Goal: Task Accomplishment & Management: Use online tool/utility

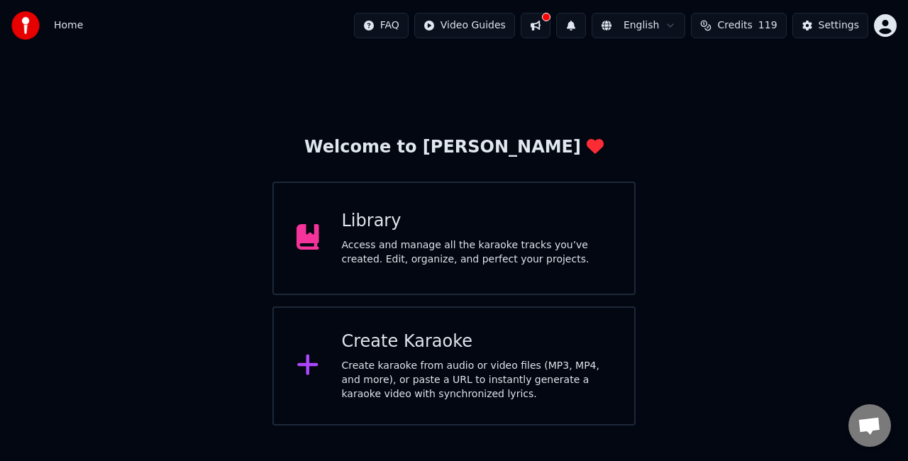
click at [410, 362] on div "Create karaoke from audio or video files (MP3, MP4, and more), or paste a URL t…" at bounding box center [477, 380] width 270 height 43
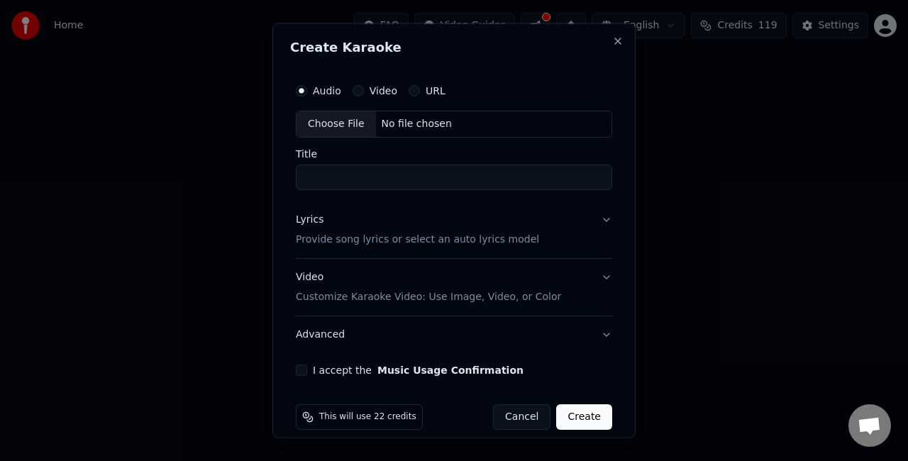
click at [340, 119] on div "Choose File" at bounding box center [336, 124] width 79 height 26
type input "**********"
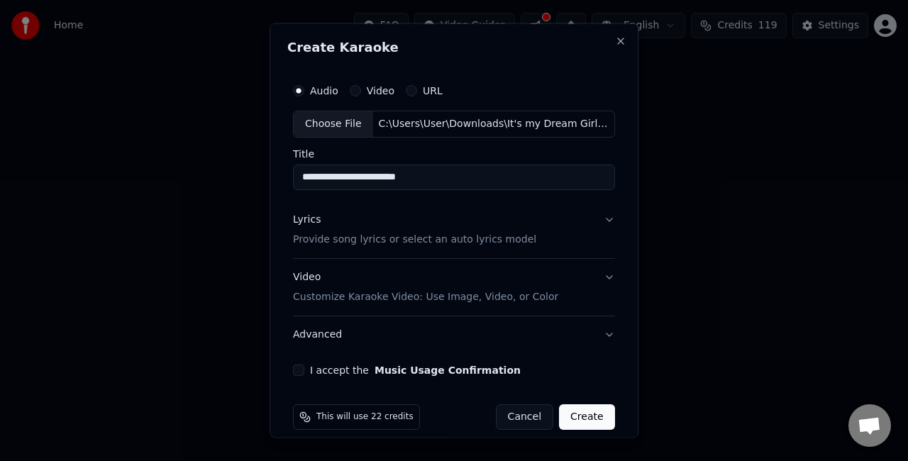
click at [599, 221] on button "Lyrics Provide song lyrics or select an auto lyrics model" at bounding box center [454, 229] width 322 height 57
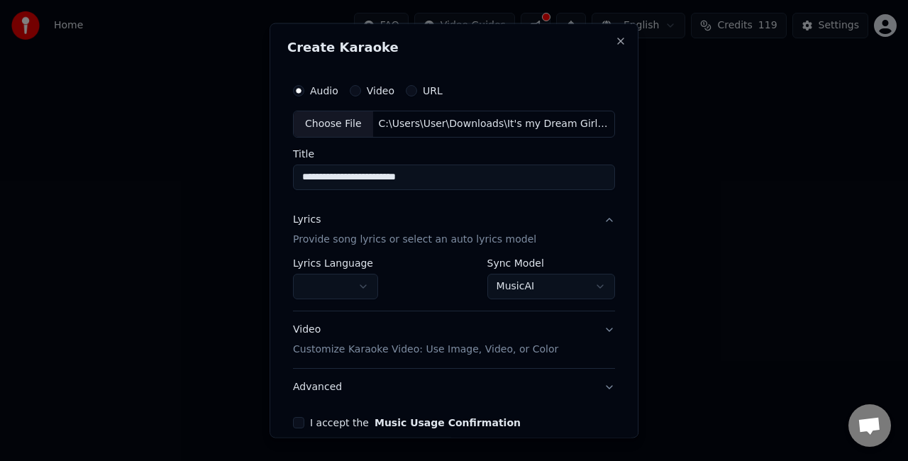
click at [548, 281] on body "**********" at bounding box center [454, 213] width 908 height 426
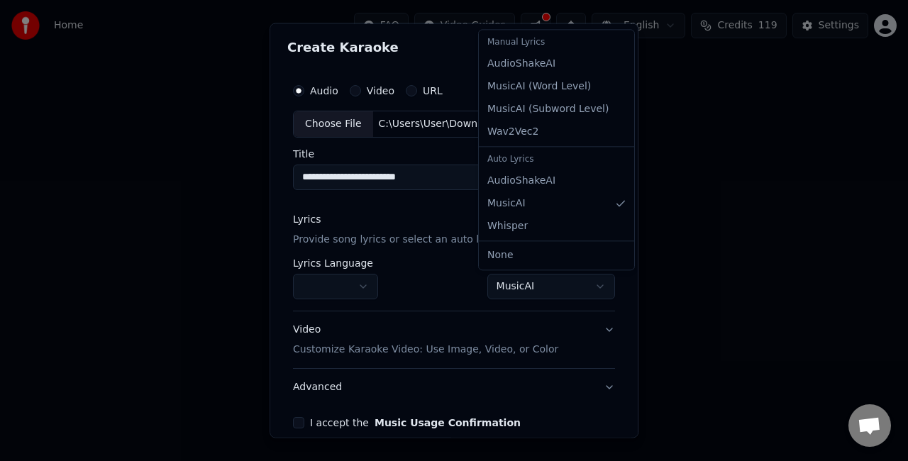
select select "**********"
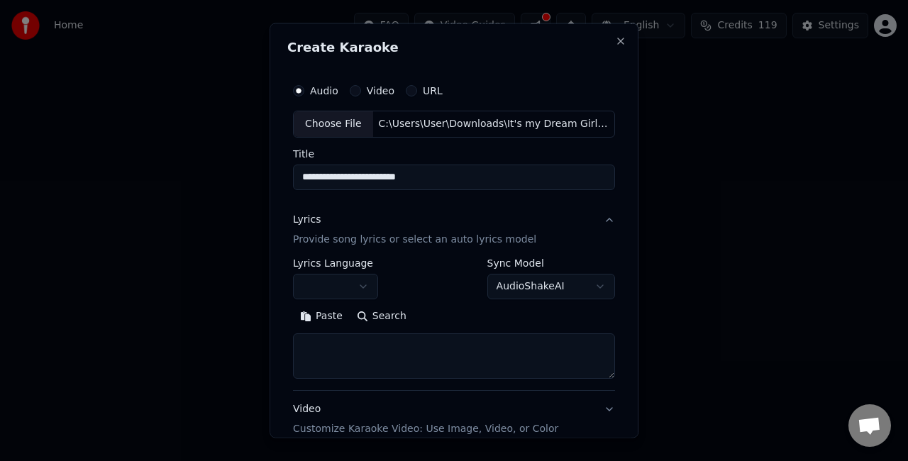
click at [343, 334] on textarea at bounding box center [454, 355] width 322 height 45
click at [319, 312] on button "Paste" at bounding box center [321, 315] width 57 height 23
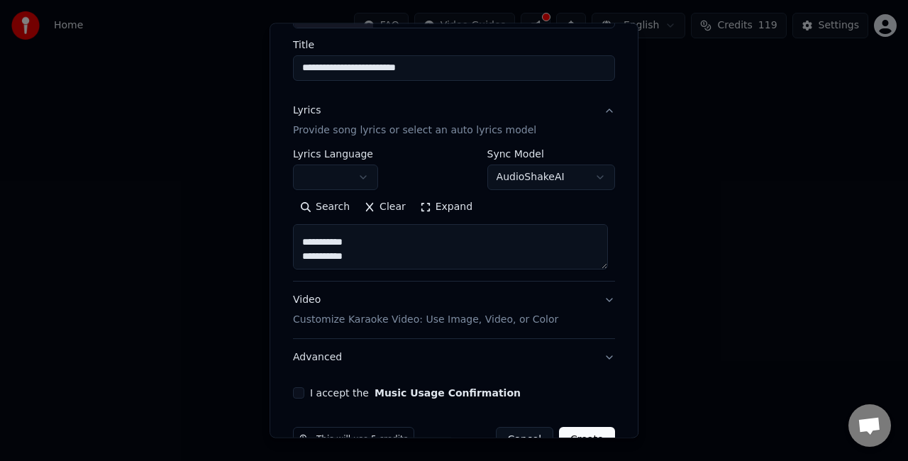
scroll to position [145, 0]
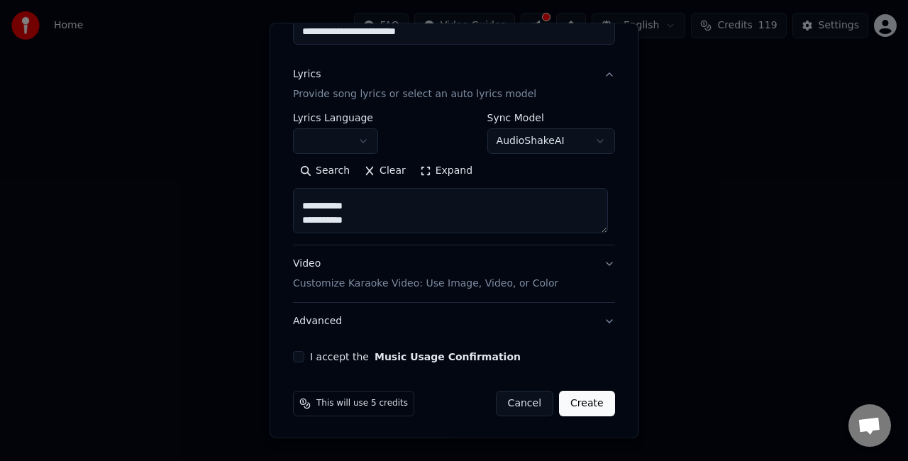
click at [297, 355] on button "I accept the Music Usage Confirmation" at bounding box center [298, 356] width 11 height 11
click at [599, 258] on button "Video Customize Karaoke Video: Use Image, Video, or Color" at bounding box center [454, 273] width 322 height 57
type textarea "**********"
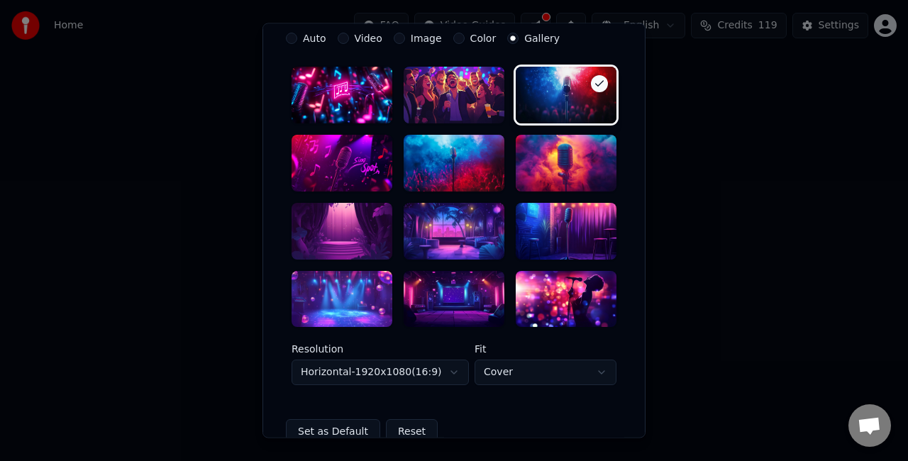
scroll to position [287, 0]
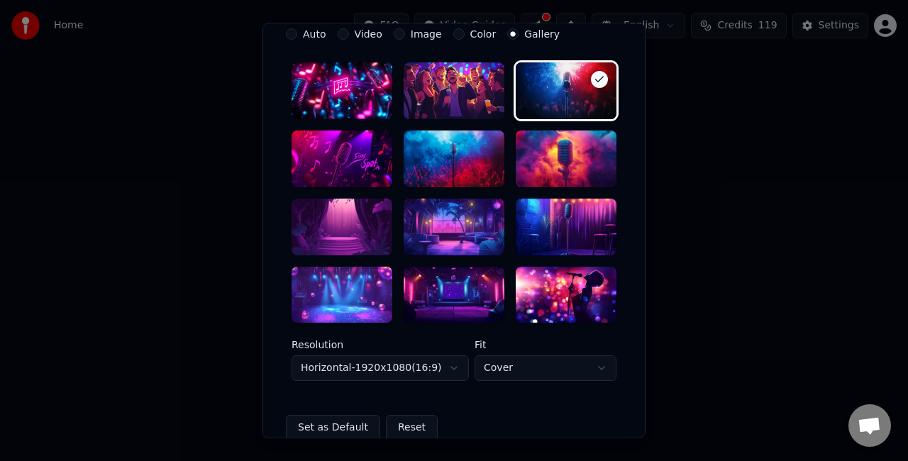
click at [434, 219] on div at bounding box center [454, 227] width 101 height 57
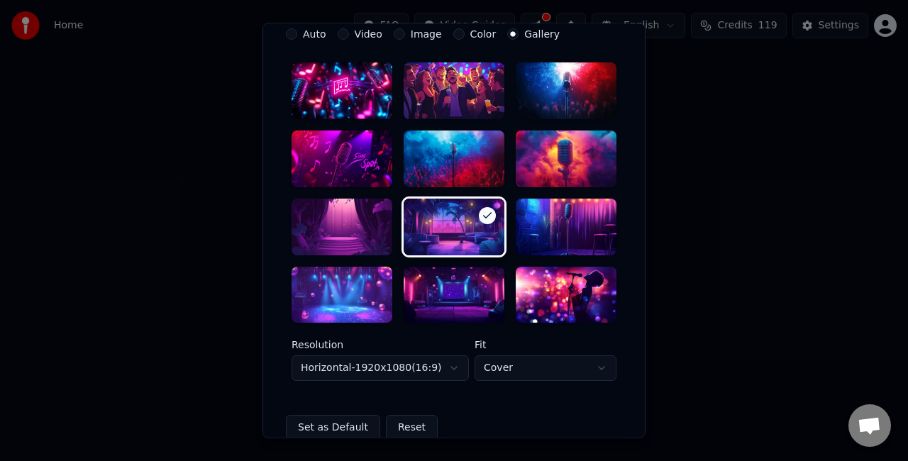
click at [526, 363] on body "**********" at bounding box center [454, 213] width 908 height 426
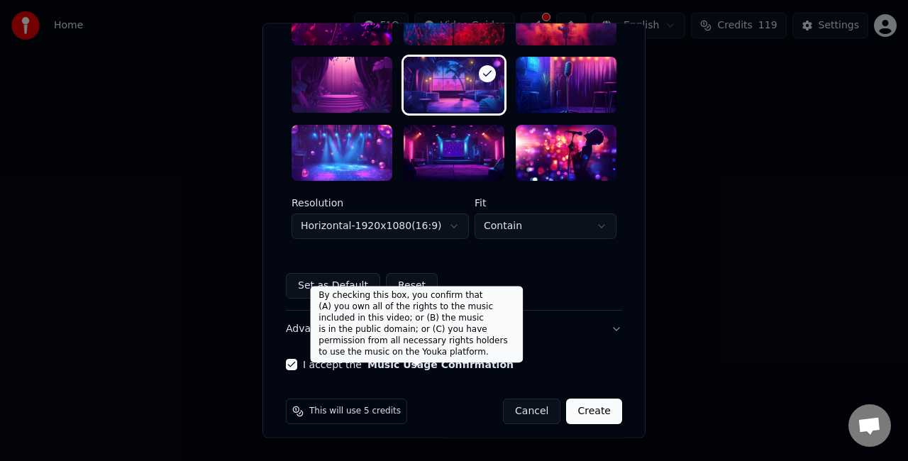
scroll to position [429, 0]
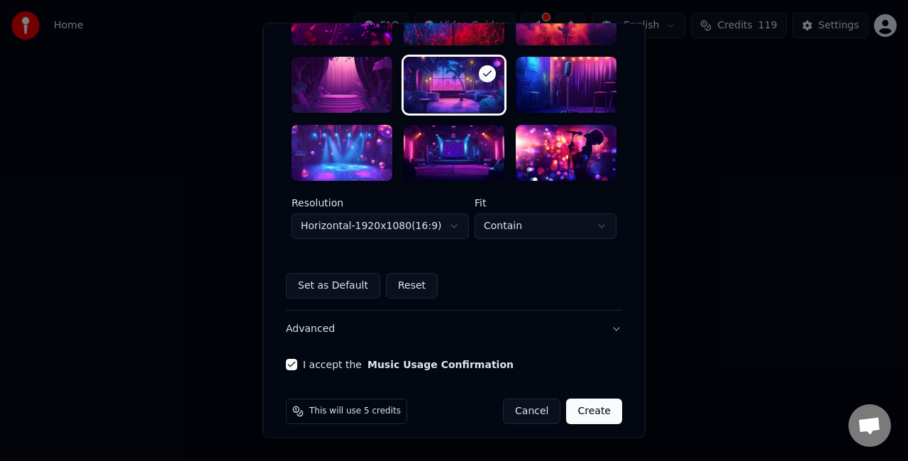
click at [518, 229] on body "**********" at bounding box center [454, 213] width 908 height 426
select select "****"
click at [595, 411] on button "Create" at bounding box center [594, 412] width 56 height 26
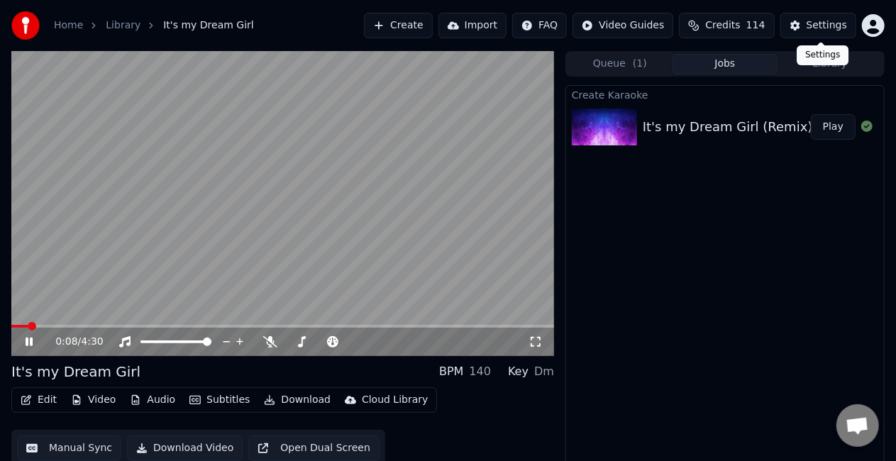
click at [817, 21] on div "Settings" at bounding box center [827, 25] width 40 height 14
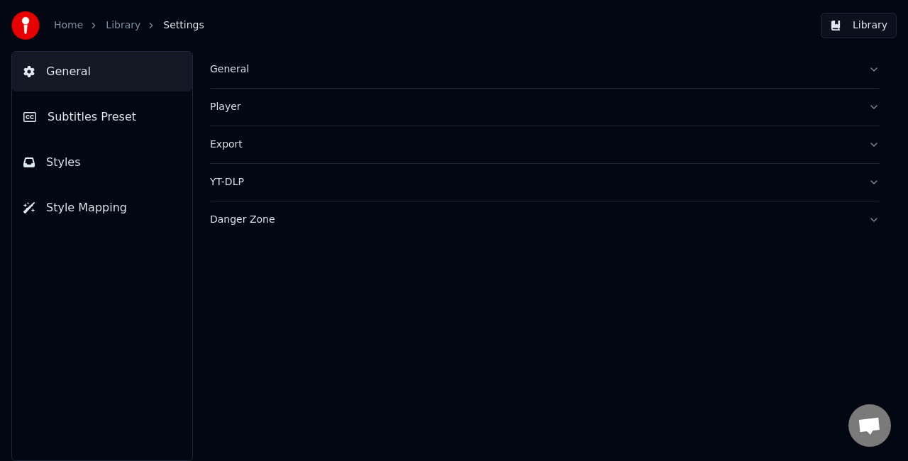
click at [152, 106] on button "Subtitles Preset" at bounding box center [102, 117] width 180 height 40
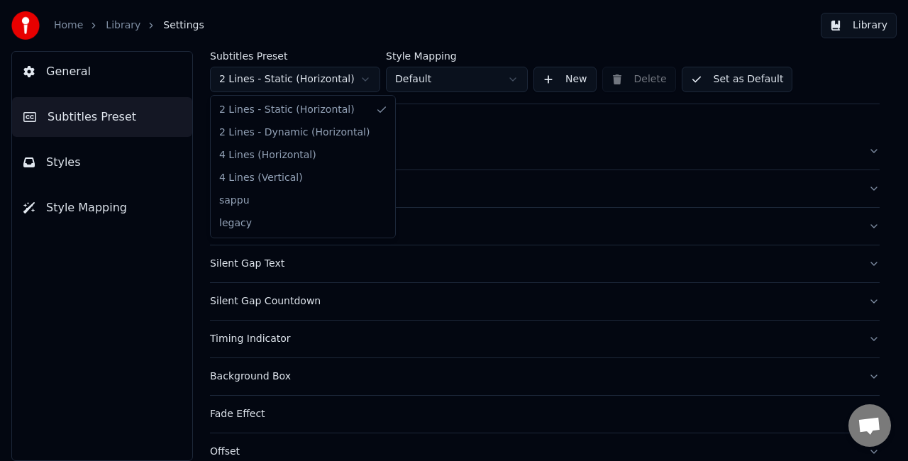
click at [287, 77] on html "Home Library Settings Library General Subtitles Preset Styles Style Mapping Sub…" at bounding box center [454, 230] width 908 height 461
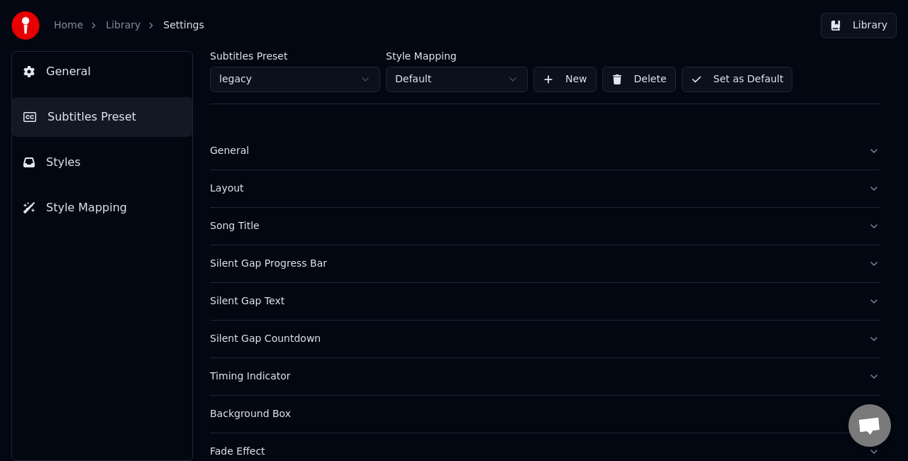
click at [704, 82] on button "Set as Default" at bounding box center [737, 80] width 111 height 26
click at [717, 78] on button "Done" at bounding box center [715, 80] width 67 height 26
click at [136, 167] on button "Styles" at bounding box center [102, 163] width 180 height 40
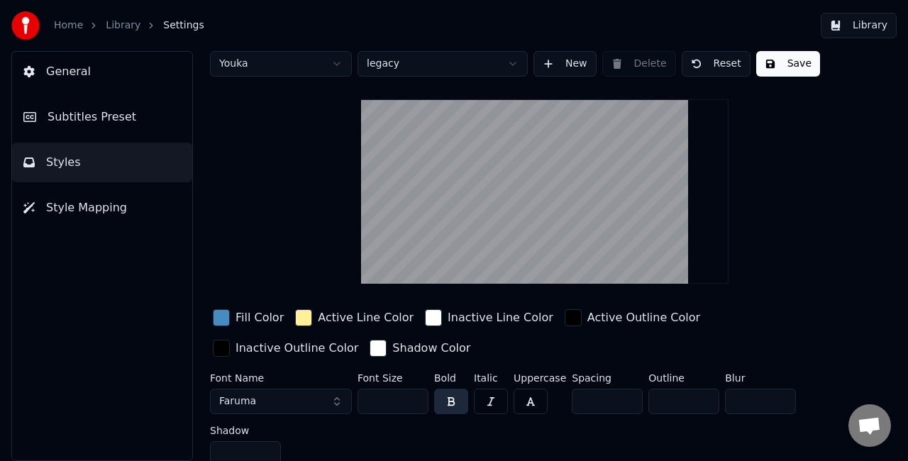
scroll to position [24, 0]
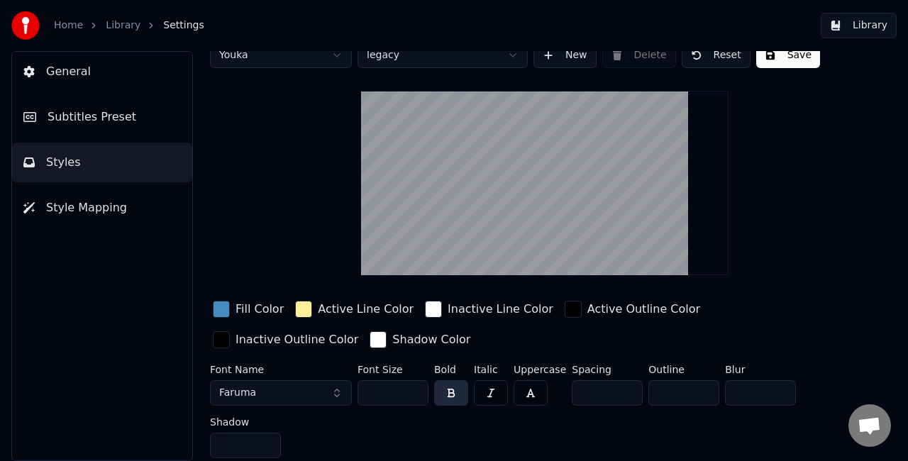
drag, startPoint x: 390, startPoint y: 394, endPoint x: 352, endPoint y: 389, distance: 38.7
click at [352, 389] on div "Font Name Faruma Font Size *** Bold Italic Uppercase Spacing ** Outline * Blur …" at bounding box center [528, 414] width 636 height 99
type input "***"
click at [770, 62] on button "Save" at bounding box center [788, 56] width 64 height 26
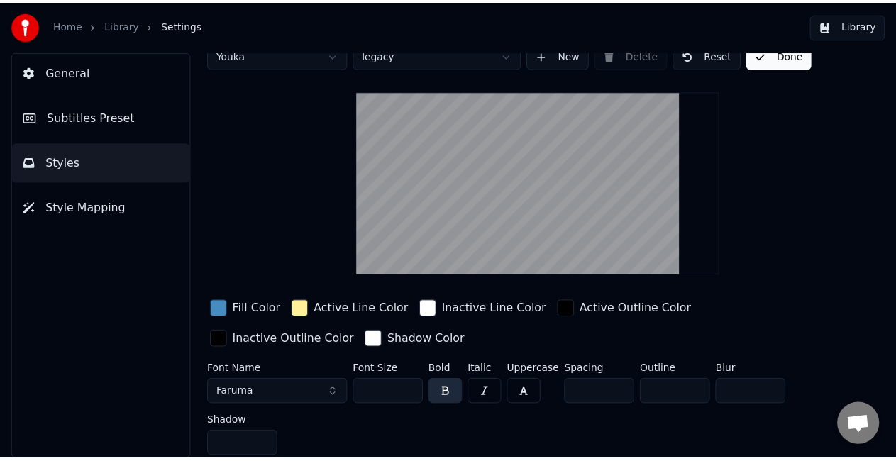
scroll to position [0, 0]
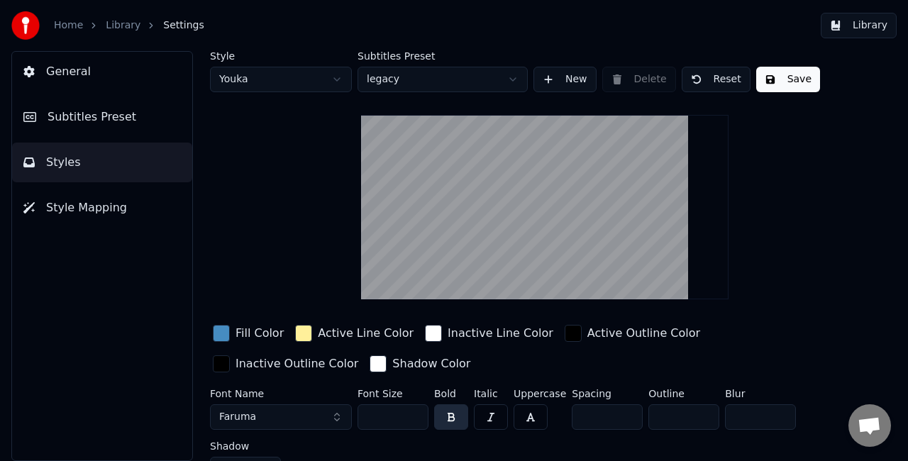
click at [775, 82] on button "Save" at bounding box center [788, 80] width 64 height 26
click at [847, 23] on button "Library" at bounding box center [859, 26] width 76 height 26
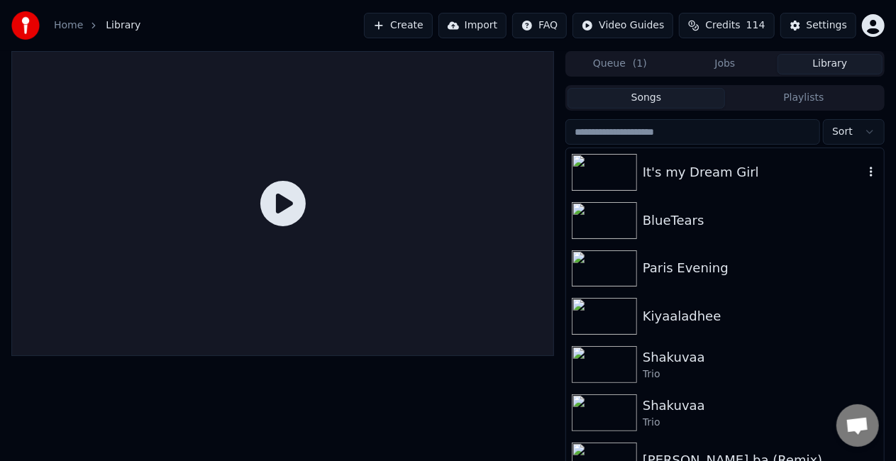
click at [663, 182] on div "It's my Dream Girl" at bounding box center [725, 172] width 318 height 48
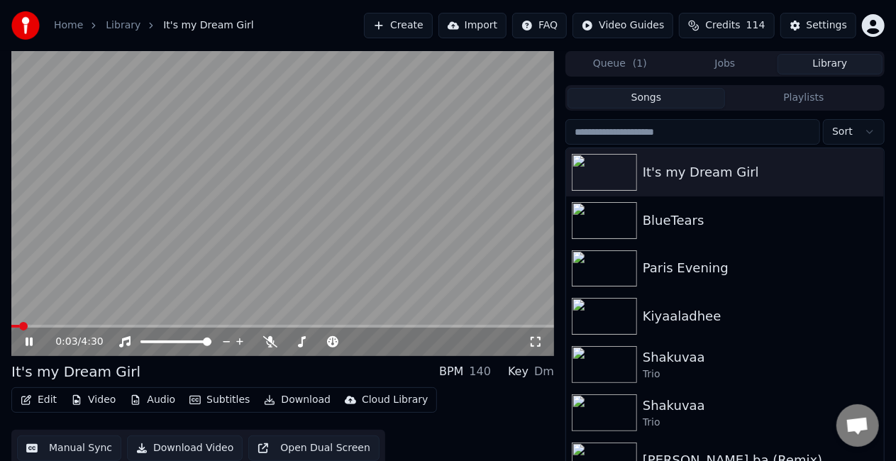
click at [41, 401] on button "Edit" at bounding box center [39, 400] width 48 height 20
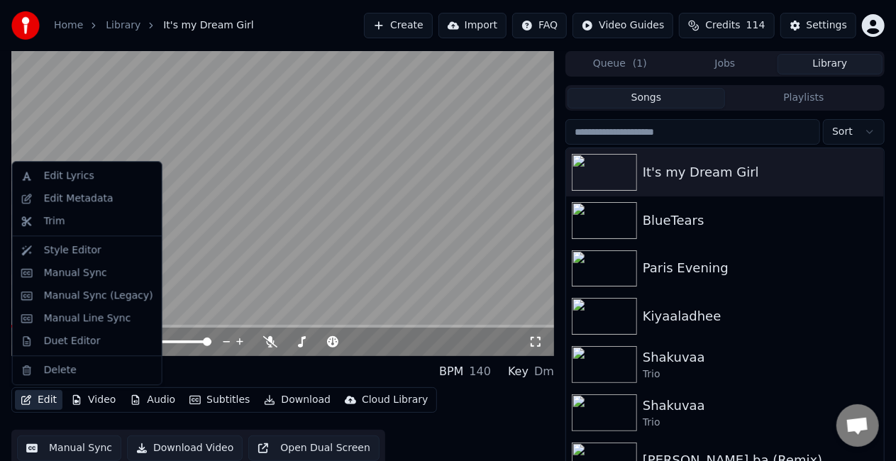
click at [223, 277] on video at bounding box center [282, 203] width 543 height 305
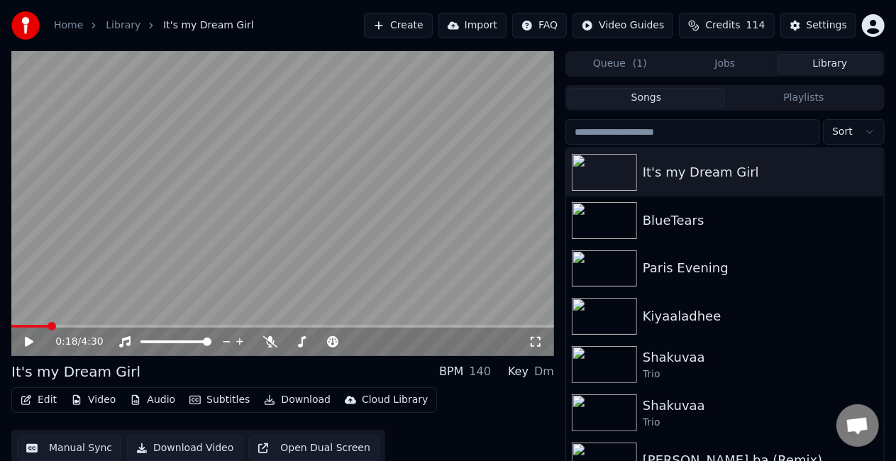
click at [219, 278] on video at bounding box center [282, 203] width 543 height 305
click at [28, 337] on icon at bounding box center [39, 341] width 33 height 11
click at [809, 22] on button "Settings" at bounding box center [818, 26] width 76 height 26
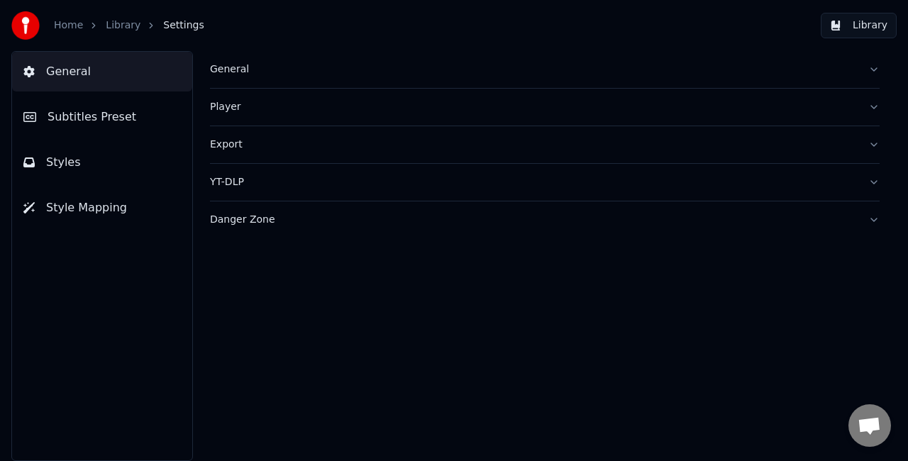
click at [138, 128] on button "Subtitles Preset" at bounding box center [102, 117] width 180 height 40
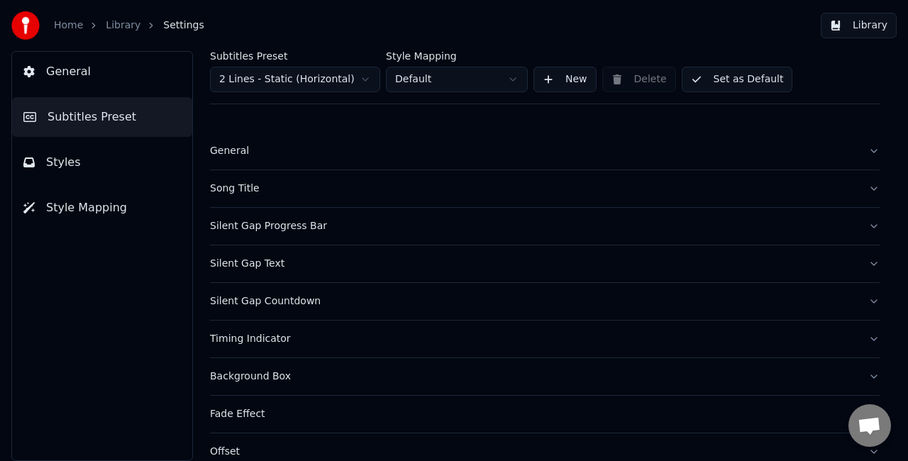
click at [143, 171] on button "Styles" at bounding box center [102, 163] width 180 height 40
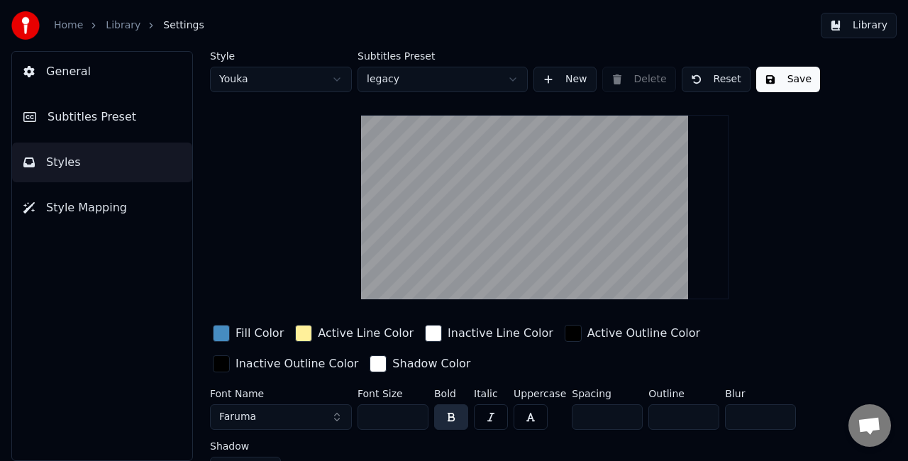
click at [333, 82] on html "Home Library Settings Library General Subtitles Preset Styles Style Mapping Sty…" at bounding box center [454, 230] width 908 height 461
type input "***"
type input "*"
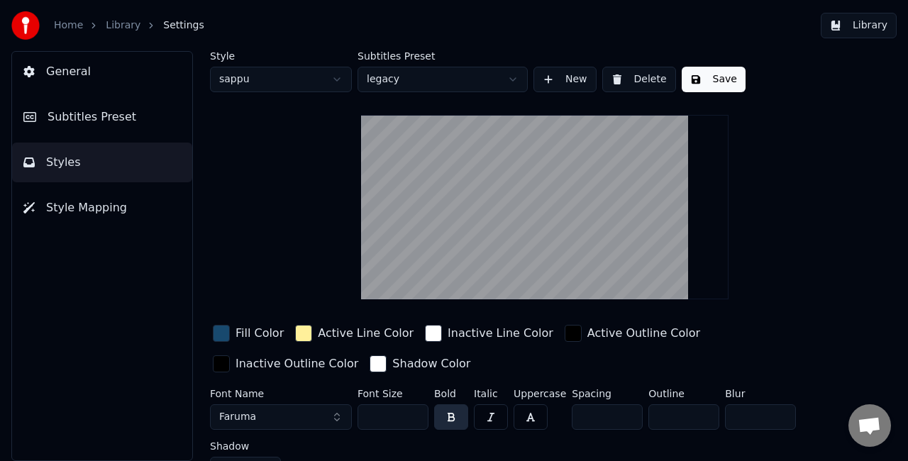
click at [694, 78] on button "Save" at bounding box center [714, 80] width 64 height 26
click at [694, 77] on button "Save" at bounding box center [714, 80] width 64 height 26
click at [856, 22] on button "Library" at bounding box center [859, 26] width 76 height 26
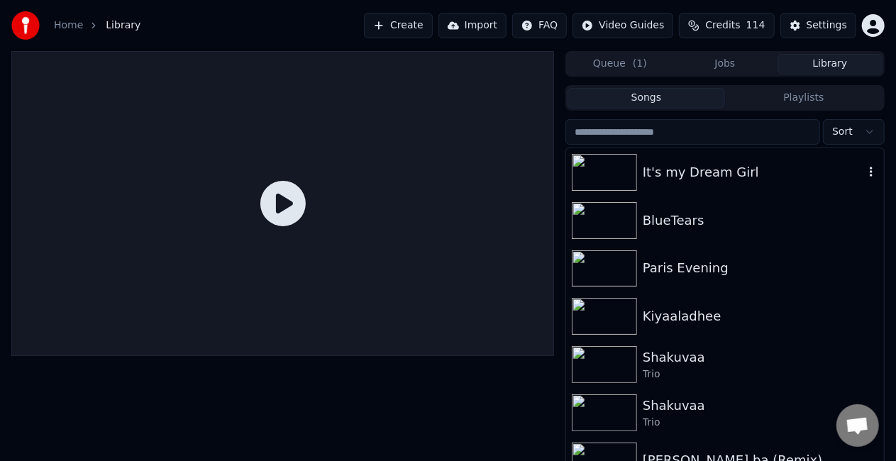
click at [637, 176] on div at bounding box center [607, 172] width 71 height 37
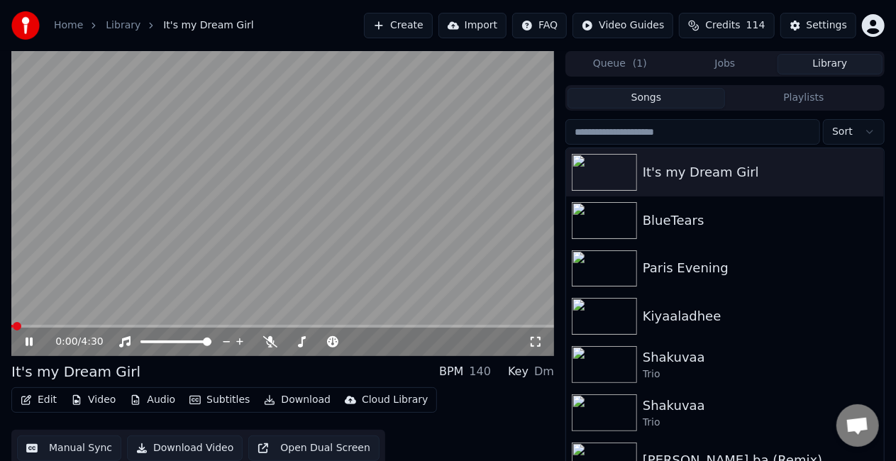
click at [90, 326] on span at bounding box center [282, 326] width 543 height 3
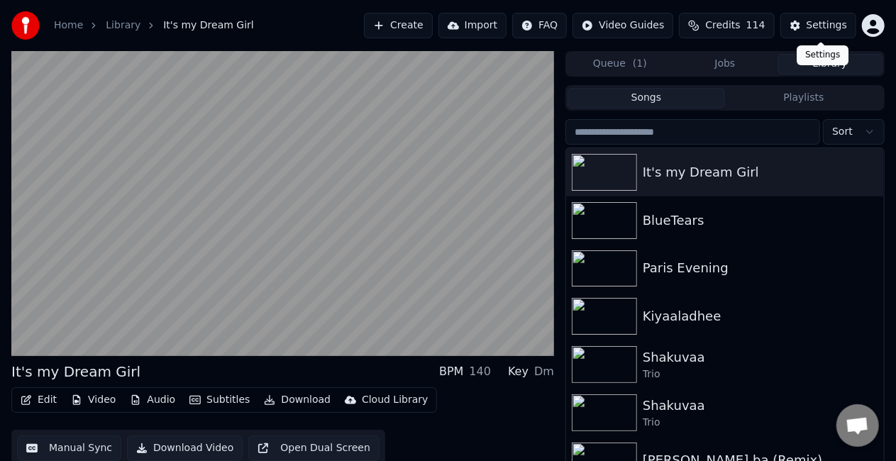
click at [823, 26] on div "Settings" at bounding box center [827, 25] width 40 height 14
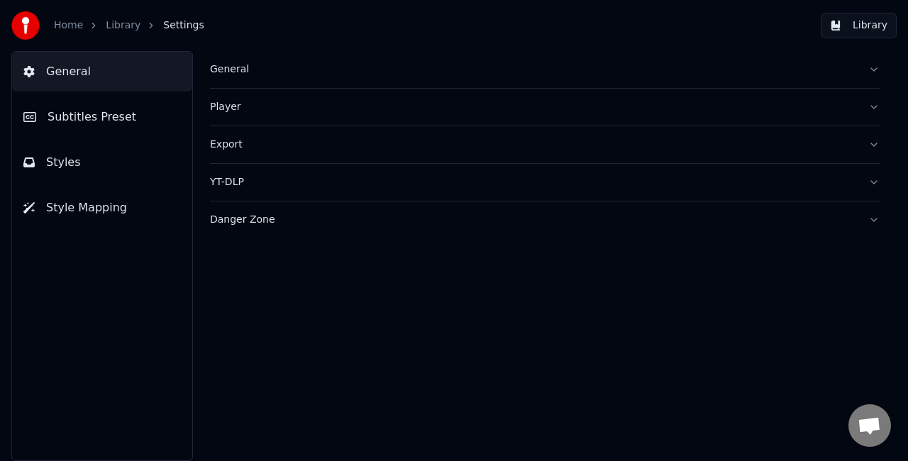
click at [105, 117] on span "Subtitles Preset" at bounding box center [92, 117] width 89 height 17
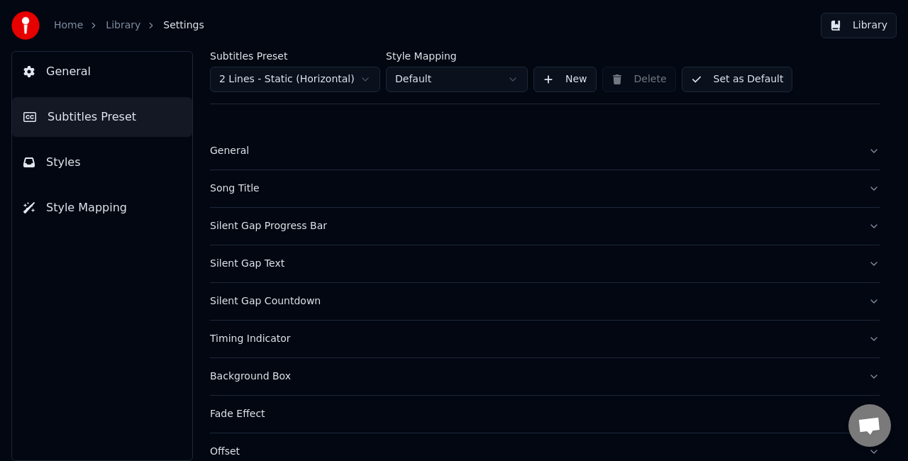
click at [302, 77] on html "Home Library Settings Library General Subtitles Preset Styles Style Mapping Sub…" at bounding box center [454, 230] width 908 height 461
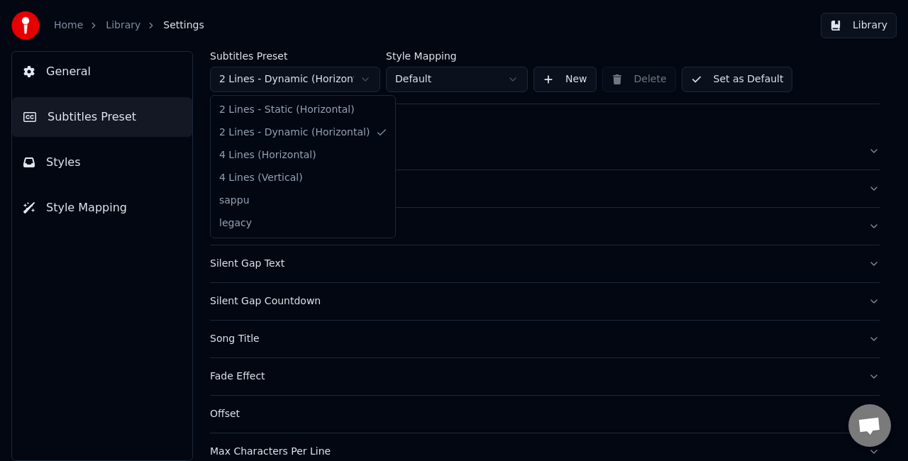
click at [316, 84] on html "Home Library Settings Library General Subtitles Preset Styles Style Mapping Sub…" at bounding box center [454, 230] width 908 height 461
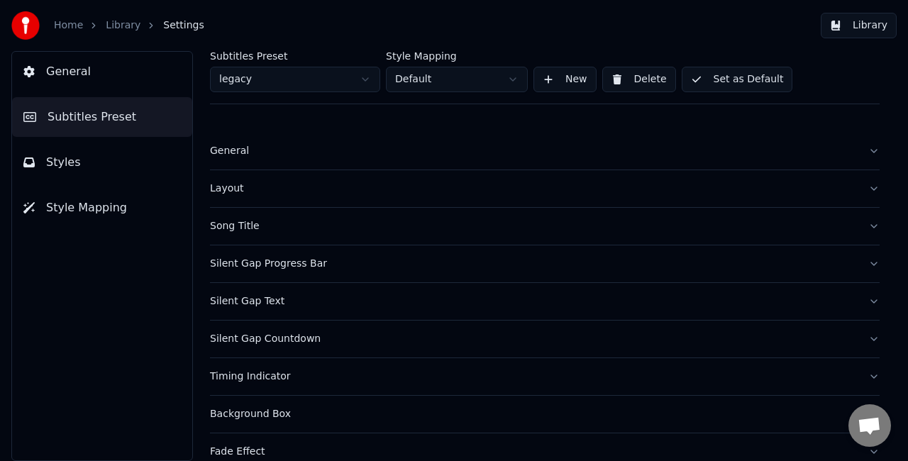
click at [724, 74] on button "Set as Default" at bounding box center [737, 80] width 111 height 26
click at [708, 77] on button "Done" at bounding box center [715, 80] width 67 height 26
click at [857, 18] on button "Library" at bounding box center [859, 26] width 76 height 26
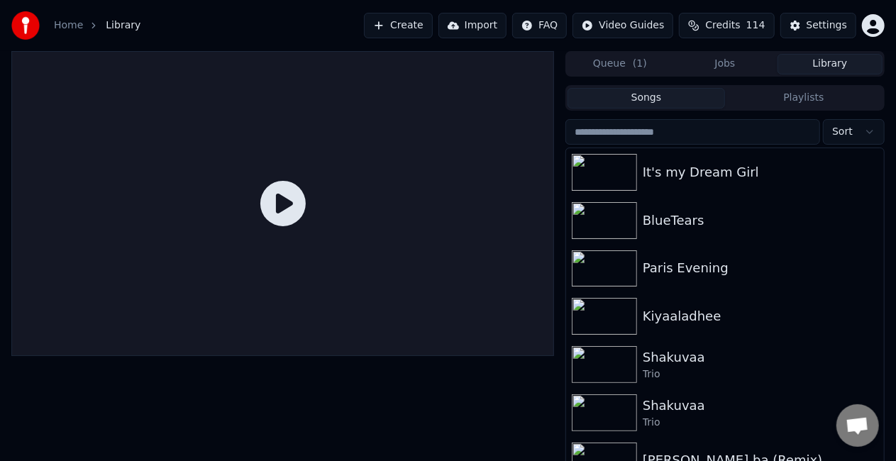
click at [292, 201] on icon at bounding box center [282, 203] width 45 height 45
click at [660, 162] on div "It's my Dream Girl" at bounding box center [753, 172] width 221 height 20
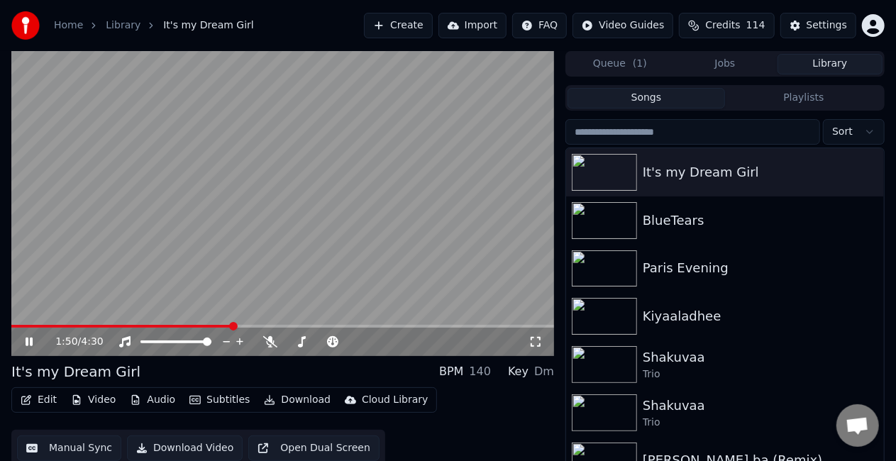
click at [231, 325] on span at bounding box center [282, 326] width 543 height 3
click at [815, 23] on div "Settings" at bounding box center [827, 25] width 40 height 14
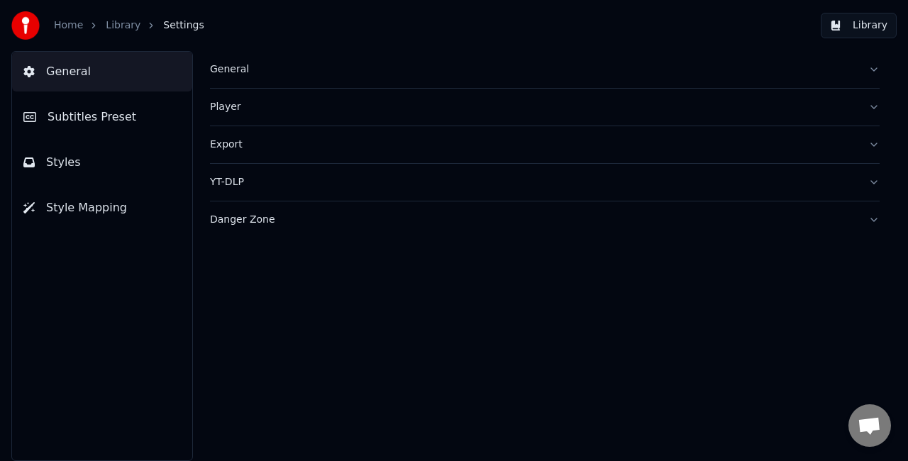
click at [115, 109] on span "Subtitles Preset" at bounding box center [92, 117] width 89 height 17
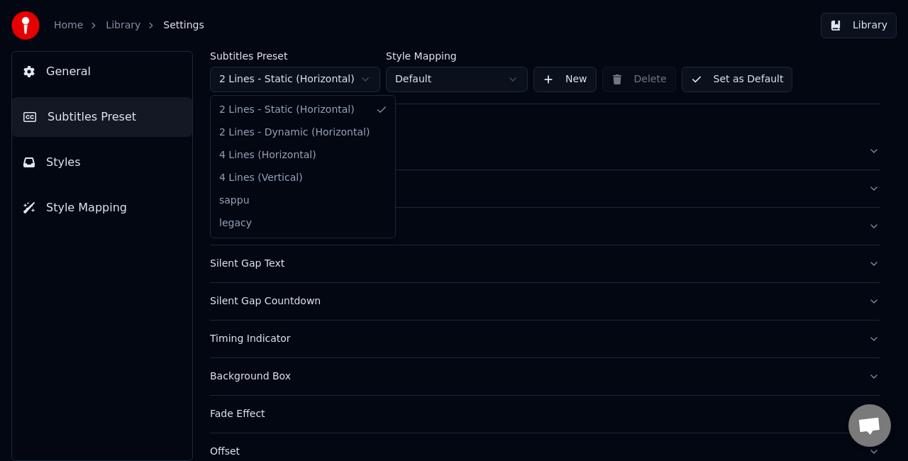
click at [326, 75] on html "Home Library Settings Library General Subtitles Preset Styles Style Mapping Sub…" at bounding box center [454, 230] width 908 height 461
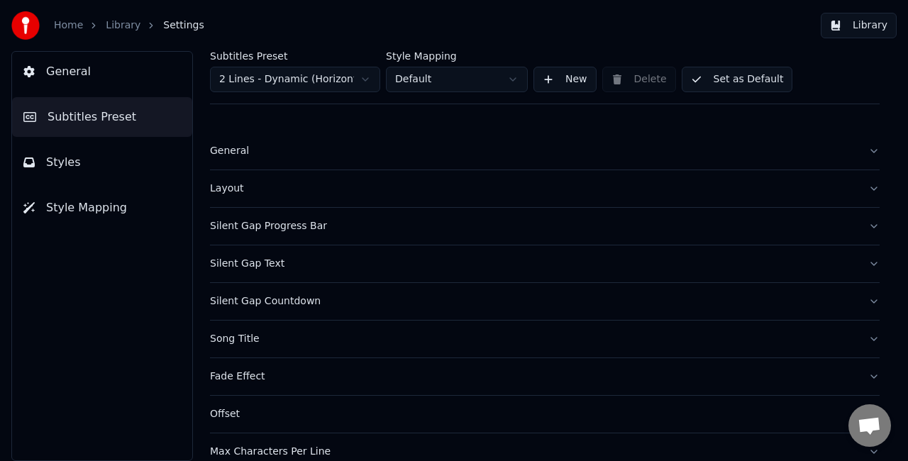
click at [705, 78] on button "Set as Default" at bounding box center [737, 80] width 111 height 26
click at [724, 72] on button "Done" at bounding box center [715, 80] width 67 height 26
click at [851, 26] on button "Library" at bounding box center [859, 26] width 76 height 26
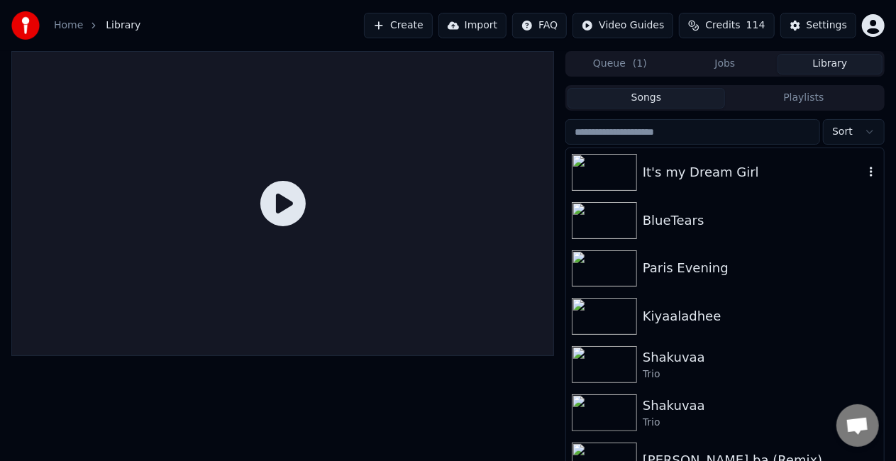
click at [663, 167] on div "It's my Dream Girl" at bounding box center [753, 172] width 221 height 20
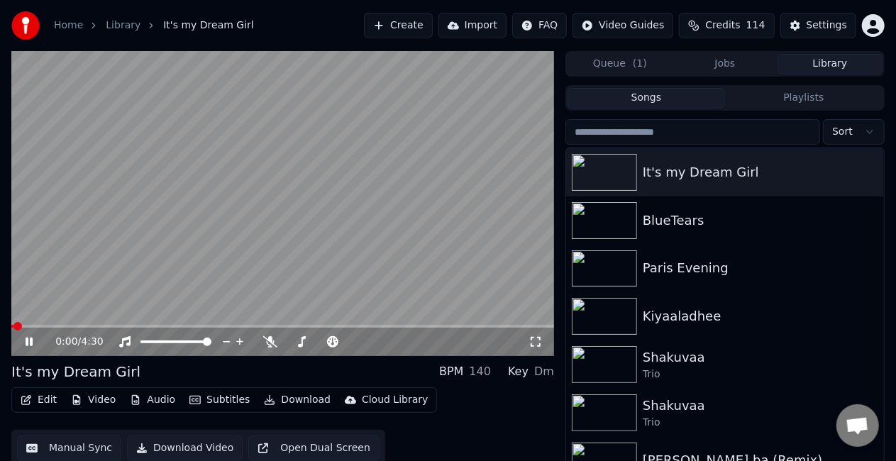
click at [140, 325] on span at bounding box center [282, 326] width 543 height 3
click at [271, 342] on icon at bounding box center [270, 341] width 14 height 11
click at [136, 323] on video at bounding box center [282, 203] width 543 height 305
click at [133, 327] on span at bounding box center [87, 326] width 152 height 3
click at [198, 230] on video at bounding box center [282, 203] width 543 height 305
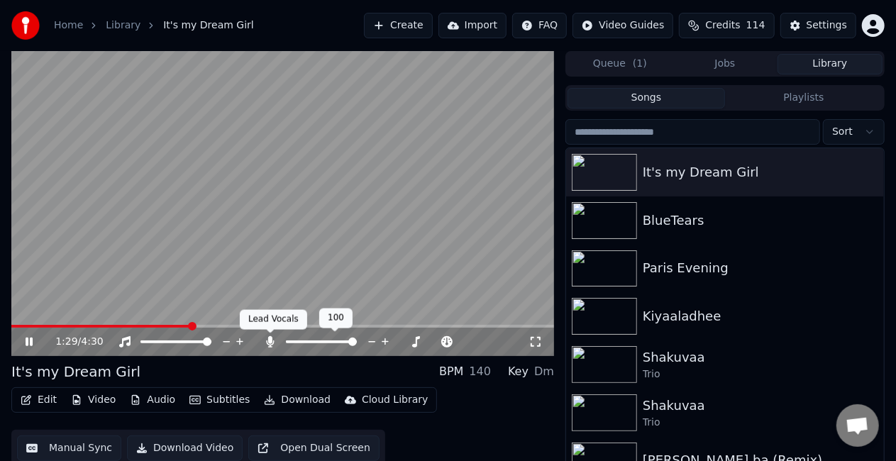
click at [271, 341] on icon at bounding box center [271, 341] width 8 height 11
click at [50, 447] on button "Manual Sync" at bounding box center [69, 449] width 104 height 26
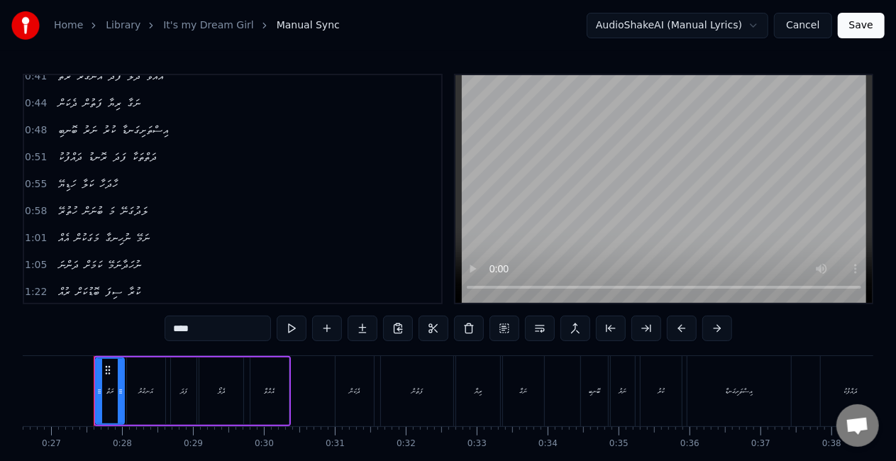
scroll to position [142, 0]
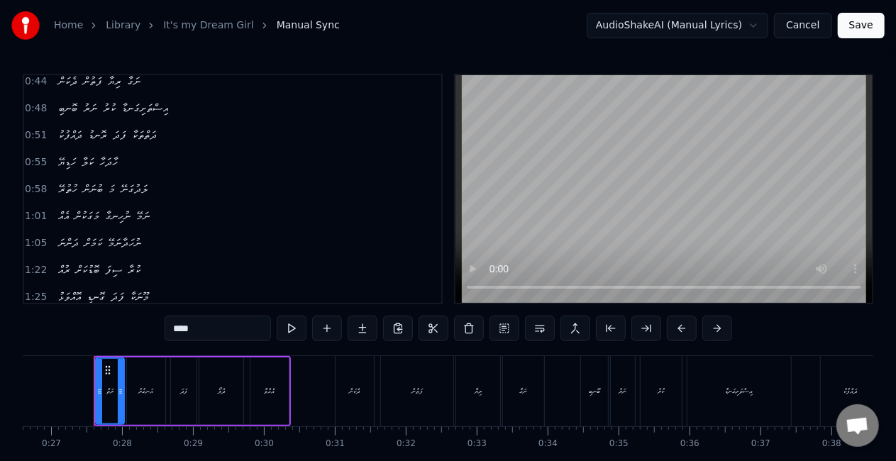
click at [131, 241] on span "ނުހަދާނަމޭ" at bounding box center [124, 243] width 36 height 16
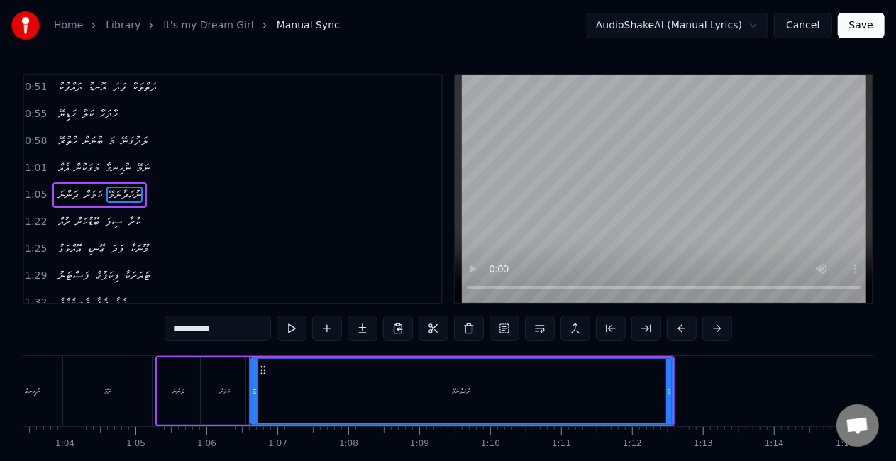
scroll to position [0, 4654]
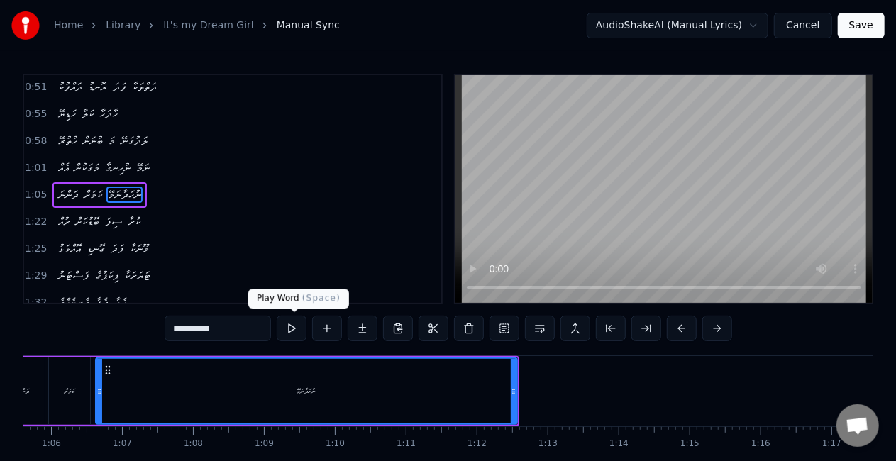
click at [299, 326] on button at bounding box center [292, 329] width 30 height 26
click at [289, 326] on button at bounding box center [292, 329] width 30 height 26
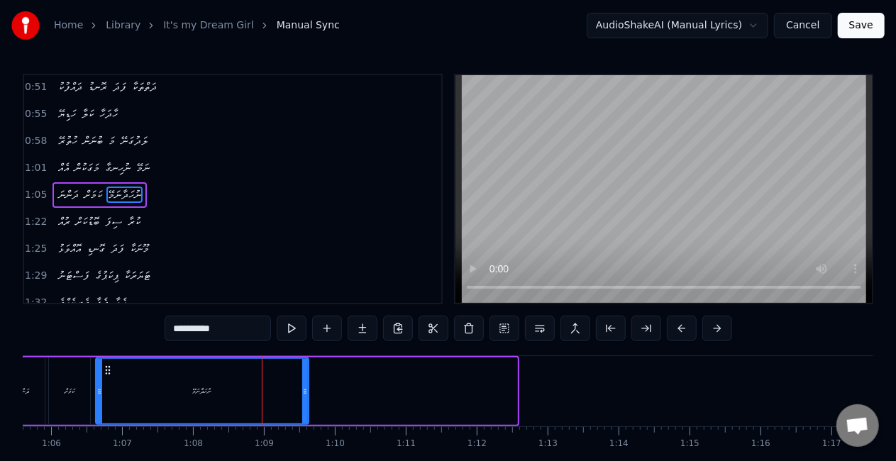
drag, startPoint x: 515, startPoint y: 395, endPoint x: 306, endPoint y: 387, distance: 208.8
click at [306, 387] on icon at bounding box center [305, 391] width 6 height 11
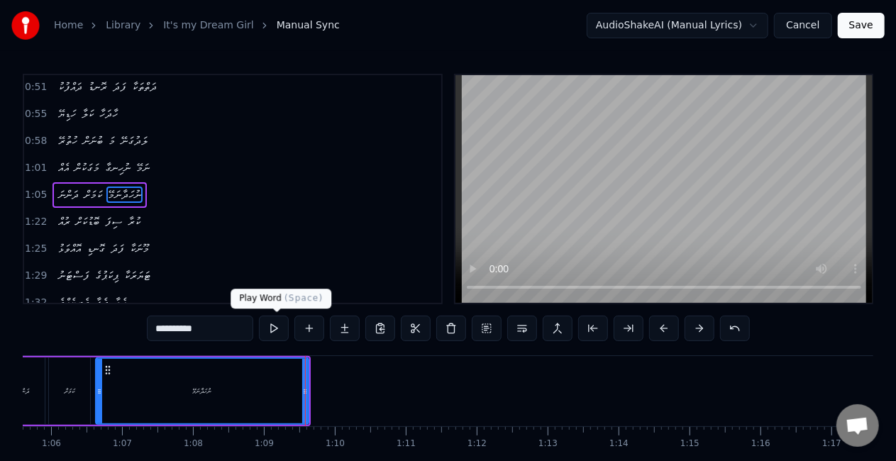
click at [272, 326] on button at bounding box center [274, 329] width 30 height 26
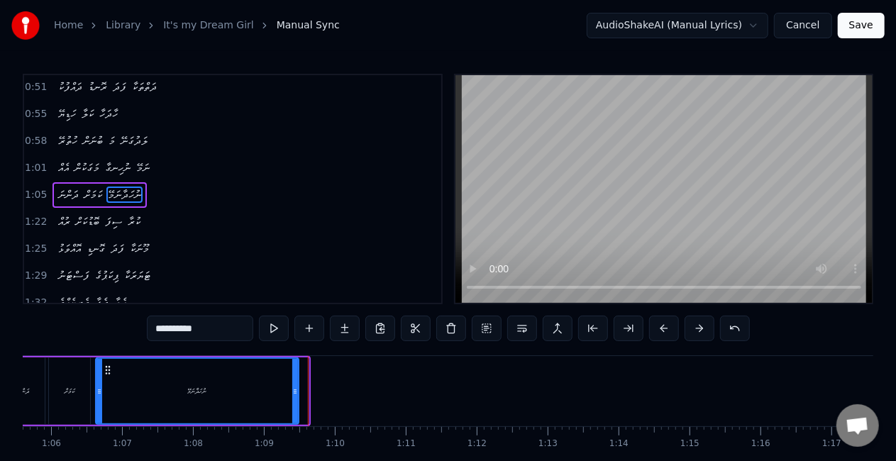
drag, startPoint x: 303, startPoint y: 385, endPoint x: 293, endPoint y: 385, distance: 10.0
click at [293, 385] on div at bounding box center [295, 391] width 6 height 65
click at [223, 331] on input "**********" at bounding box center [200, 329] width 106 height 26
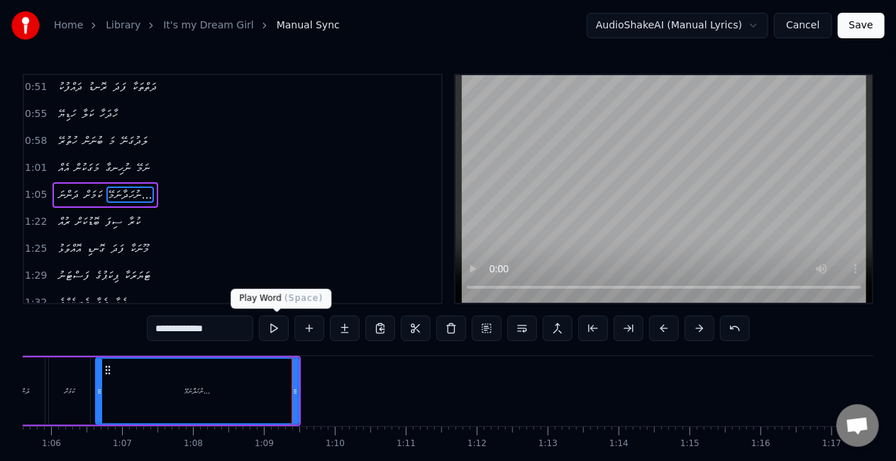
type input "**********"
click at [284, 326] on button at bounding box center [274, 329] width 30 height 26
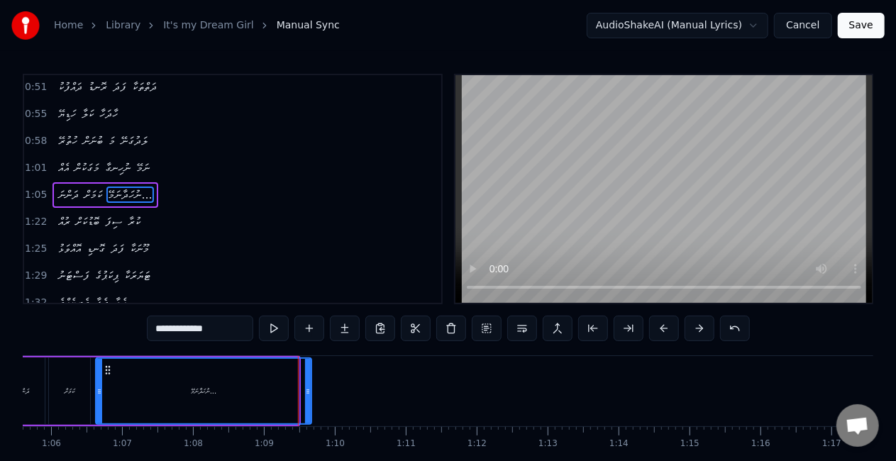
drag, startPoint x: 297, startPoint y: 383, endPoint x: 309, endPoint y: 382, distance: 12.8
click at [310, 383] on div at bounding box center [308, 391] width 6 height 65
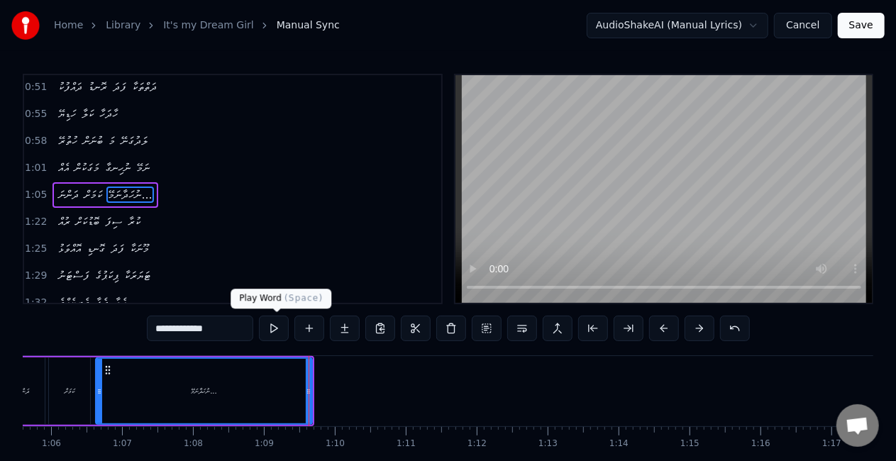
click at [271, 331] on button at bounding box center [274, 329] width 30 height 26
drag, startPoint x: 311, startPoint y: 380, endPoint x: 302, endPoint y: 378, distance: 8.8
click at [302, 378] on div at bounding box center [300, 391] width 6 height 65
click at [270, 331] on button at bounding box center [274, 329] width 30 height 26
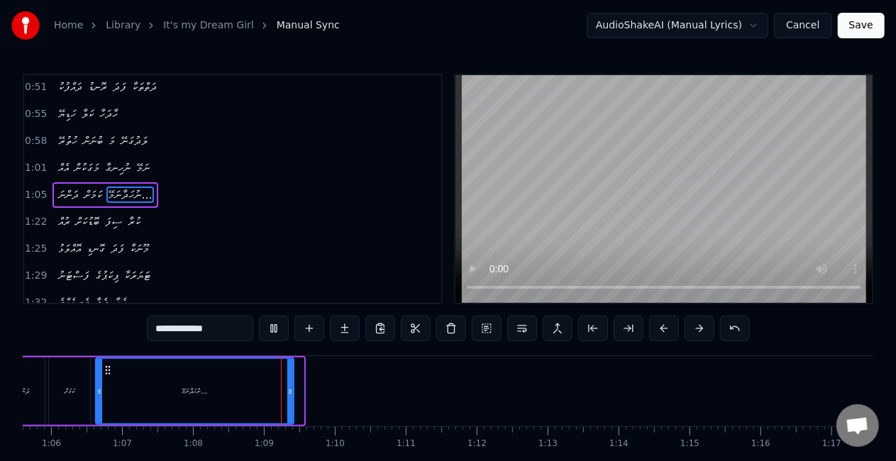
drag, startPoint x: 302, startPoint y: 379, endPoint x: 289, endPoint y: 377, distance: 12.1
click at [289, 377] on div at bounding box center [290, 391] width 6 height 65
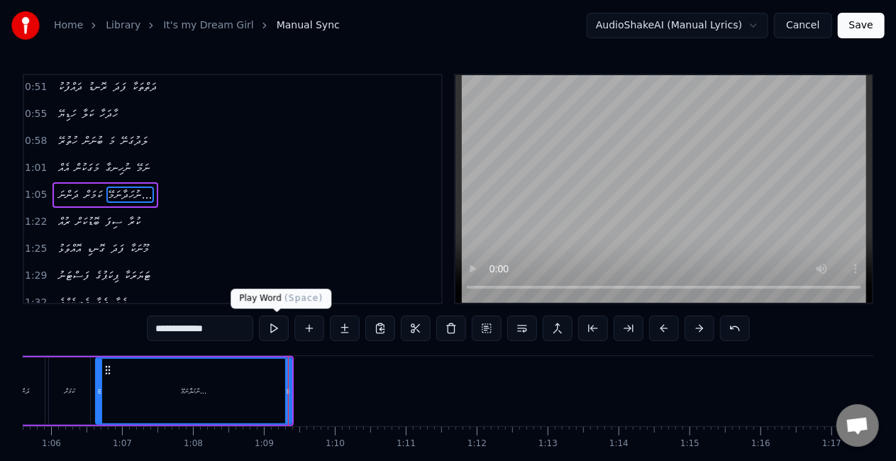
click at [278, 329] on button at bounding box center [274, 329] width 30 height 26
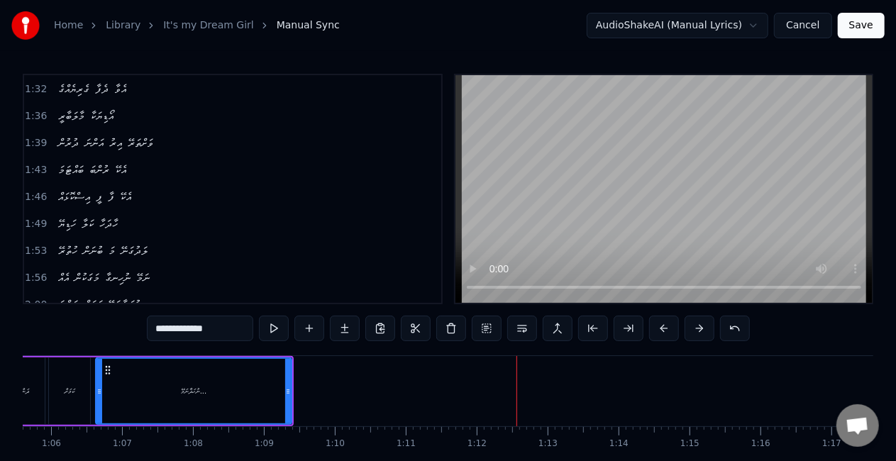
scroll to position [426, 0]
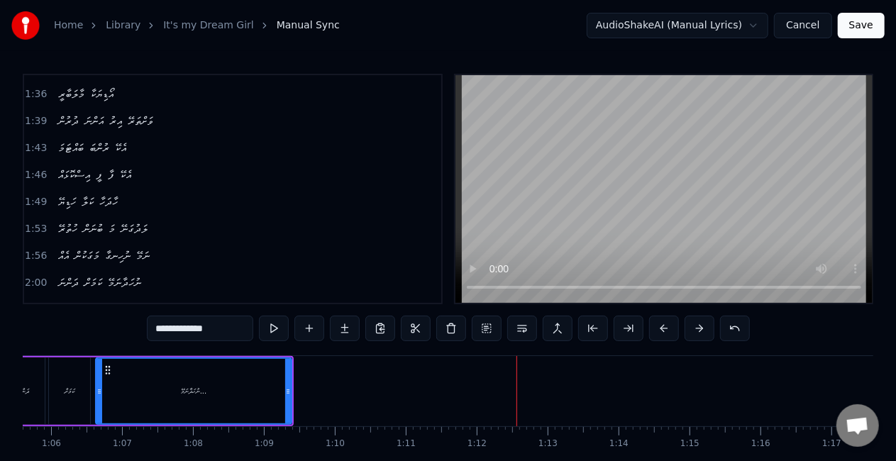
click at [132, 275] on span "ނުހަދާނަމޭ" at bounding box center [124, 283] width 36 height 16
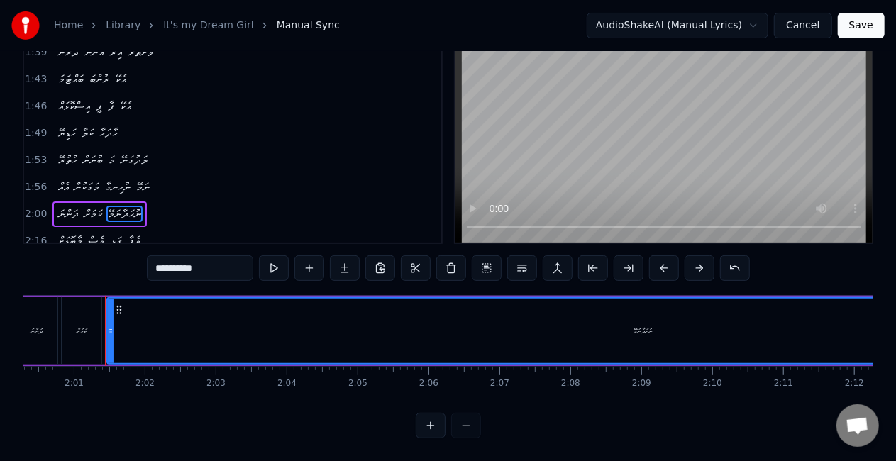
scroll to position [0, 8489]
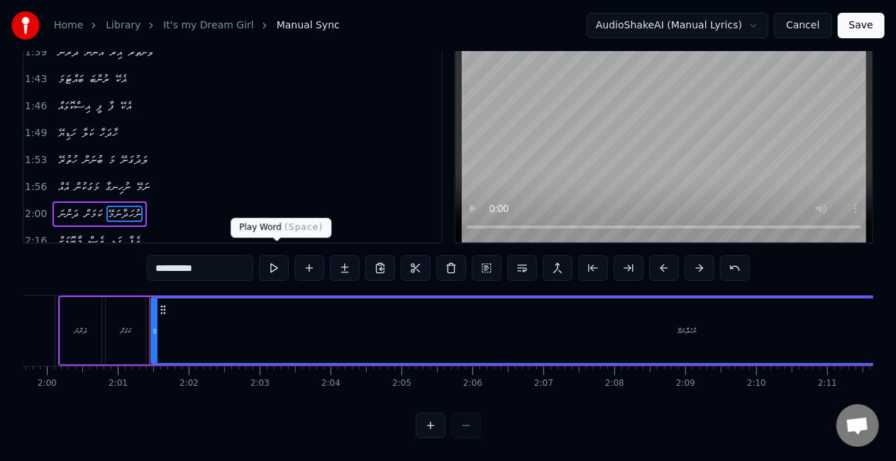
click at [275, 260] on button at bounding box center [274, 268] width 30 height 26
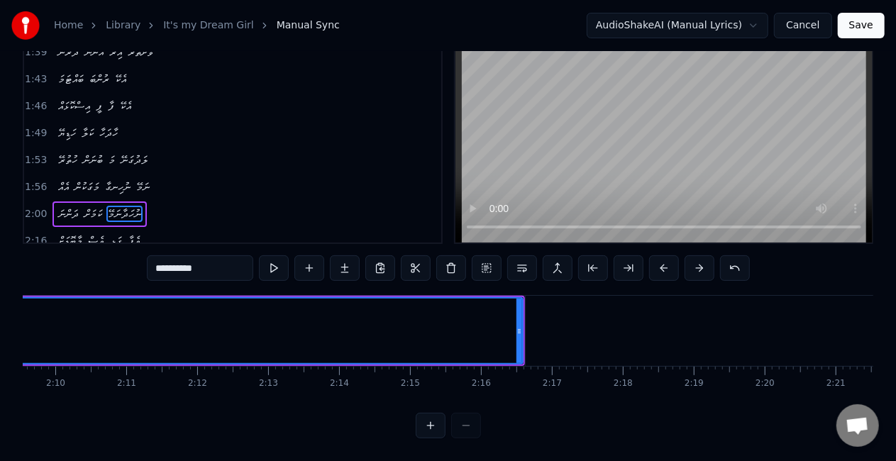
scroll to position [0, 9180]
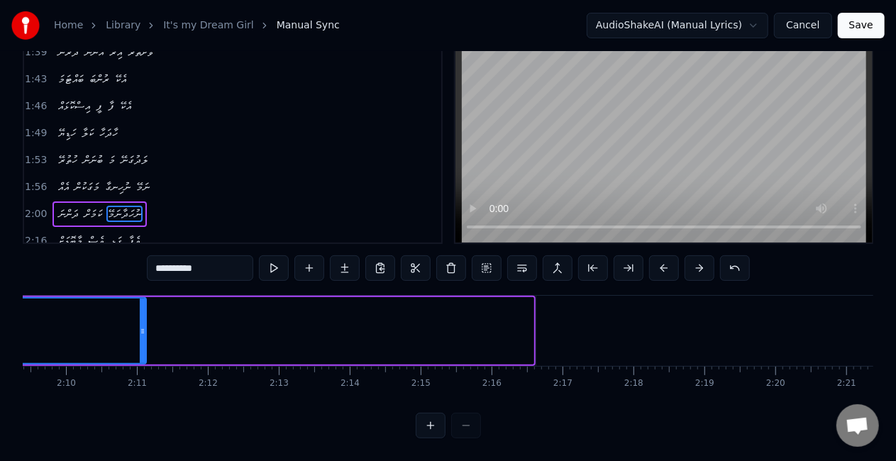
drag, startPoint x: 526, startPoint y: 329, endPoint x: 139, endPoint y: 298, distance: 388.6
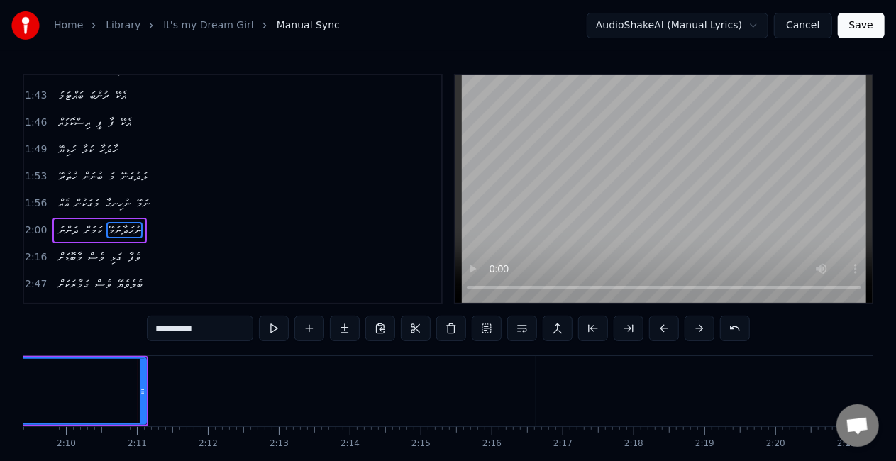
scroll to position [508, 0]
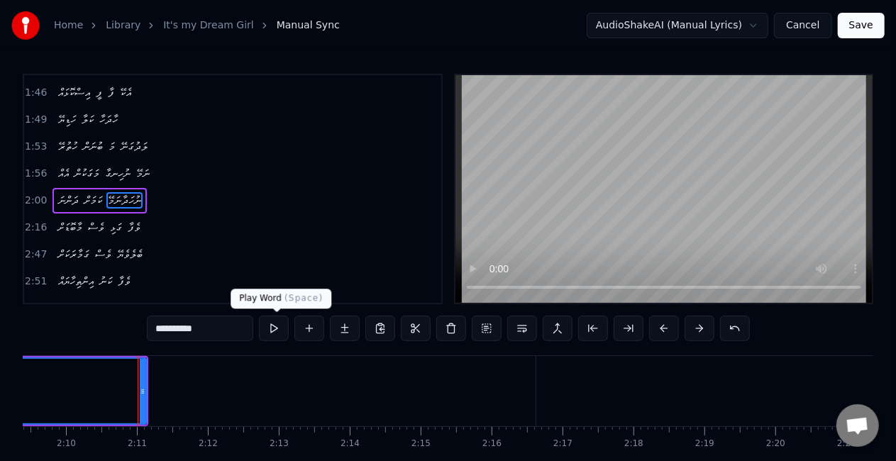
click at [272, 333] on button at bounding box center [274, 329] width 30 height 26
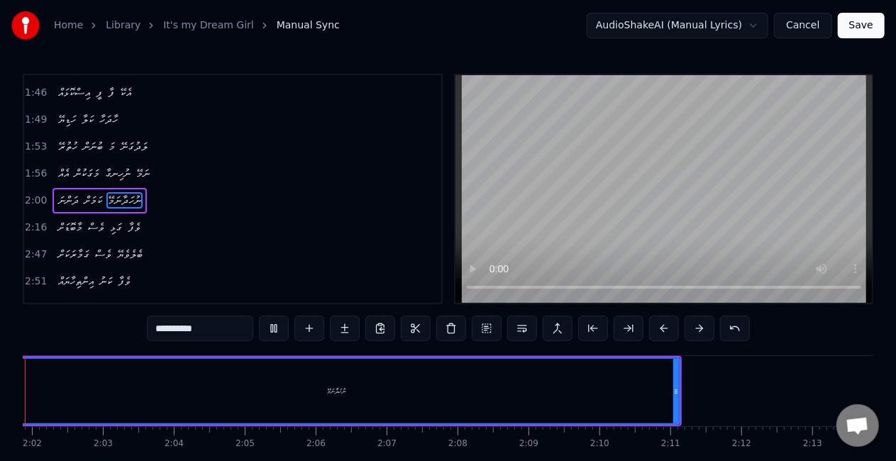
scroll to position [0, 8560]
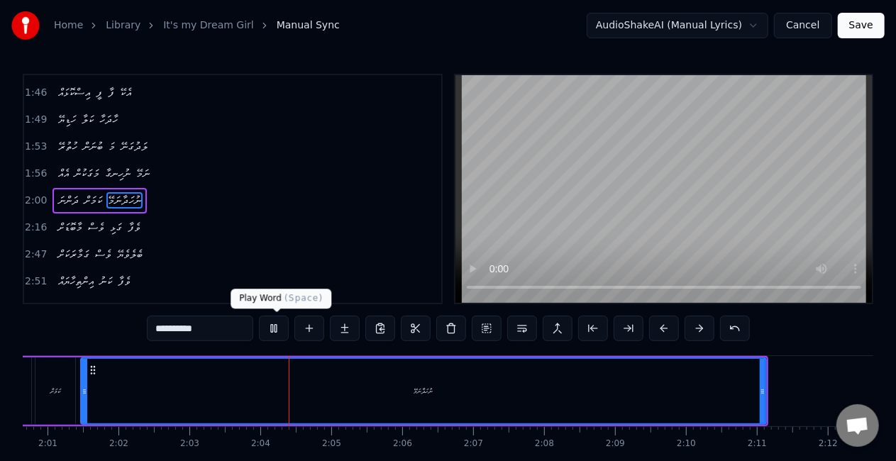
click at [278, 328] on button at bounding box center [274, 329] width 30 height 26
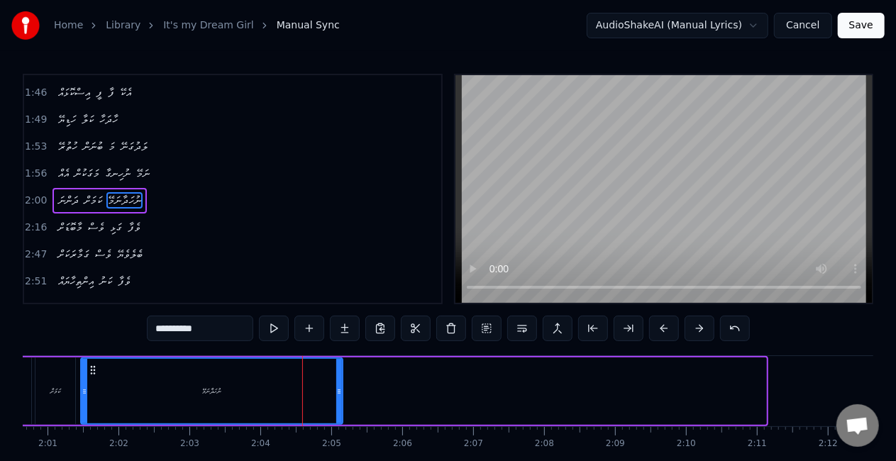
drag, startPoint x: 762, startPoint y: 389, endPoint x: 338, endPoint y: 373, distance: 423.9
click at [338, 373] on div at bounding box center [339, 391] width 6 height 65
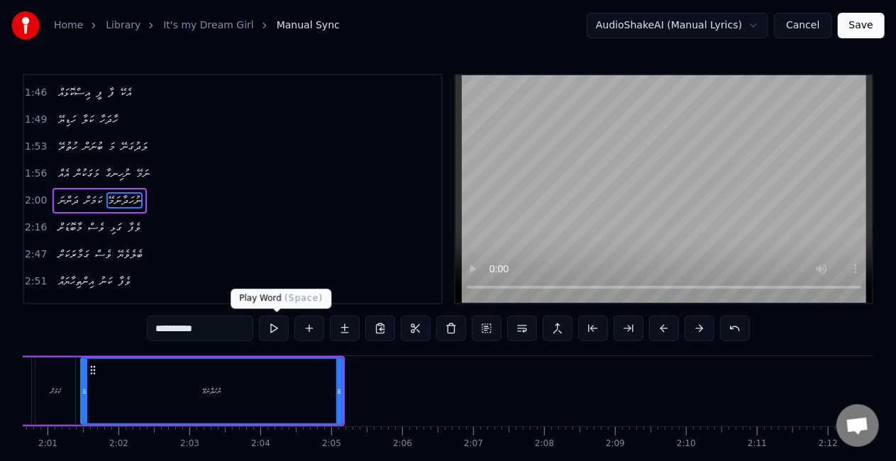
click at [270, 329] on button at bounding box center [274, 329] width 30 height 26
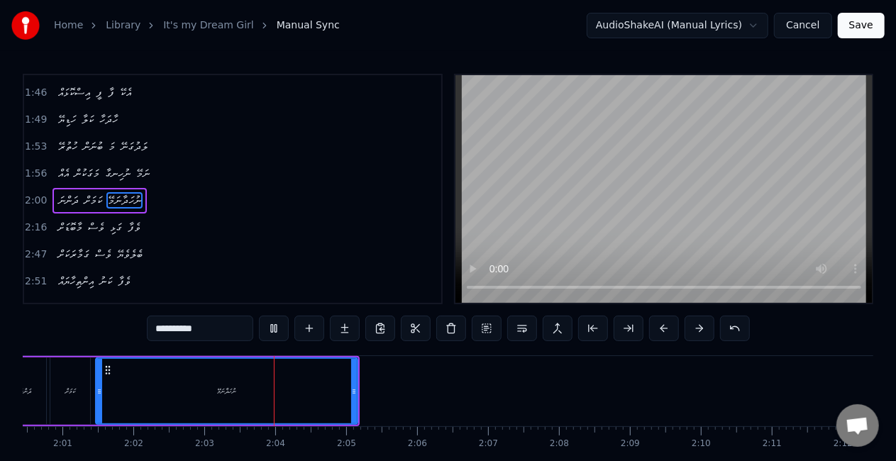
click at [270, 329] on button at bounding box center [274, 329] width 30 height 26
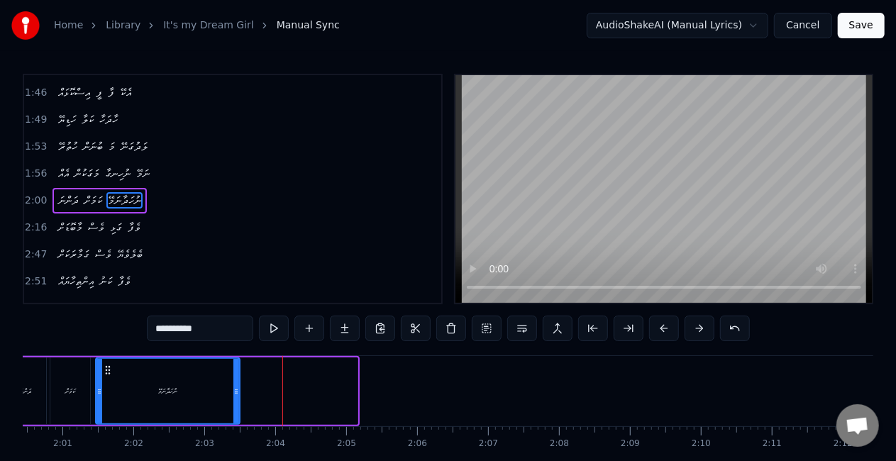
drag, startPoint x: 352, startPoint y: 382, endPoint x: 234, endPoint y: 380, distance: 117.8
click at [234, 380] on div at bounding box center [236, 391] width 6 height 65
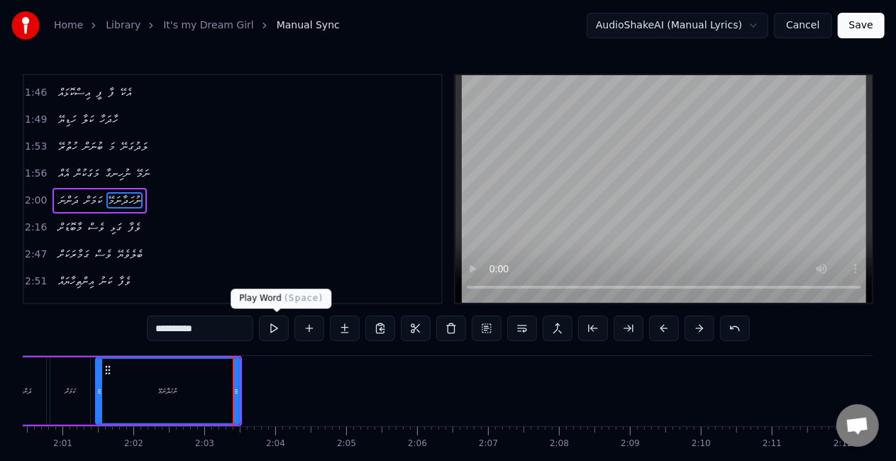
click at [276, 329] on button at bounding box center [274, 329] width 30 height 26
click at [276, 330] on button at bounding box center [274, 329] width 30 height 26
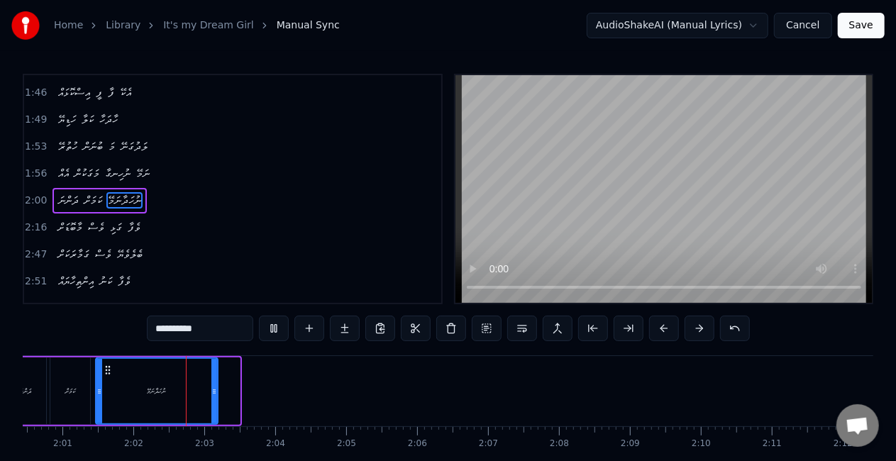
drag, startPoint x: 237, startPoint y: 396, endPoint x: 211, endPoint y: 380, distance: 30.3
click at [213, 391] on icon at bounding box center [214, 391] width 6 height 11
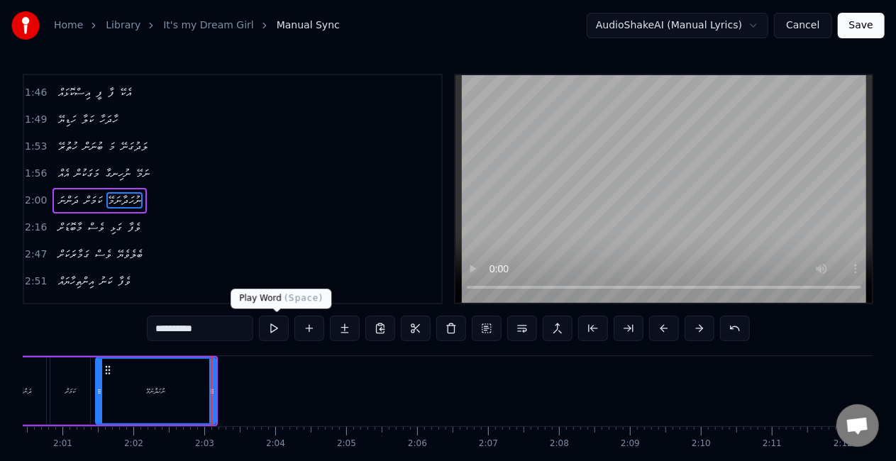
click at [272, 331] on button at bounding box center [274, 329] width 30 height 26
click at [271, 331] on button at bounding box center [274, 329] width 30 height 26
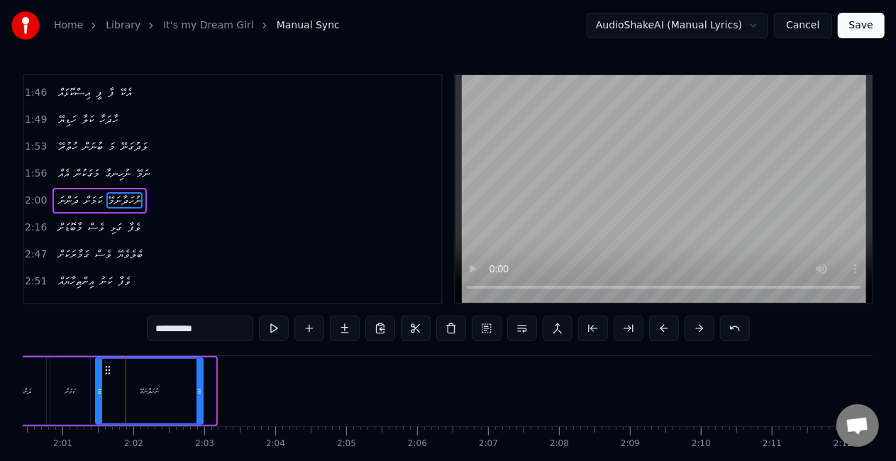
drag, startPoint x: 210, startPoint y: 383, endPoint x: 194, endPoint y: 379, distance: 16.2
click at [197, 380] on div at bounding box center [200, 391] width 6 height 65
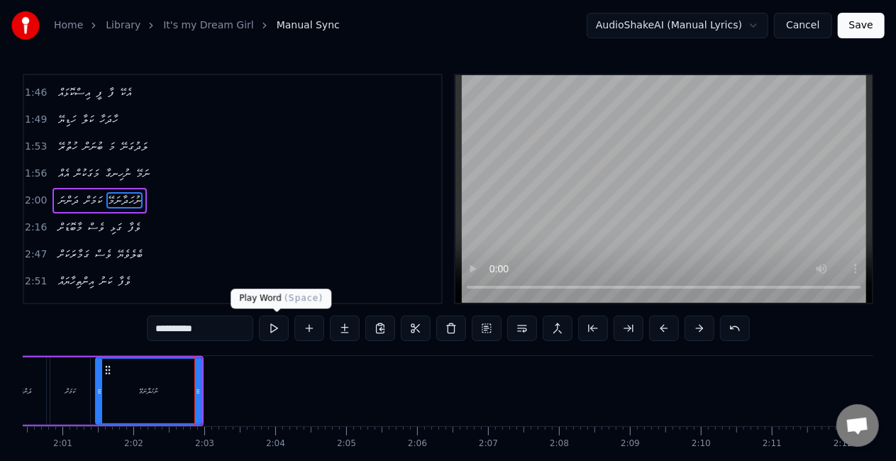
click at [274, 328] on button at bounding box center [274, 329] width 30 height 26
click at [216, 325] on input "**********" at bounding box center [200, 329] width 106 height 26
click at [275, 326] on button at bounding box center [274, 329] width 30 height 26
click at [525, 228] on video at bounding box center [663, 189] width 417 height 228
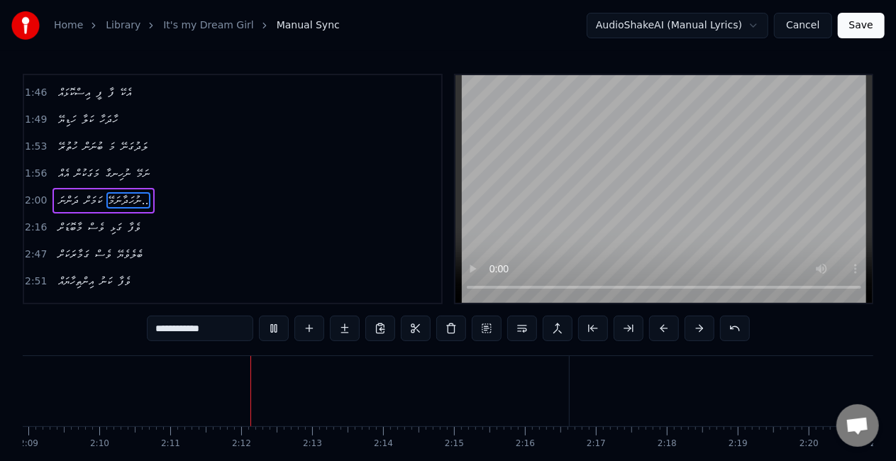
scroll to position [0, 9266]
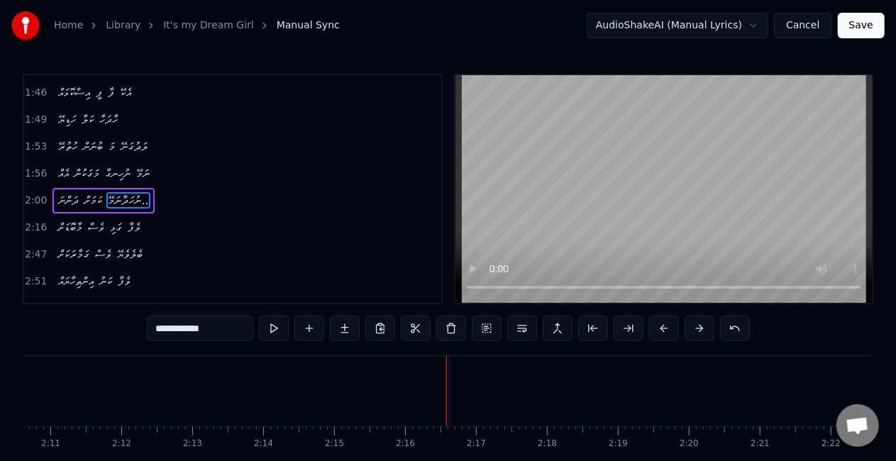
click at [525, 225] on video at bounding box center [663, 189] width 417 height 228
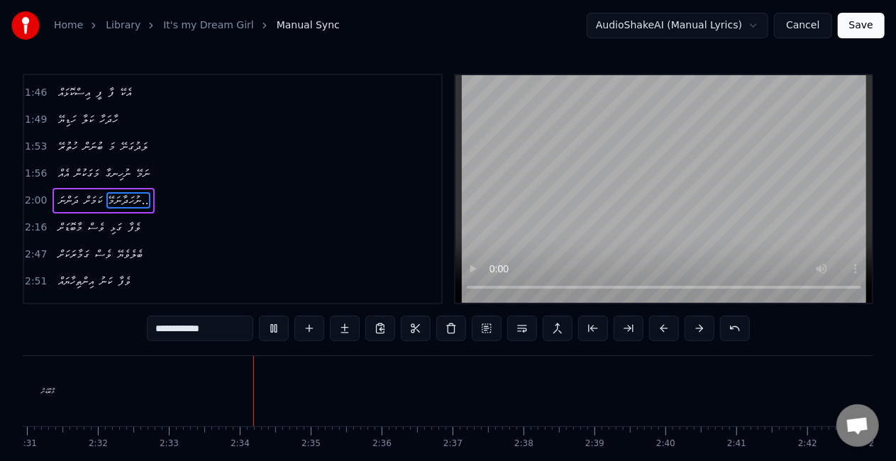
click at [69, 400] on div "މާބޮޑަށް" at bounding box center [48, 391] width 2082 height 70
type input "********"
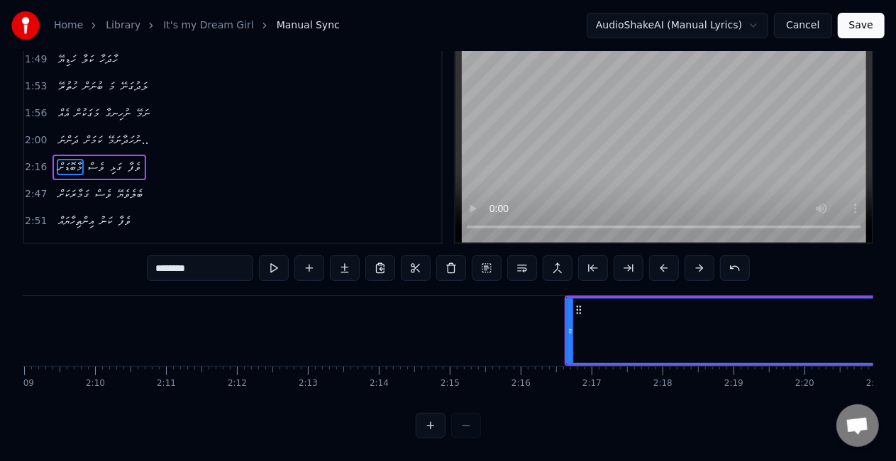
scroll to position [0, 9326]
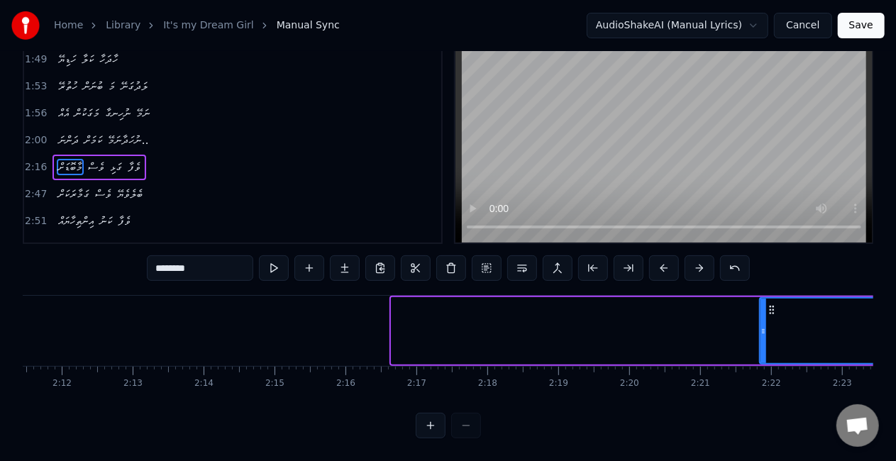
drag, startPoint x: 395, startPoint y: 326, endPoint x: 765, endPoint y: 295, distance: 370.9
click at [765, 301] on div at bounding box center [764, 331] width 6 height 65
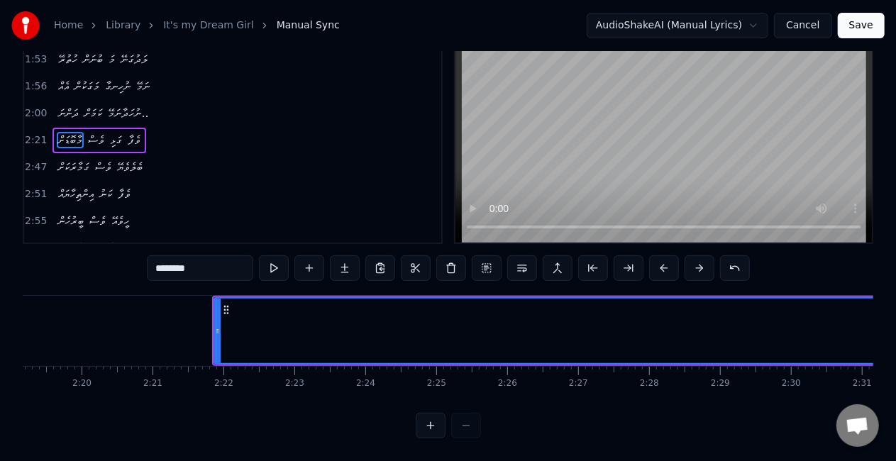
scroll to position [0, 9786]
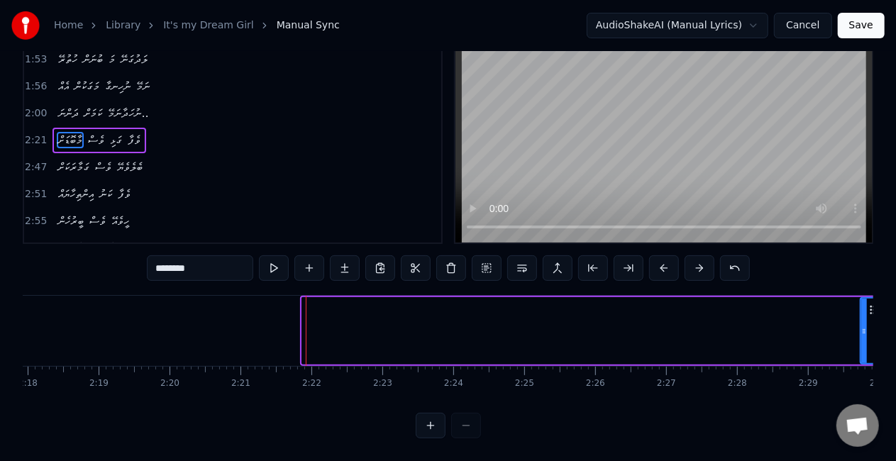
drag, startPoint x: 306, startPoint y: 322, endPoint x: 865, endPoint y: 311, distance: 558.4
click at [865, 311] on div at bounding box center [864, 331] width 6 height 65
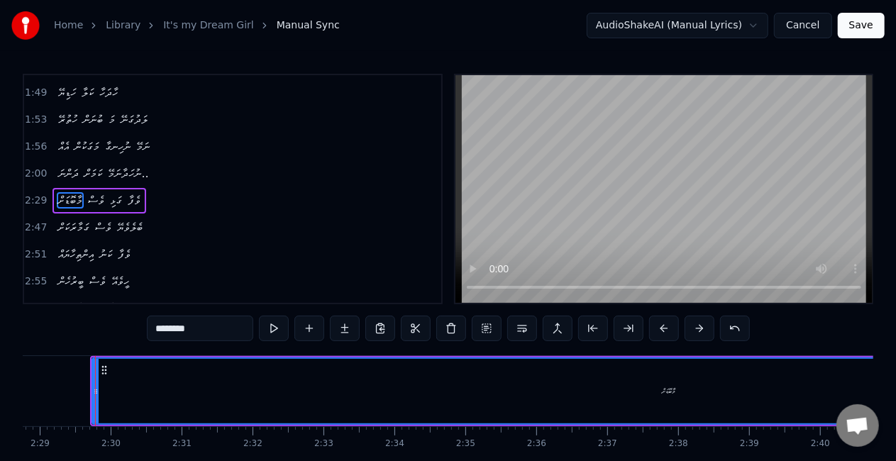
scroll to position [0, 10555]
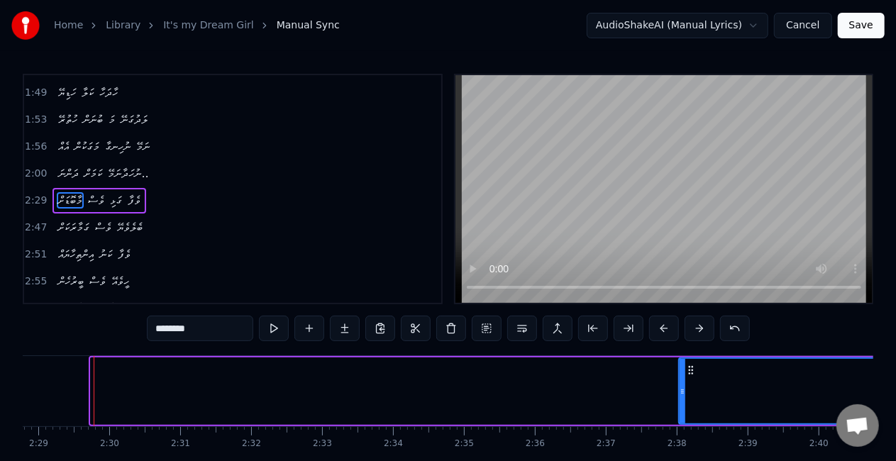
drag, startPoint x: 91, startPoint y: 392, endPoint x: 680, endPoint y: 346, distance: 591.4
click at [680, 346] on div "0:27 ރަތް އަނގުރު ފަދަ ދެލޯ އެއްވާ 0:31 ދެކަން ފަތުން ރިޔާ ނަގާ 0:34 ބޮނބި ނަރު…" at bounding box center [448, 286] width 851 height 425
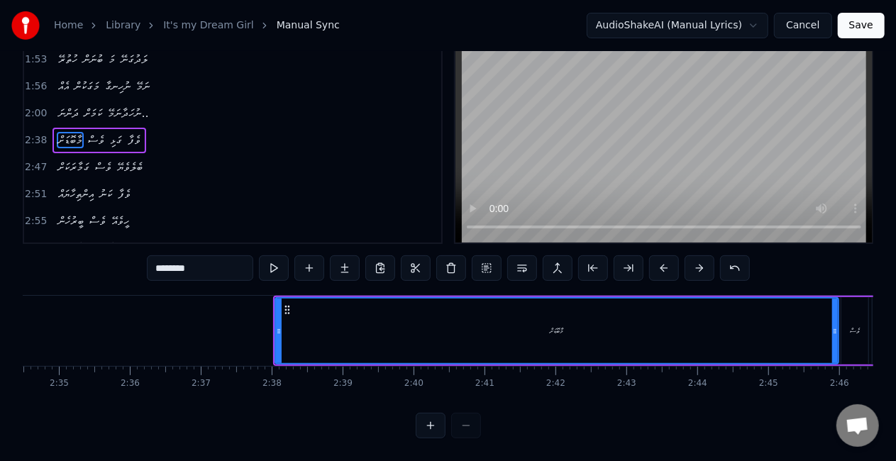
scroll to position [0, 10972]
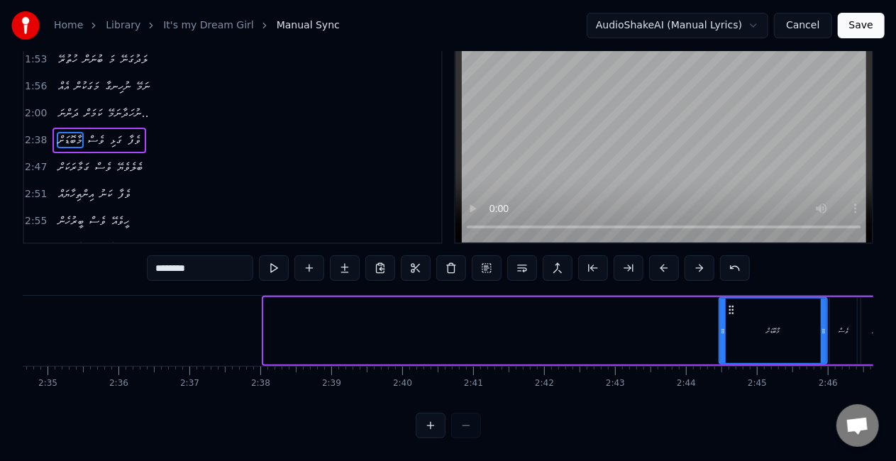
drag, startPoint x: 268, startPoint y: 325, endPoint x: 724, endPoint y: 305, distance: 455.9
click at [724, 305] on div at bounding box center [723, 331] width 6 height 65
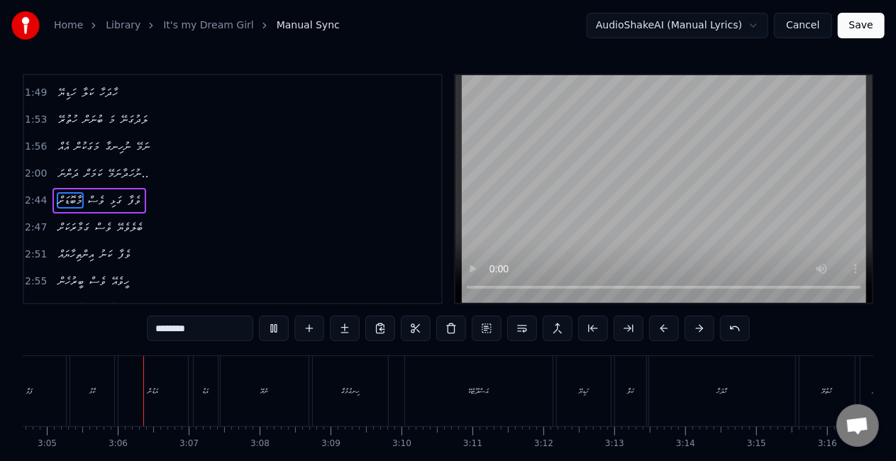
scroll to position [0, 13115]
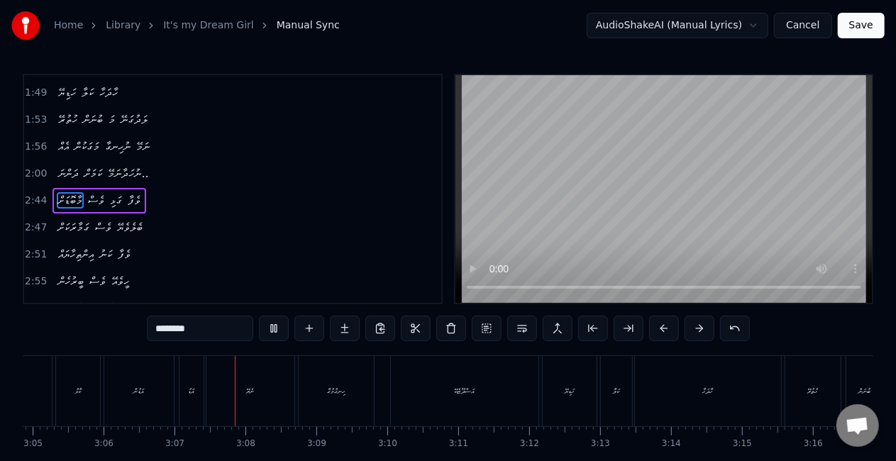
click at [870, 26] on button "Save" at bounding box center [861, 26] width 47 height 26
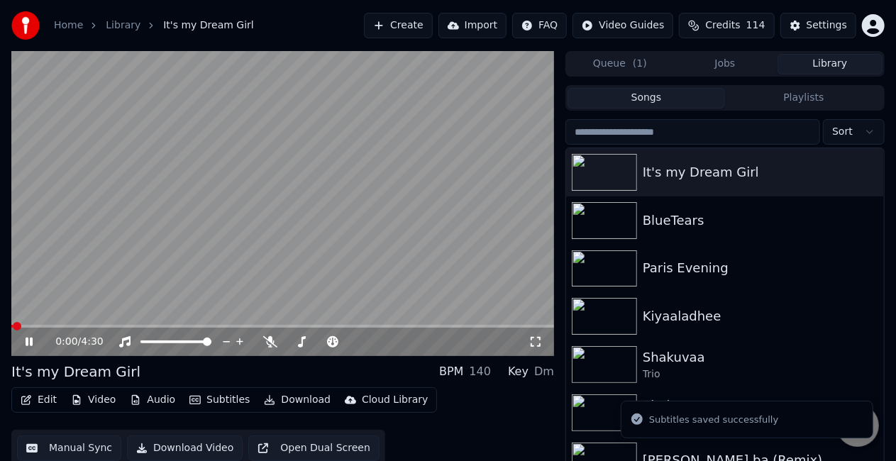
click at [72, 328] on div "0:00 / 4:30" at bounding box center [282, 342] width 543 height 28
click at [77, 328] on div "0:02 / 4:30" at bounding box center [282, 340] width 543 height 31
click at [78, 322] on video at bounding box center [282, 203] width 543 height 305
click at [81, 326] on span at bounding box center [282, 326] width 543 height 3
click at [176, 254] on video at bounding box center [282, 203] width 543 height 305
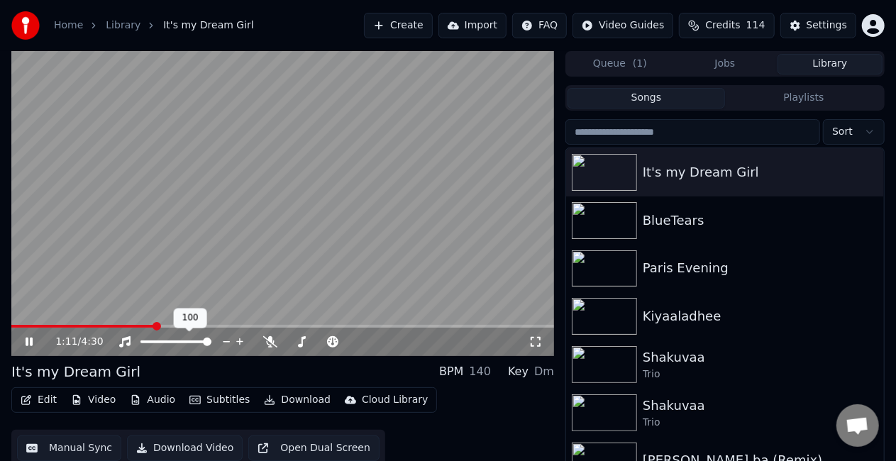
click at [175, 322] on div "100 100" at bounding box center [190, 319] width 33 height 20
click at [210, 326] on span at bounding box center [282, 326] width 543 height 3
click at [192, 325] on span at bounding box center [113, 326] width 205 height 3
click at [275, 328] on span at bounding box center [282, 326] width 543 height 3
click at [288, 326] on span at bounding box center [282, 326] width 543 height 3
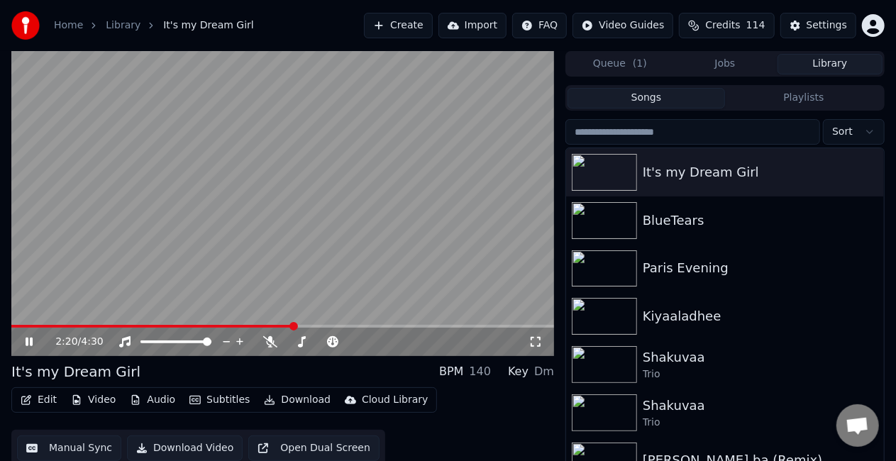
click at [299, 325] on span at bounding box center [282, 326] width 543 height 3
click at [309, 325] on span at bounding box center [282, 326] width 543 height 3
click at [328, 325] on span at bounding box center [282, 326] width 543 height 3
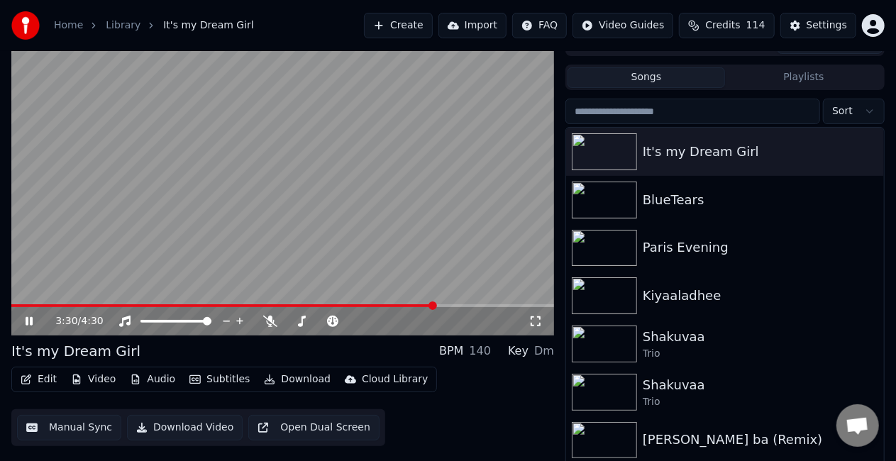
scroll to position [32, 0]
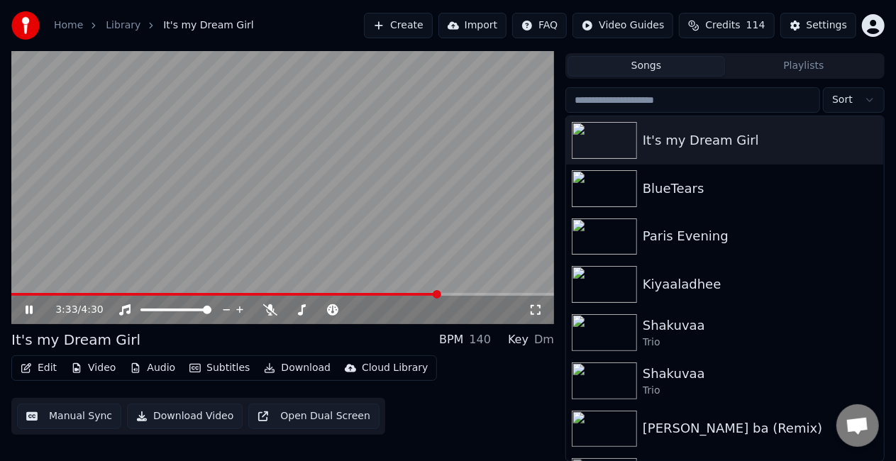
click at [38, 410] on button "Manual Sync" at bounding box center [69, 417] width 104 height 26
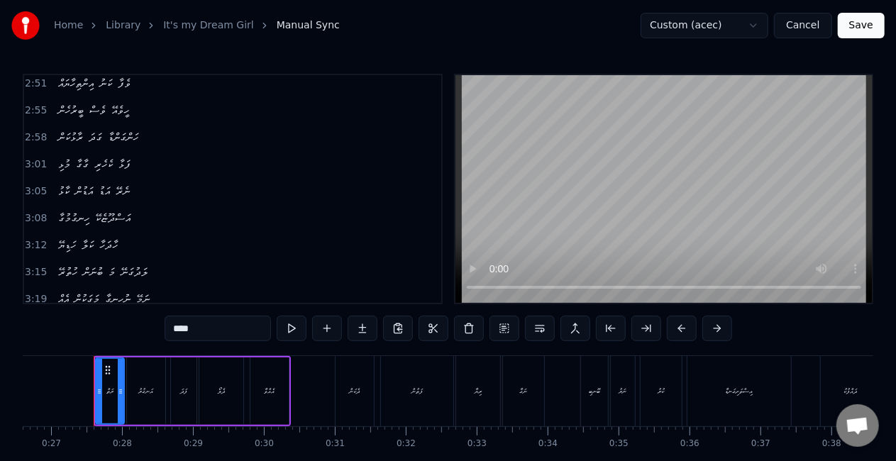
scroll to position [780, 0]
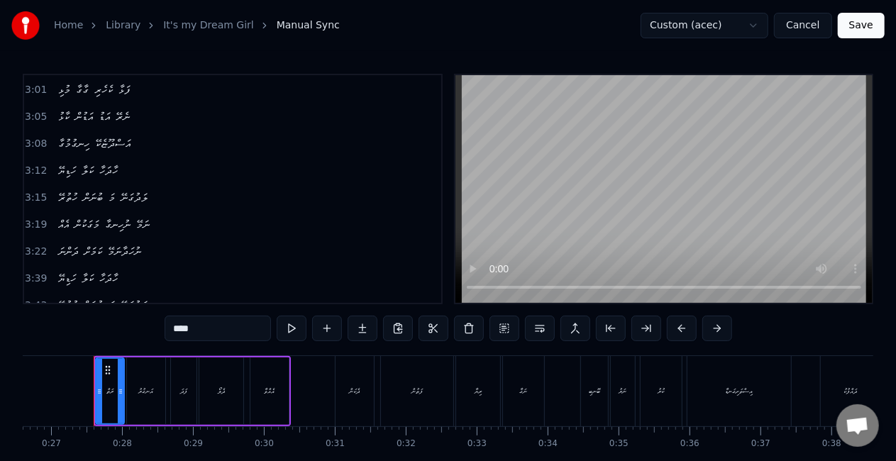
click at [143, 243] on span "ނުހަދާނަމޭ" at bounding box center [124, 251] width 36 height 16
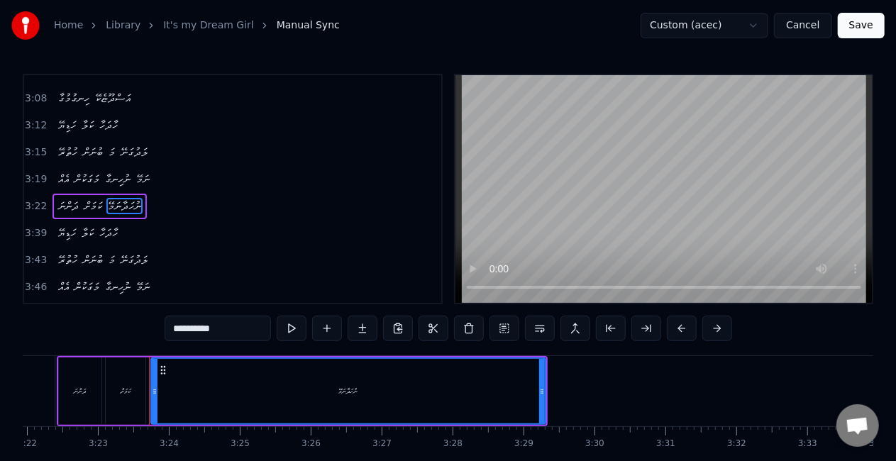
scroll to position [0, 14382]
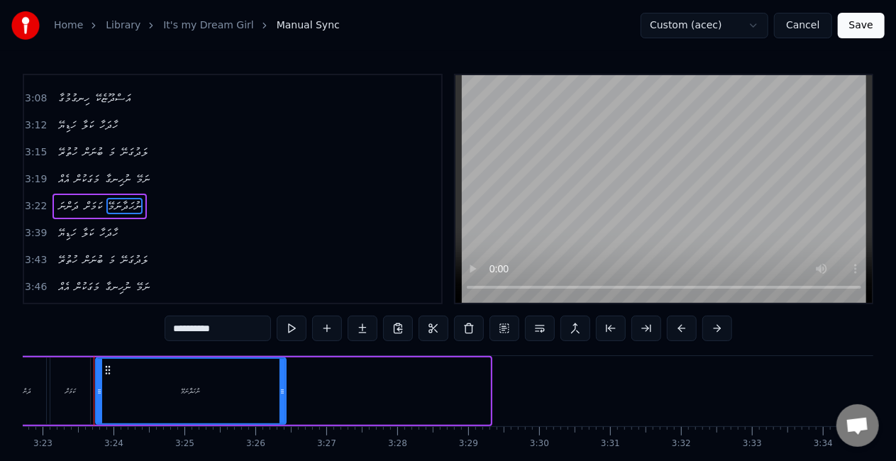
drag, startPoint x: 487, startPoint y: 392, endPoint x: 278, endPoint y: 365, distance: 210.3
click at [282, 382] on div at bounding box center [283, 391] width 6 height 65
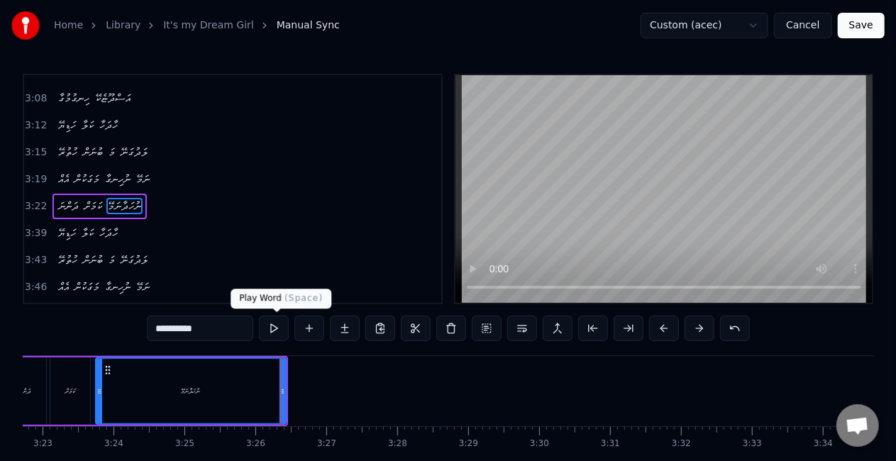
click at [275, 326] on button at bounding box center [274, 329] width 30 height 26
click at [275, 327] on button at bounding box center [274, 329] width 30 height 26
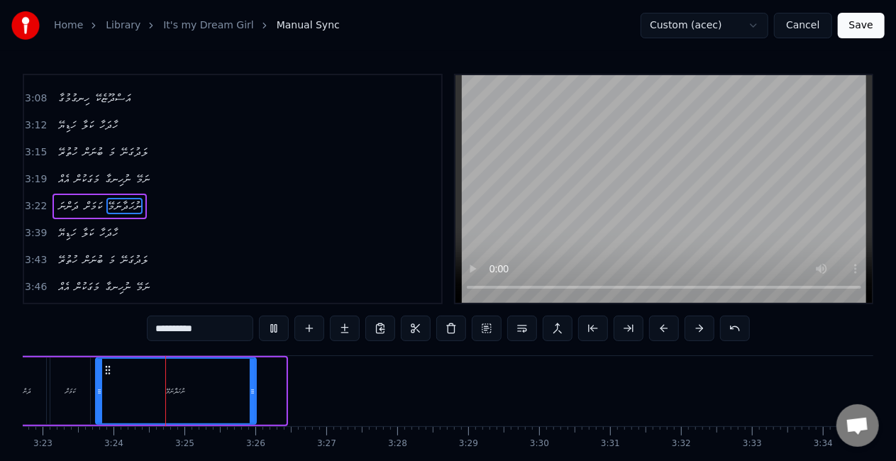
drag, startPoint x: 282, startPoint y: 383, endPoint x: 250, endPoint y: 382, distance: 32.0
click at [251, 382] on div at bounding box center [253, 391] width 6 height 65
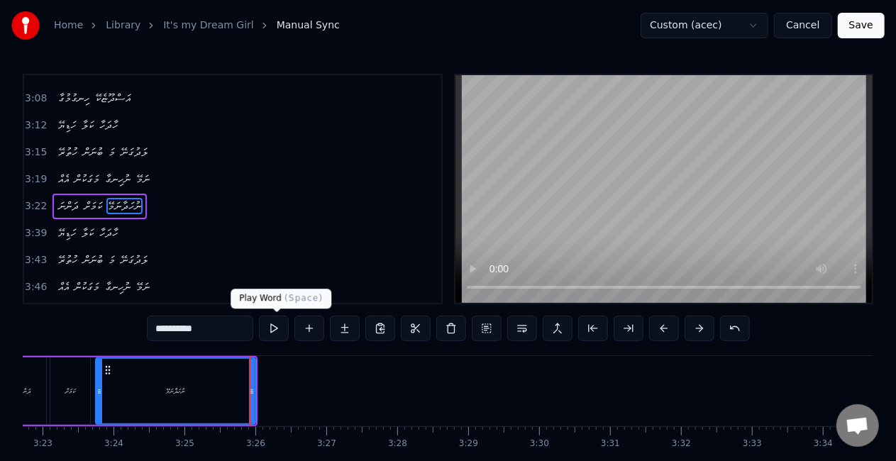
click at [274, 327] on button at bounding box center [274, 329] width 30 height 26
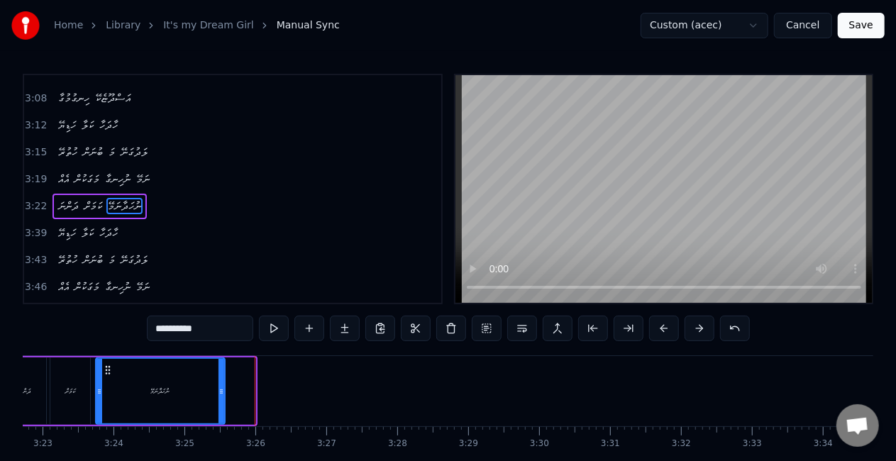
drag, startPoint x: 252, startPoint y: 378, endPoint x: 224, endPoint y: 372, distance: 28.4
click at [221, 381] on div at bounding box center [222, 391] width 6 height 65
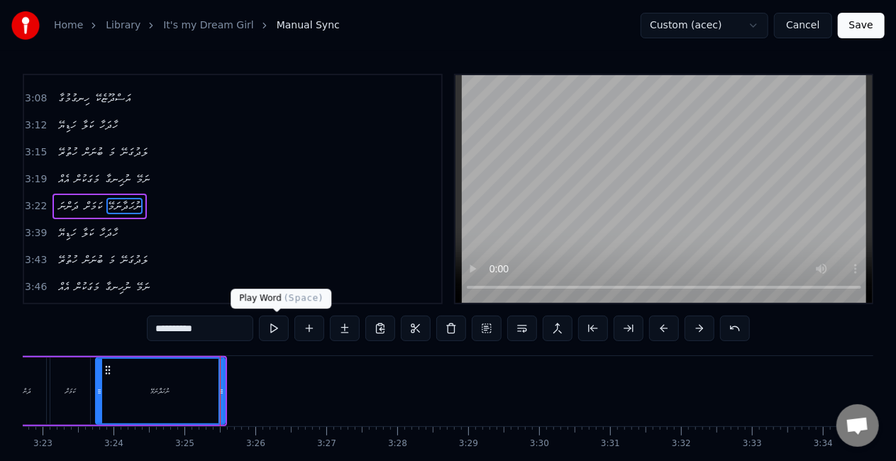
click at [272, 330] on button at bounding box center [274, 329] width 30 height 26
click at [221, 332] on input "**********" at bounding box center [200, 329] width 106 height 26
click at [281, 325] on button at bounding box center [274, 329] width 30 height 26
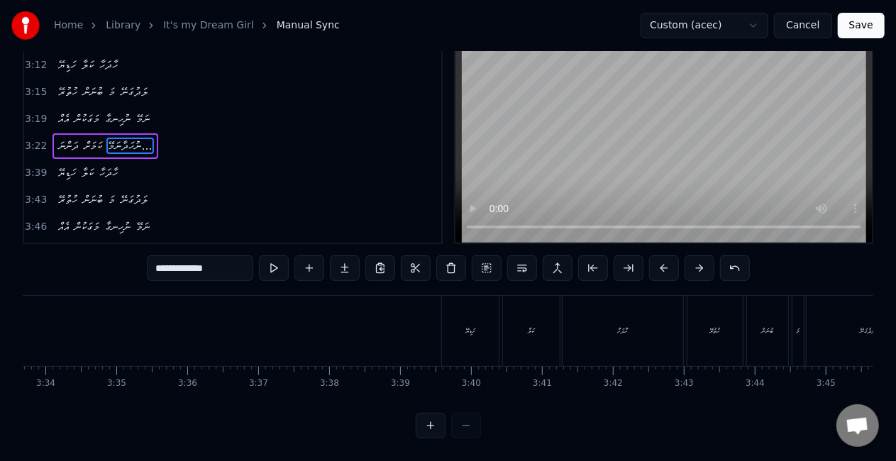
scroll to position [0, 15116]
click at [482, 281] on div "0:27 ރަތް އަނގުރު ފަދަ ދެލޯ އެއްވާ 0:31 ދެކަން ފަތުން ރިޔާ ނަގާ 0:34 ބޮނބި ނަރު…" at bounding box center [448, 225] width 851 height 425
click at [485, 299] on div "ހަޑިޔޭ" at bounding box center [514, 331] width 58 height 70
type input "******"
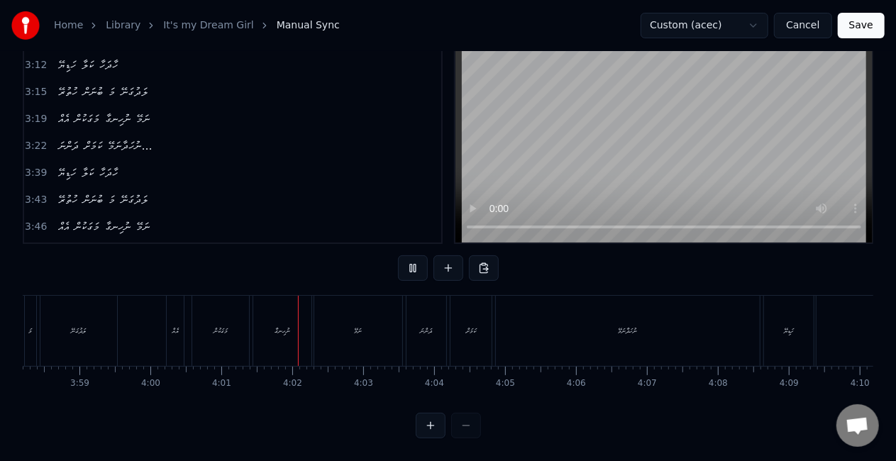
scroll to position [0, 17064]
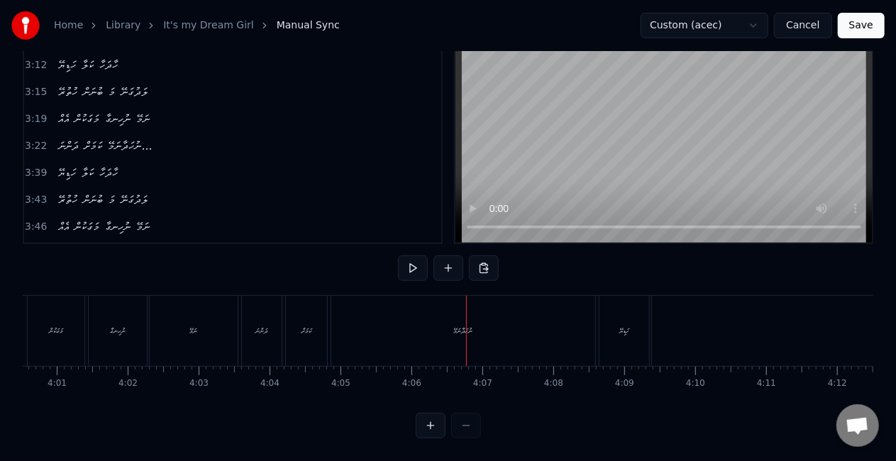
click at [413, 328] on div "ނުހަދާނަމޭ" at bounding box center [463, 331] width 264 height 70
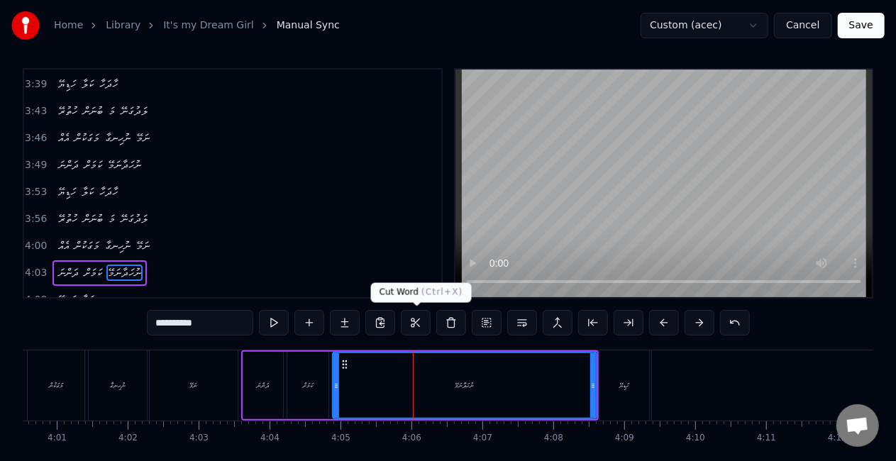
scroll to position [990, 0]
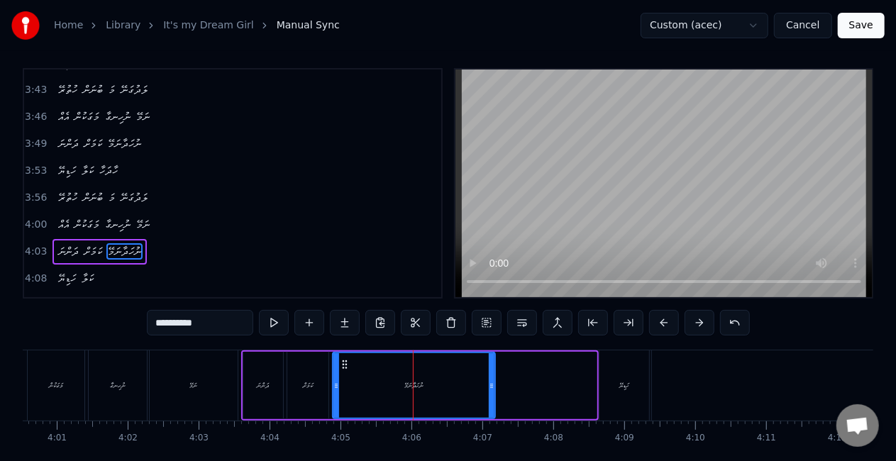
drag, startPoint x: 593, startPoint y: 392, endPoint x: 458, endPoint y: 365, distance: 137.5
click at [491, 394] on div at bounding box center [492, 385] width 6 height 65
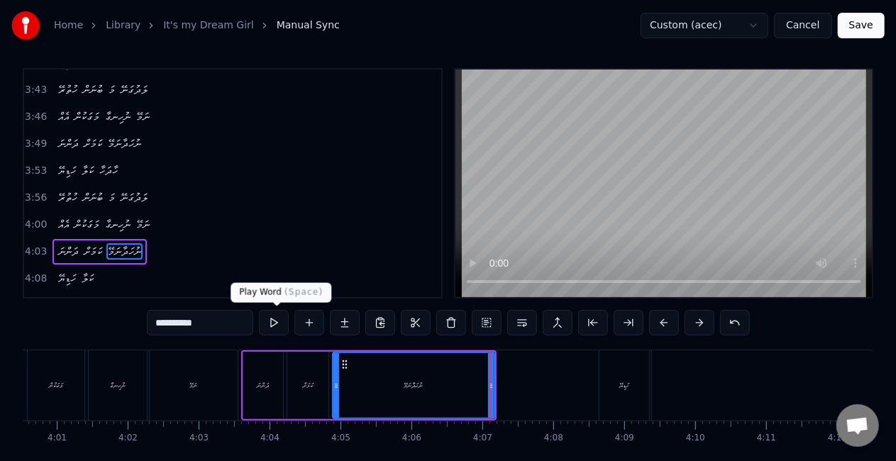
click at [277, 321] on button at bounding box center [274, 323] width 30 height 26
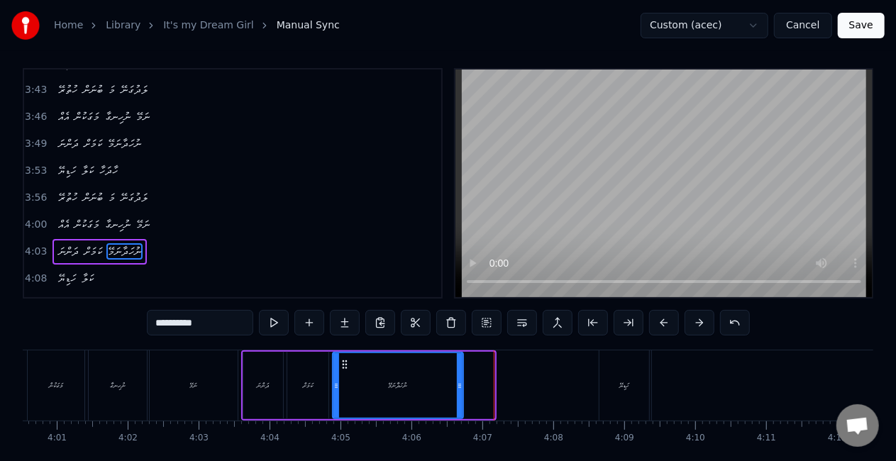
drag, startPoint x: 492, startPoint y: 388, endPoint x: 457, endPoint y: 381, distance: 36.2
click at [458, 383] on icon at bounding box center [460, 385] width 6 height 11
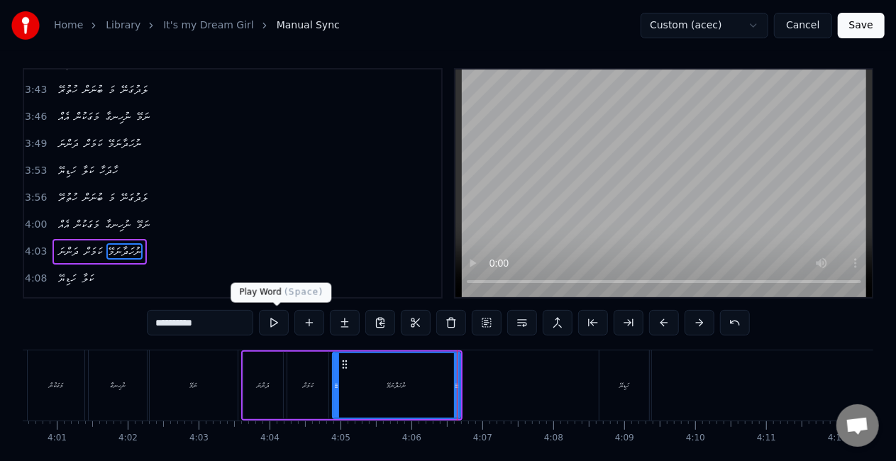
click at [272, 321] on button at bounding box center [274, 323] width 30 height 26
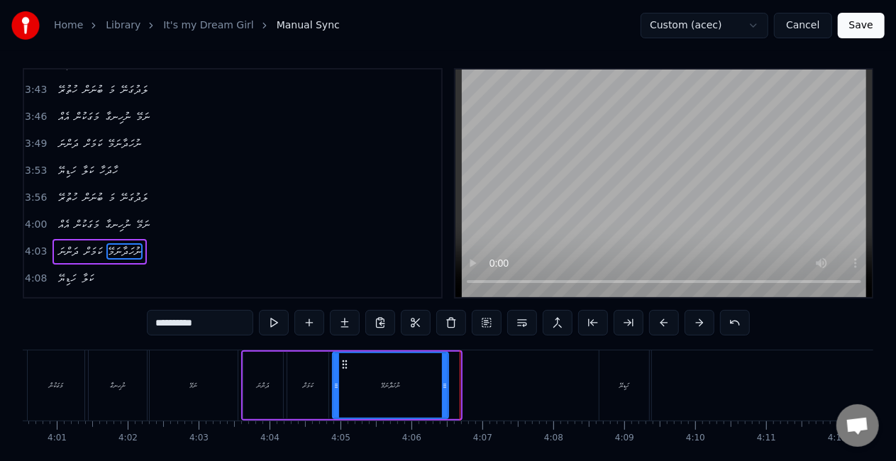
drag, startPoint x: 455, startPoint y: 392, endPoint x: 443, endPoint y: 389, distance: 12.2
click at [443, 389] on div at bounding box center [445, 385] width 6 height 65
click at [230, 324] on input "**********" at bounding box center [200, 323] width 106 height 26
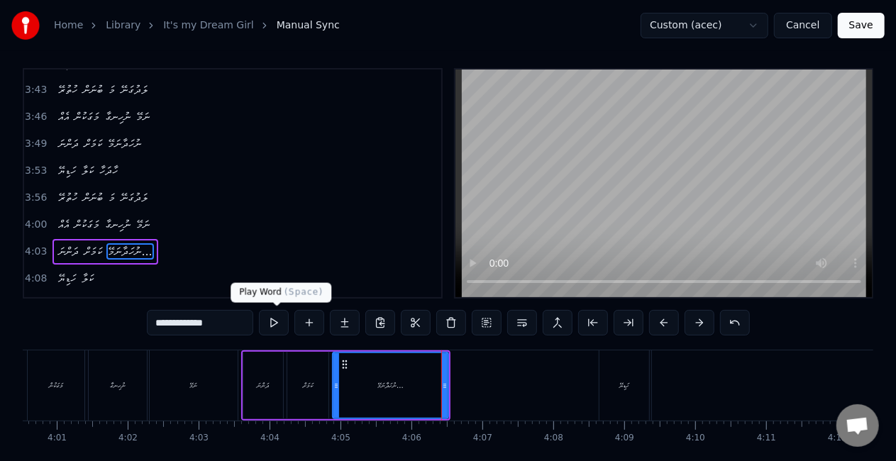
click at [271, 319] on button at bounding box center [274, 323] width 30 height 26
click at [121, 136] on span "ނުހަދާނަމޭ" at bounding box center [124, 144] width 36 height 16
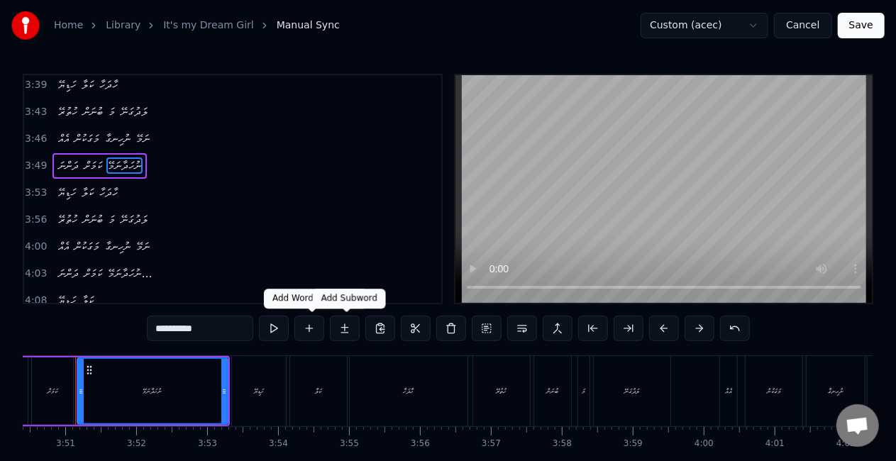
scroll to position [0, 16328]
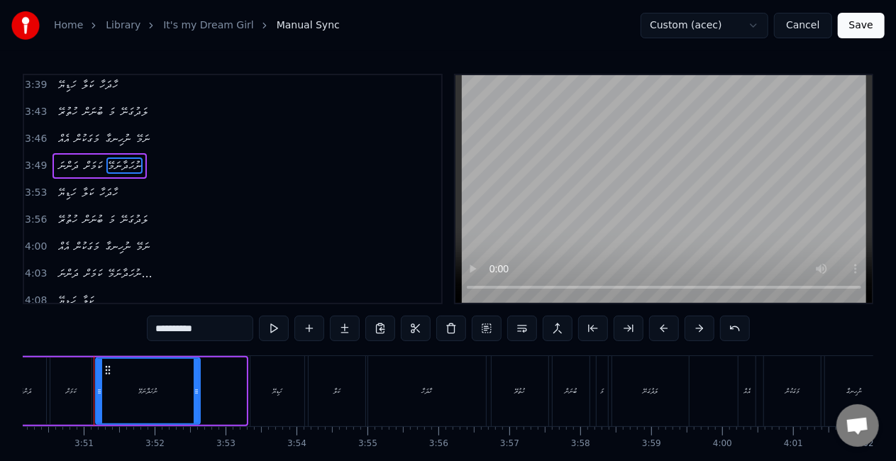
drag, startPoint x: 241, startPoint y: 399, endPoint x: 194, endPoint y: 380, distance: 49.9
click at [194, 397] on div at bounding box center [197, 391] width 6 height 65
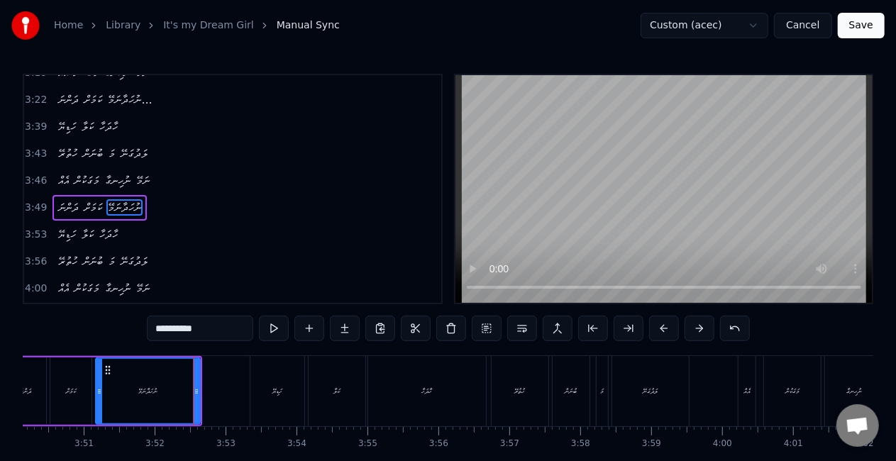
click at [200, 335] on input "**********" at bounding box center [200, 329] width 106 height 26
click at [279, 329] on button at bounding box center [274, 329] width 30 height 26
drag, startPoint x: 197, startPoint y: 387, endPoint x: 207, endPoint y: 382, distance: 11.4
click at [201, 387] on icon at bounding box center [198, 391] width 6 height 11
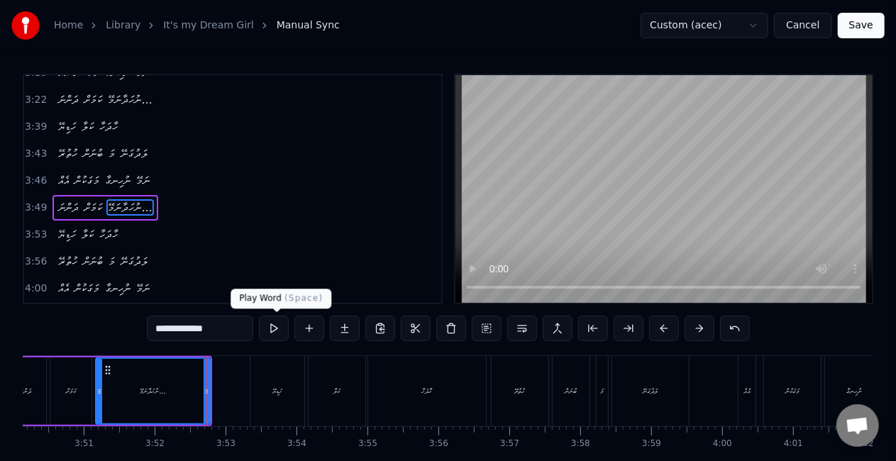
click at [278, 328] on button at bounding box center [274, 329] width 30 height 26
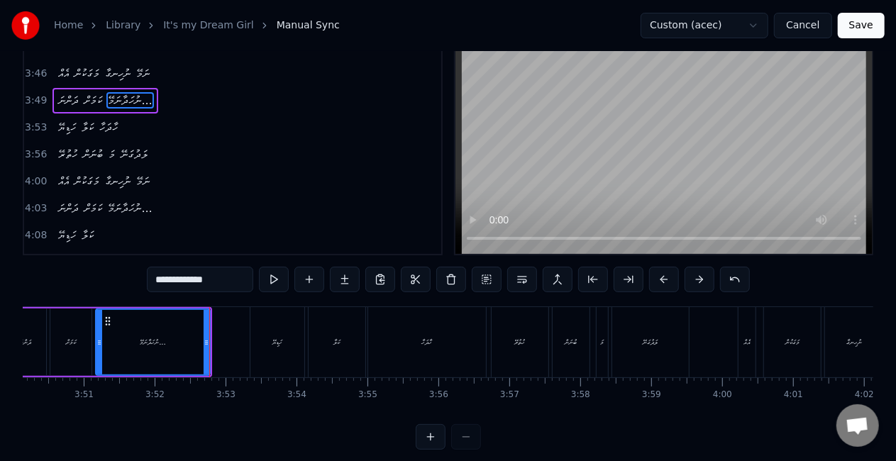
scroll to position [71, 0]
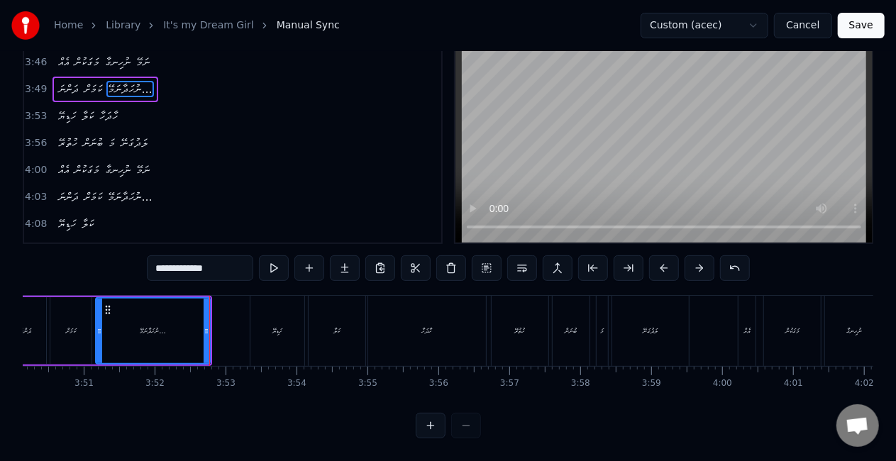
click at [67, 216] on span "ހަޑިޔޭ" at bounding box center [67, 224] width 21 height 16
type input "******"
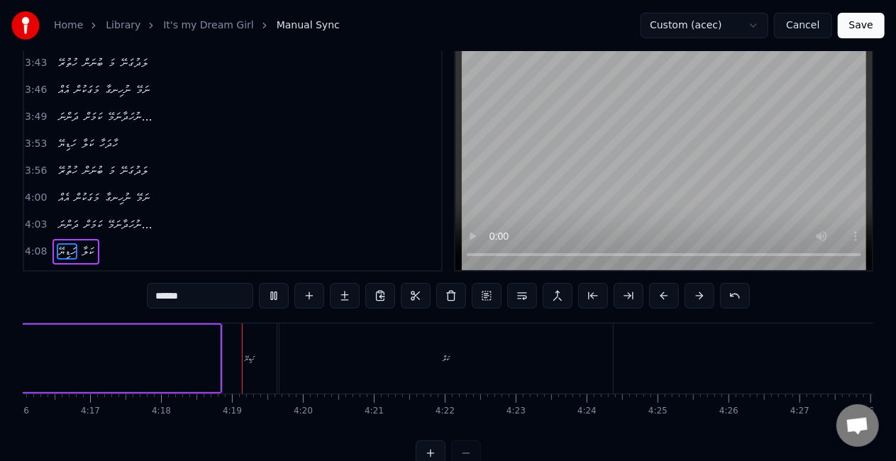
scroll to position [0, 18280]
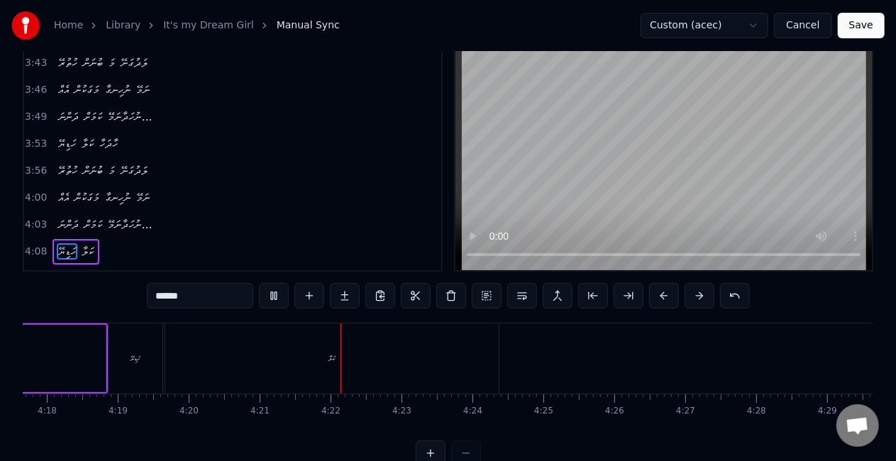
click at [857, 26] on button "Save" at bounding box center [861, 26] width 47 height 26
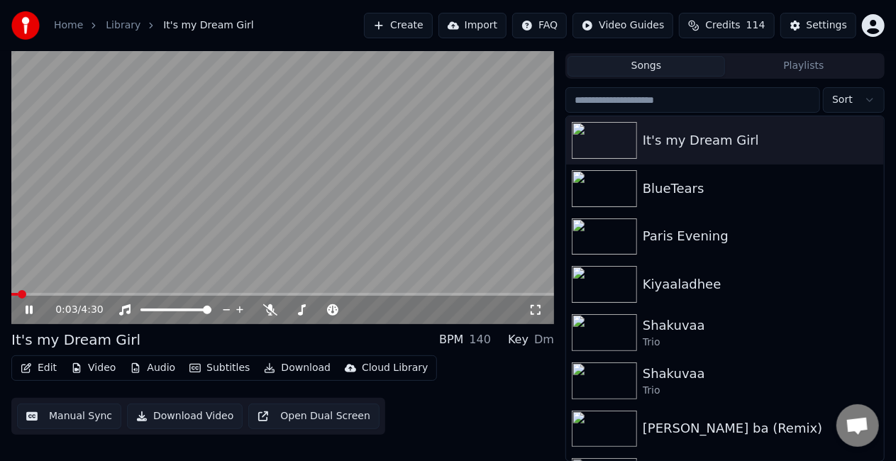
click at [29, 308] on icon at bounding box center [39, 309] width 33 height 11
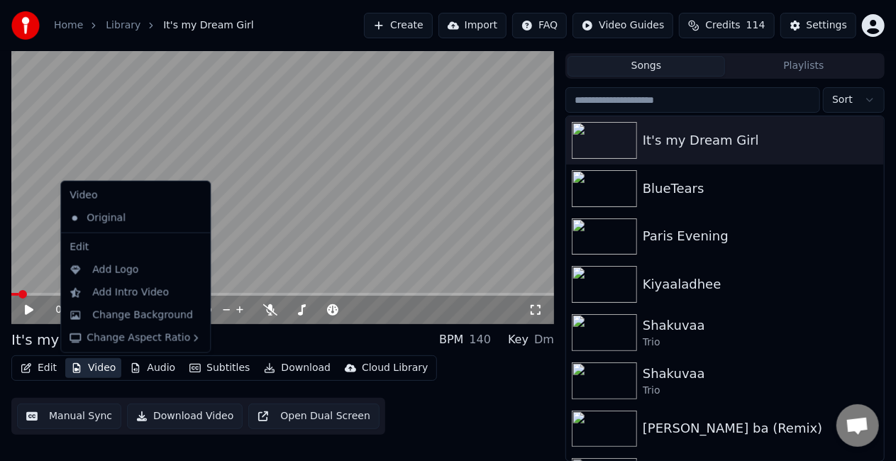
click at [89, 366] on button "Video" at bounding box center [93, 368] width 56 height 20
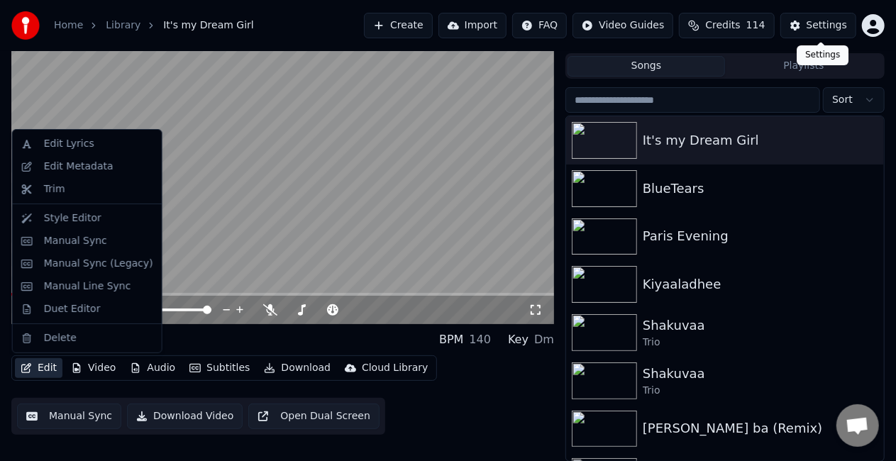
click at [812, 27] on div "Settings" at bounding box center [827, 25] width 40 height 14
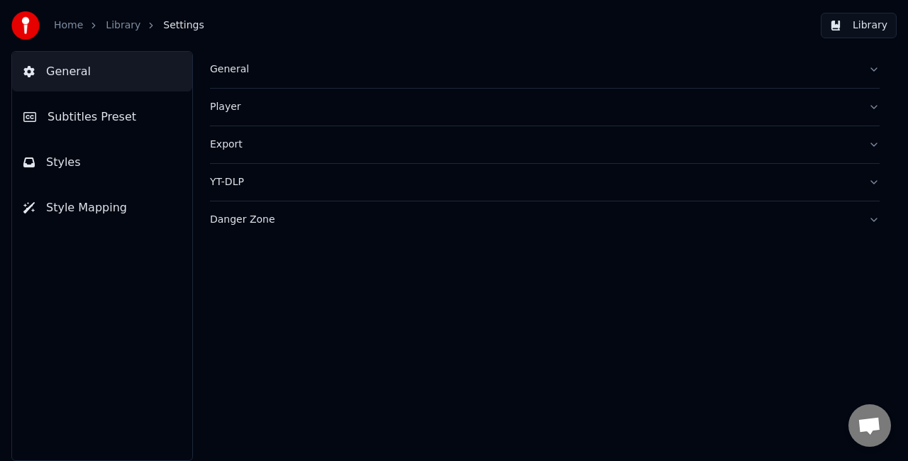
click at [55, 126] on button "Subtitles Preset" at bounding box center [102, 117] width 180 height 40
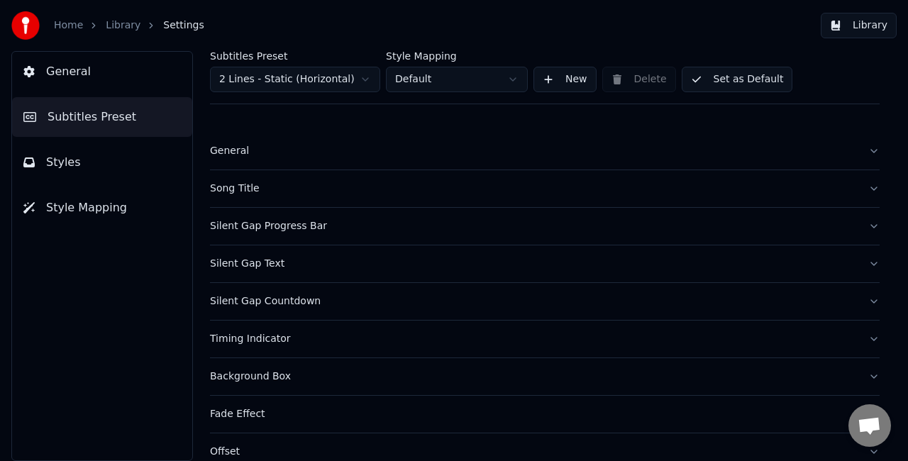
click at [263, 193] on div "Song Title" at bounding box center [533, 189] width 647 height 14
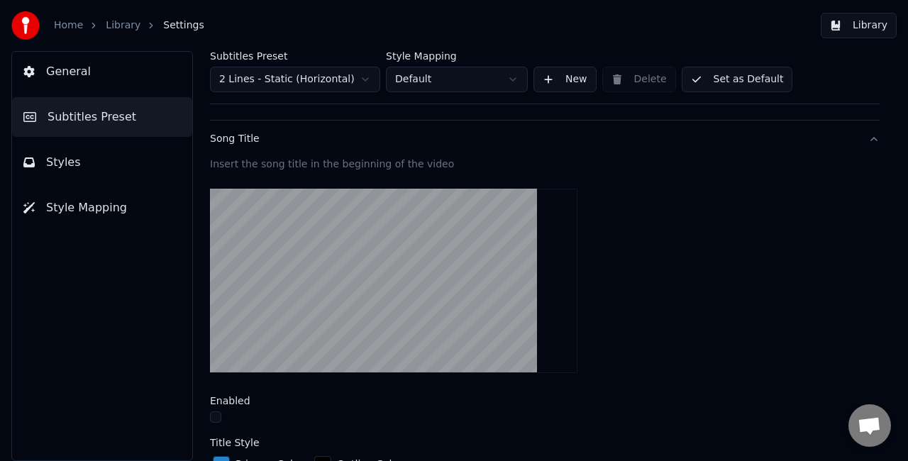
scroll to position [142, 0]
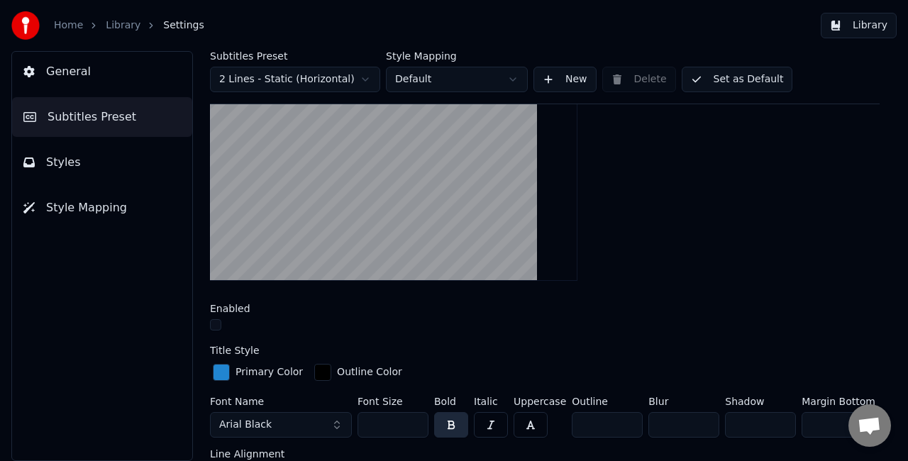
click at [217, 323] on button "button" at bounding box center [215, 324] width 11 height 11
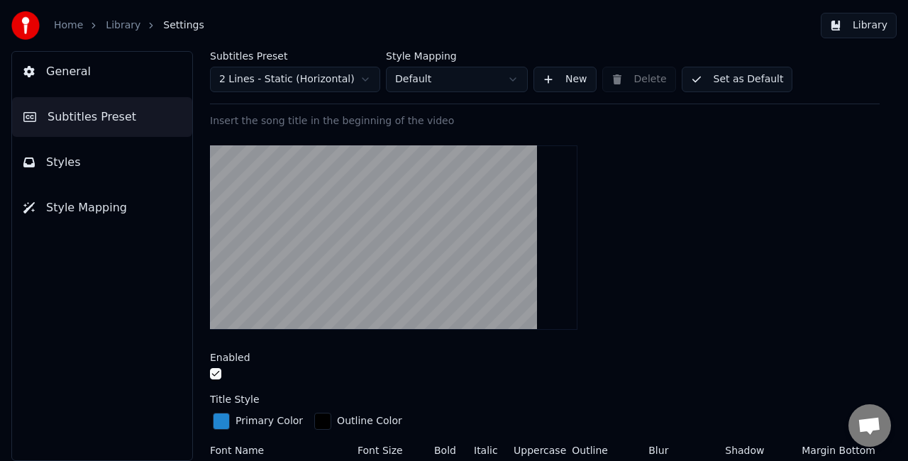
scroll to position [71, 0]
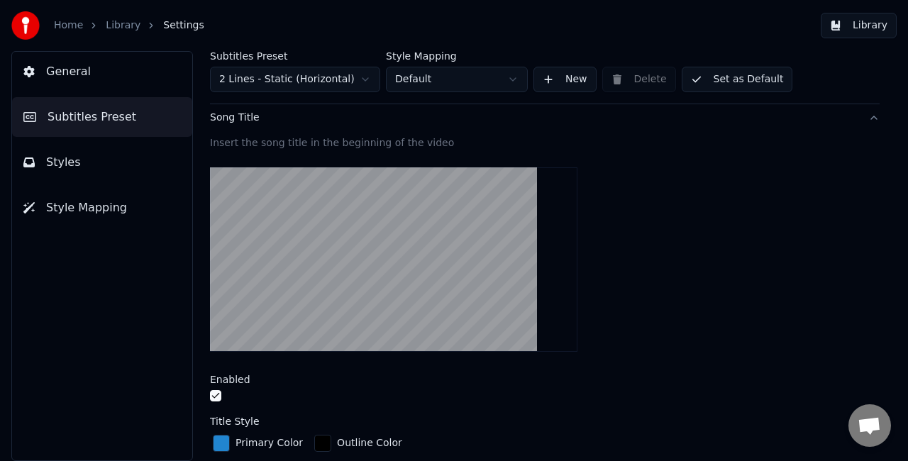
click at [216, 394] on button "button" at bounding box center [215, 395] width 11 height 11
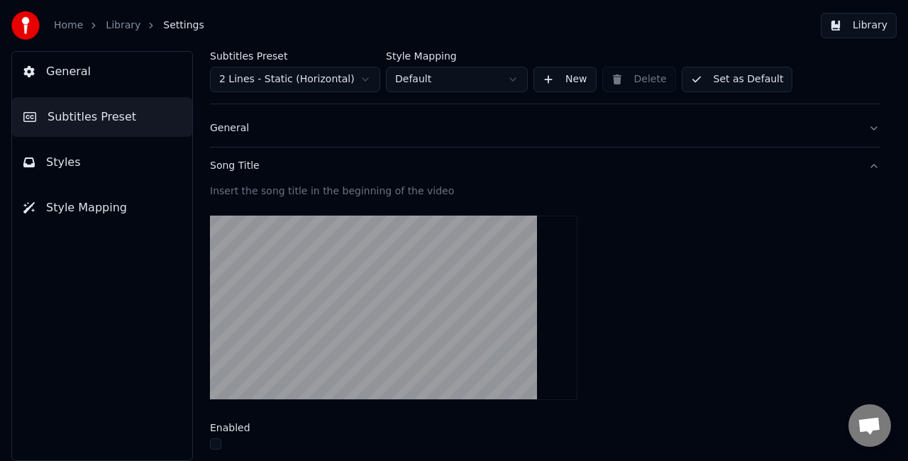
scroll to position [0, 0]
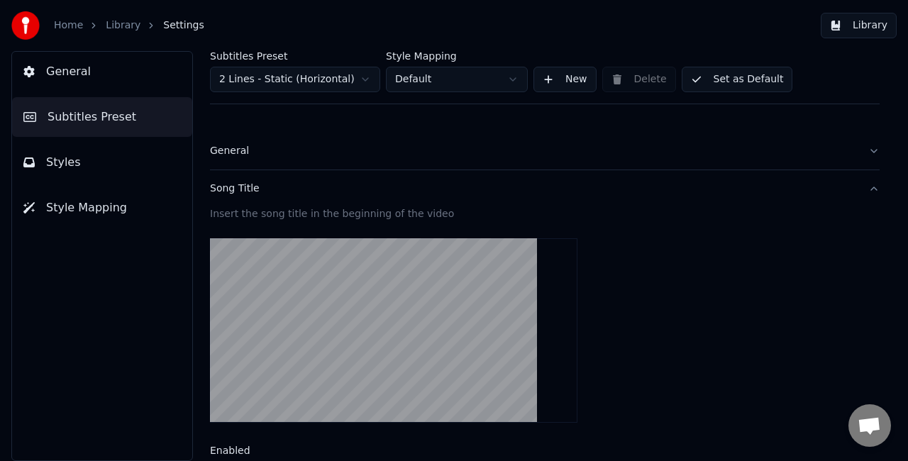
click at [266, 160] on button "General" at bounding box center [545, 151] width 670 height 37
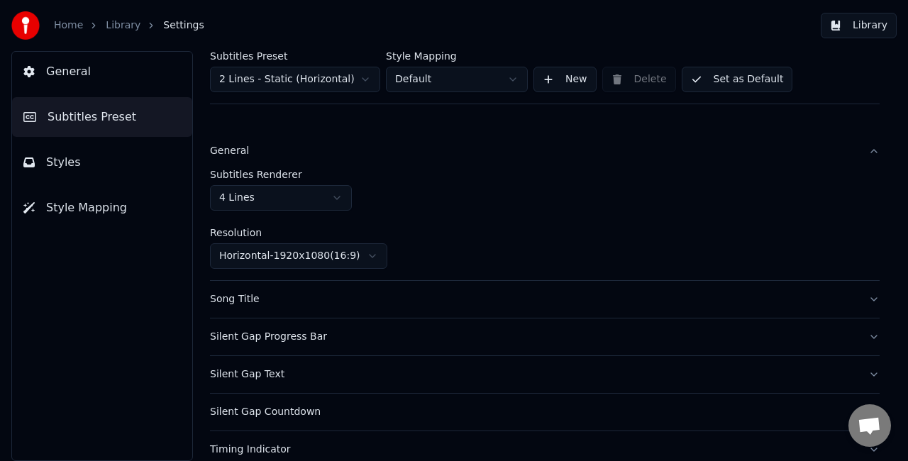
click at [260, 160] on button "General" at bounding box center [545, 151] width 670 height 37
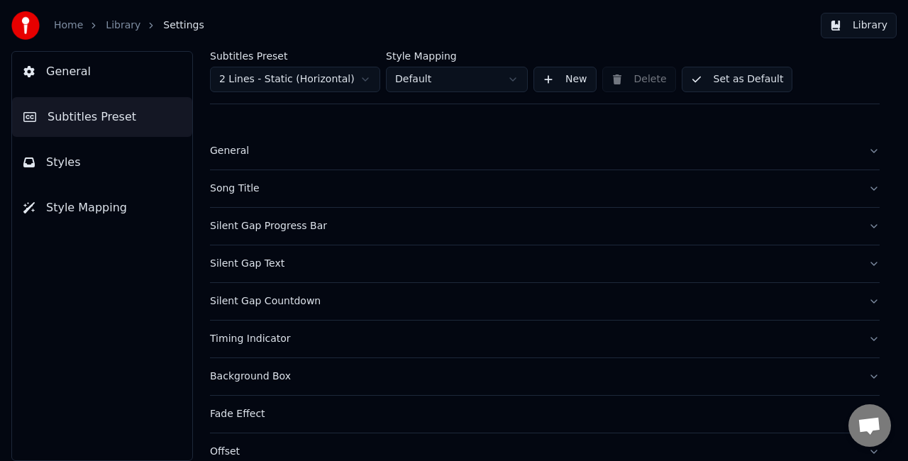
click at [275, 187] on div "Song Title" at bounding box center [533, 189] width 647 height 14
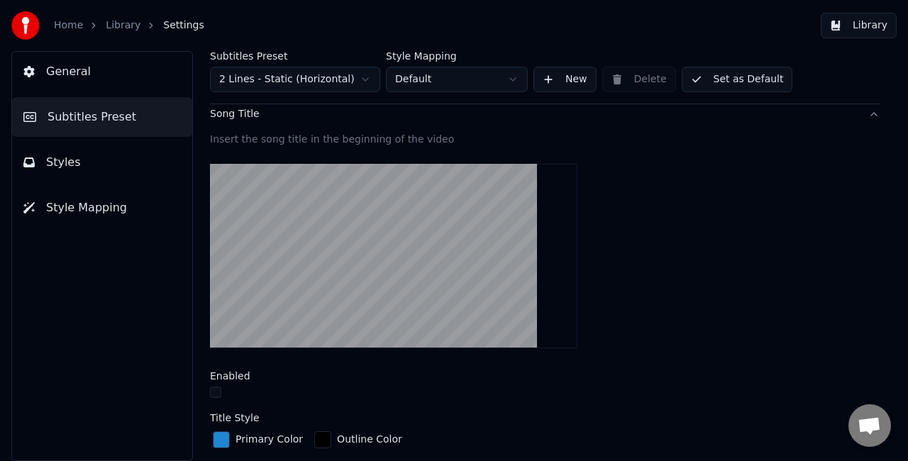
scroll to position [142, 0]
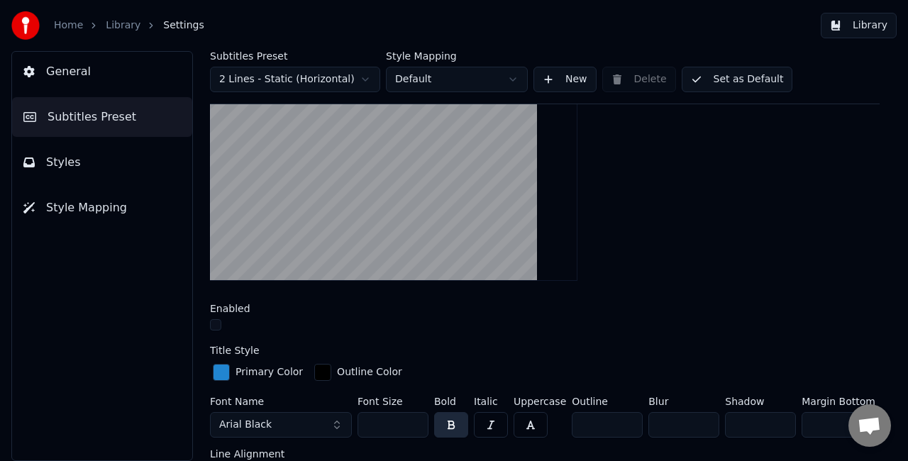
click at [220, 321] on button "button" at bounding box center [215, 324] width 11 height 11
click at [218, 319] on button "button" at bounding box center [215, 324] width 11 height 11
click at [728, 82] on button "Set as Default" at bounding box center [737, 80] width 111 height 26
click at [724, 86] on button "Done" at bounding box center [715, 80] width 67 height 26
click at [715, 80] on button "Done" at bounding box center [715, 80] width 67 height 26
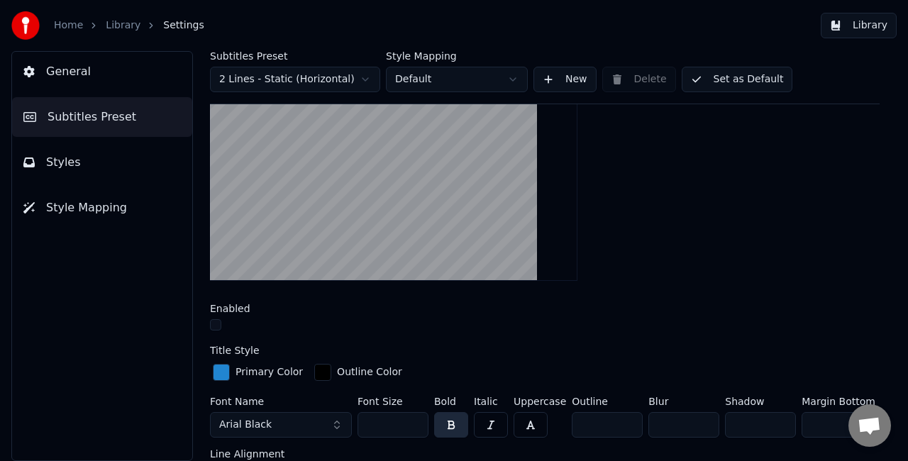
click at [868, 20] on button "Library" at bounding box center [859, 26] width 76 height 26
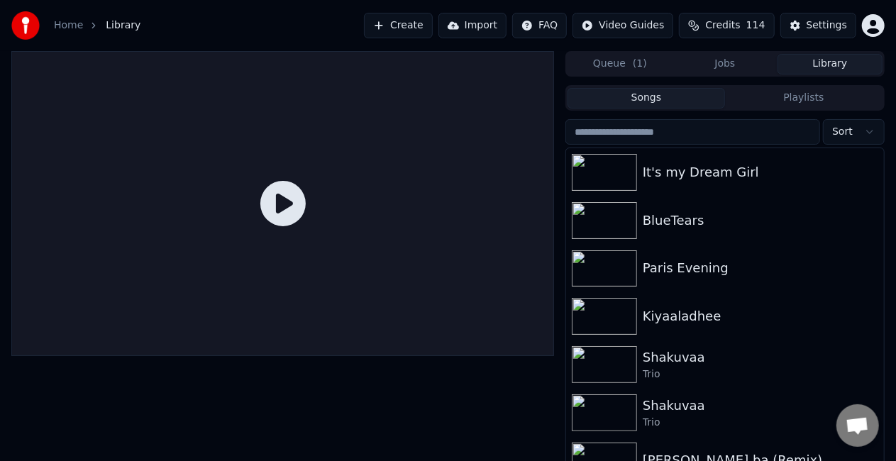
click at [277, 187] on icon at bounding box center [282, 203] width 45 height 45
click at [283, 201] on icon at bounding box center [282, 203] width 45 height 45
click at [687, 168] on div "It's my Dream Girl" at bounding box center [753, 172] width 221 height 20
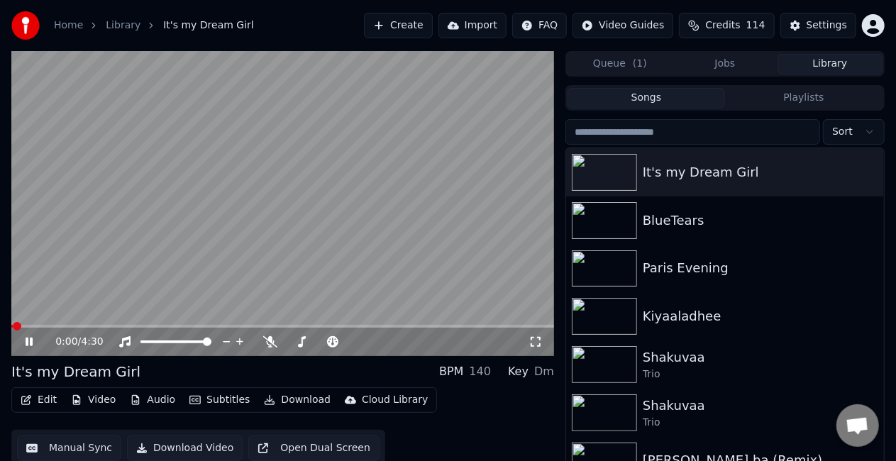
click at [192, 326] on span at bounding box center [282, 326] width 543 height 3
click at [820, 26] on div "Settings" at bounding box center [827, 25] width 40 height 14
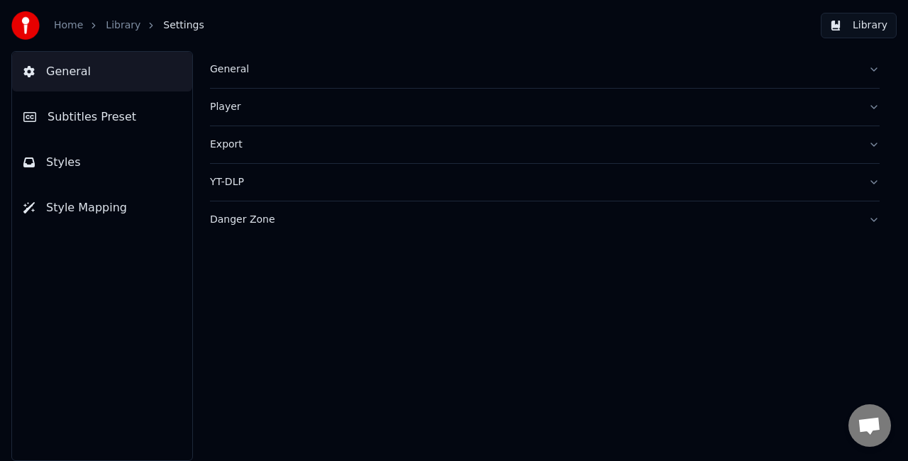
click at [150, 121] on button "Subtitles Preset" at bounding box center [102, 117] width 180 height 40
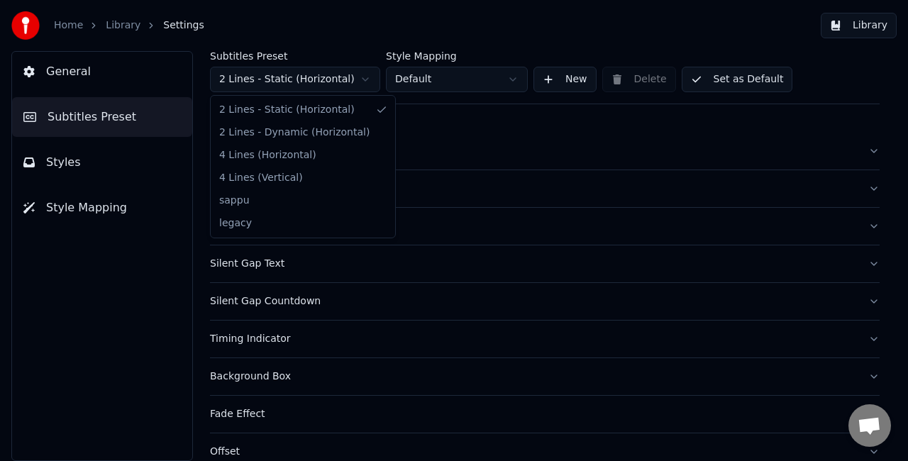
click at [328, 76] on html "Home Library Settings Library General Subtitles Preset Styles Style Mapping Sub…" at bounding box center [454, 230] width 908 height 461
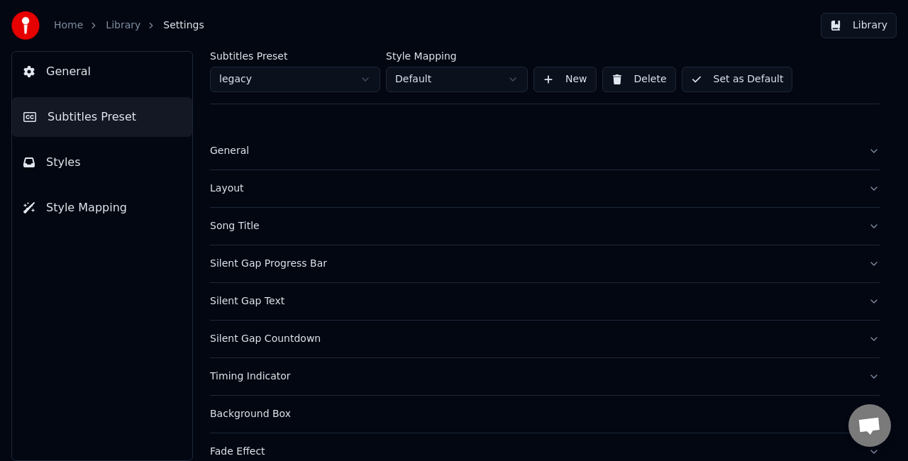
click at [257, 158] on button "General" at bounding box center [545, 151] width 670 height 37
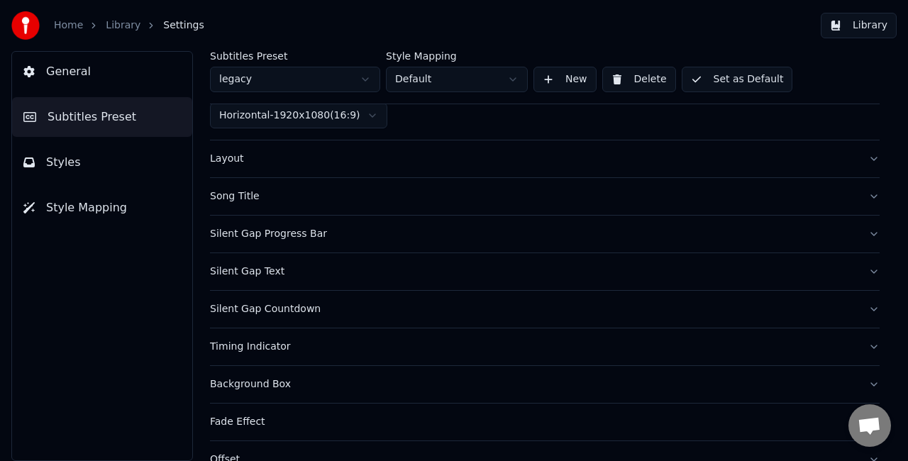
scroll to position [142, 0]
click at [272, 194] on div "Song Title" at bounding box center [533, 195] width 647 height 14
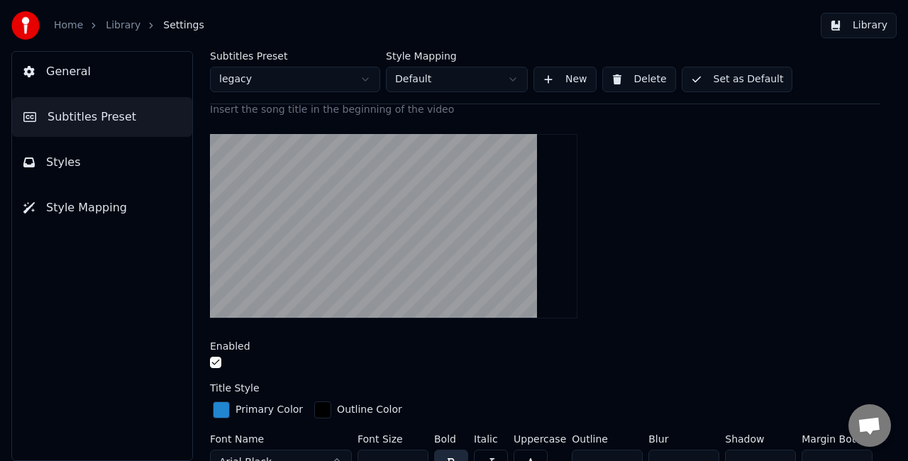
click at [212, 355] on div "Enabled" at bounding box center [545, 356] width 670 height 31
click at [216, 363] on button "button" at bounding box center [215, 362] width 11 height 11
click at [718, 82] on button "Set as Default" at bounding box center [737, 80] width 111 height 26
click at [719, 82] on button "Done" at bounding box center [715, 80] width 67 height 26
click at [707, 77] on button "Set as Default" at bounding box center [737, 80] width 111 height 26
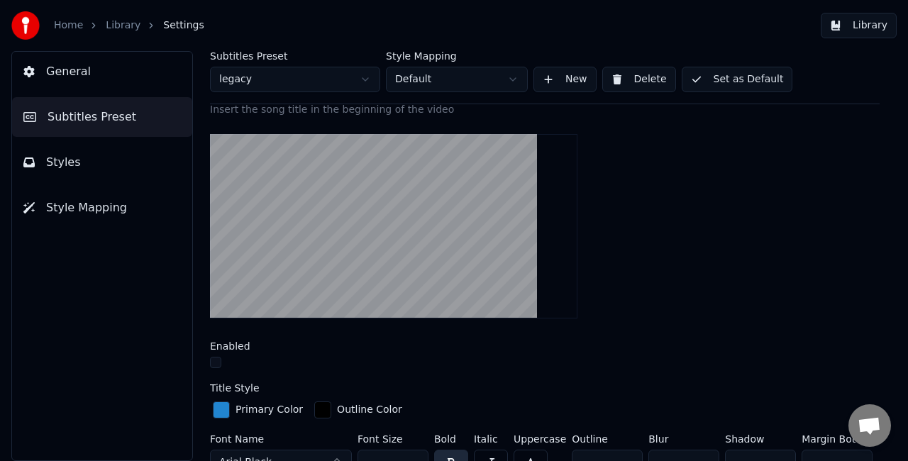
click at [843, 27] on button "Library" at bounding box center [859, 26] width 76 height 26
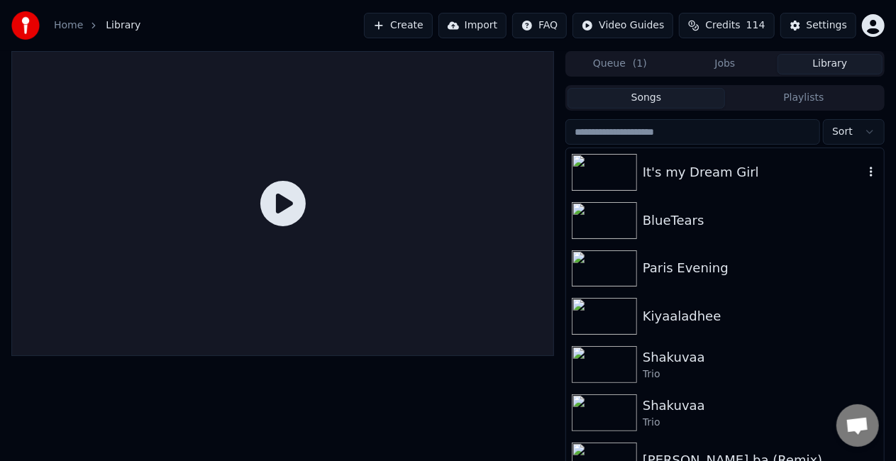
click at [657, 175] on div "It's my Dream Girl" at bounding box center [753, 172] width 221 height 20
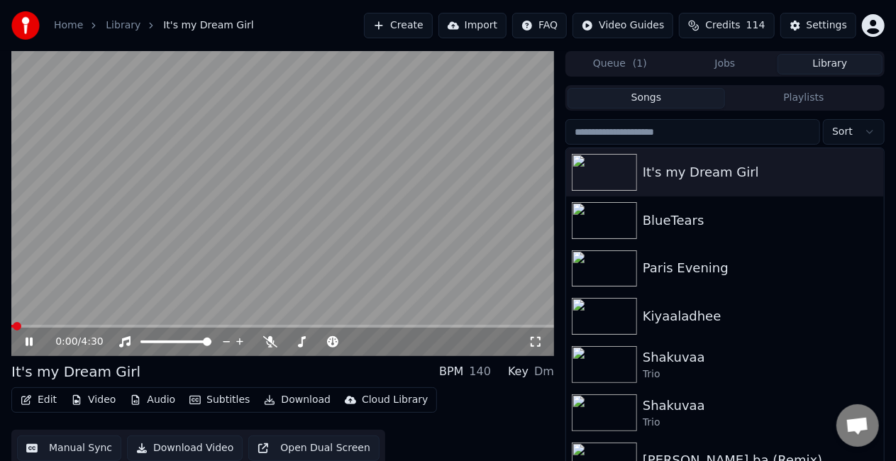
click at [70, 324] on video at bounding box center [282, 203] width 543 height 305
click at [74, 328] on div "0:00 / 4:30" at bounding box center [282, 342] width 543 height 28
click at [84, 326] on span at bounding box center [282, 326] width 543 height 3
click at [197, 260] on video at bounding box center [282, 203] width 543 height 305
click at [801, 26] on button "Settings" at bounding box center [818, 26] width 76 height 26
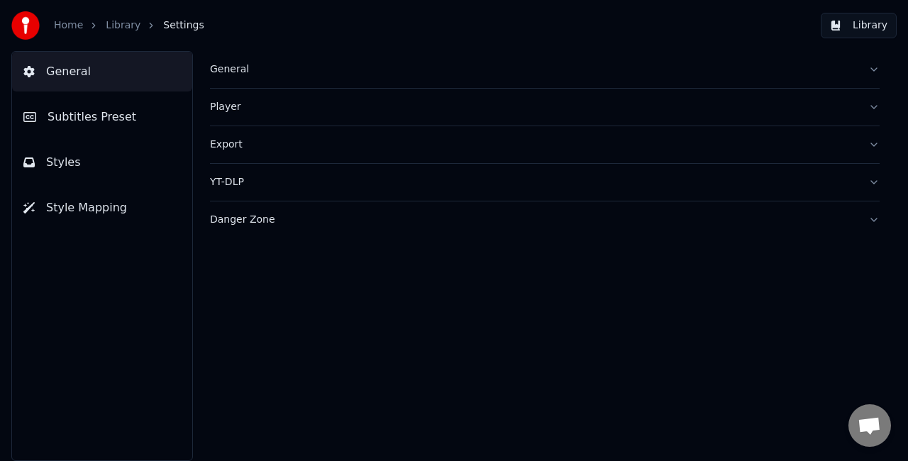
click at [230, 70] on div "General" at bounding box center [533, 69] width 647 height 14
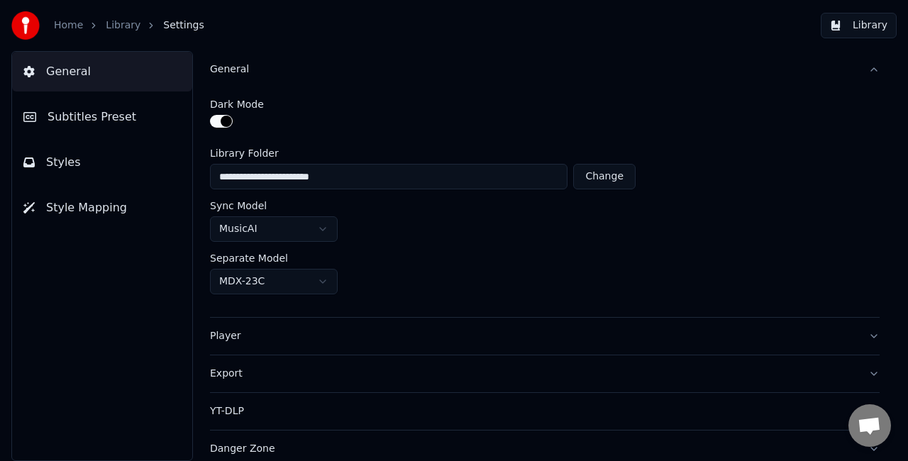
click at [230, 70] on div "General" at bounding box center [533, 69] width 647 height 14
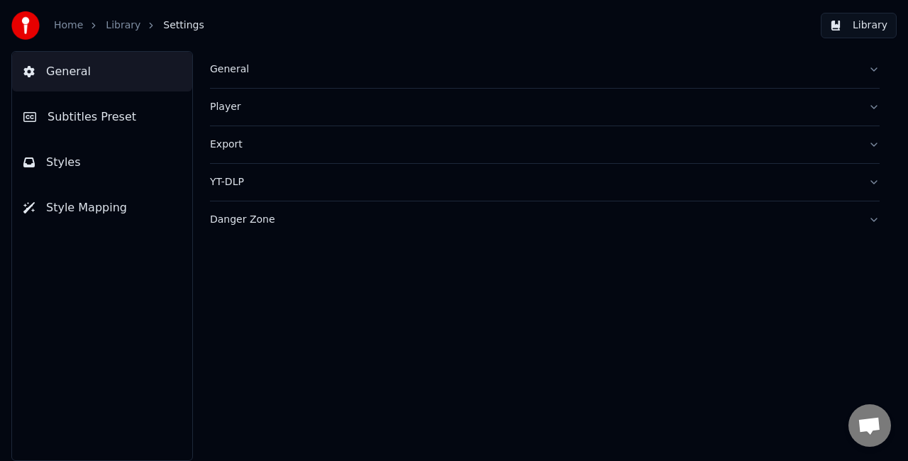
click at [102, 122] on span "Subtitles Preset" at bounding box center [92, 117] width 89 height 17
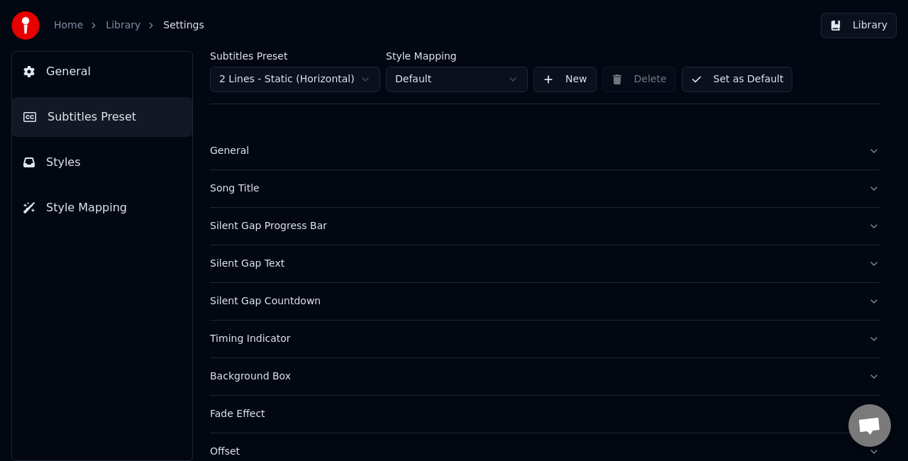
click at [361, 77] on html "Home Library Settings Library General Subtitles Preset Styles Style Mapping Sub…" at bounding box center [454, 230] width 908 height 461
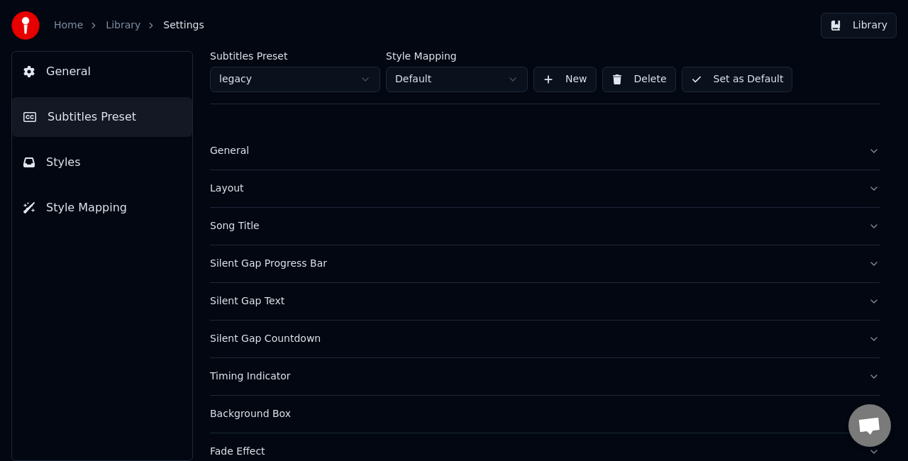
click at [304, 158] on button "General" at bounding box center [545, 151] width 670 height 37
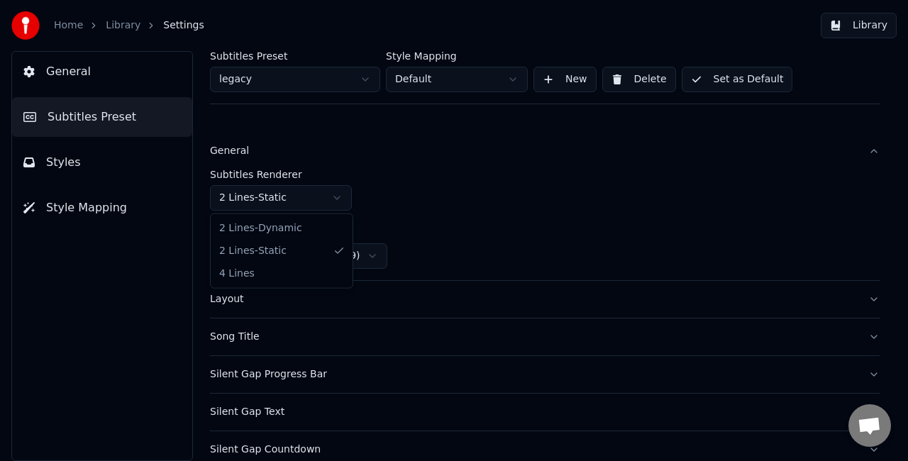
click at [328, 187] on html "Home Library Settings Library General Subtitles Preset Styles Style Mapping Sub…" at bounding box center [454, 230] width 908 height 461
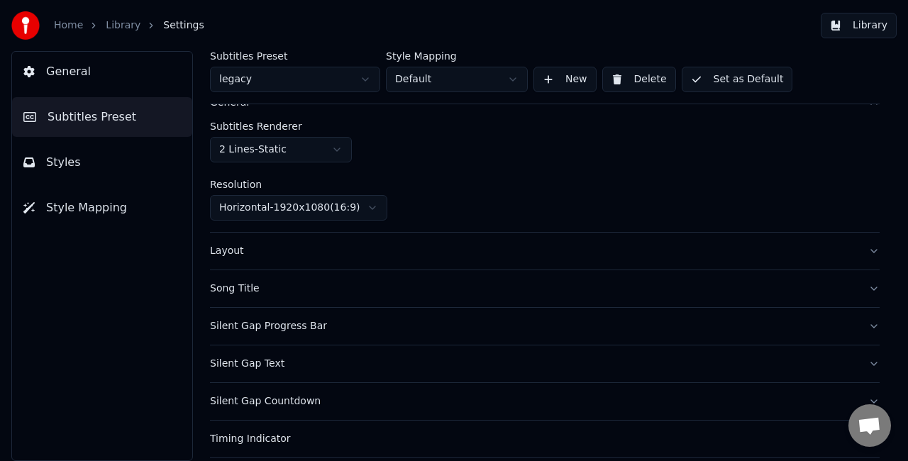
scroll to position [71, 0]
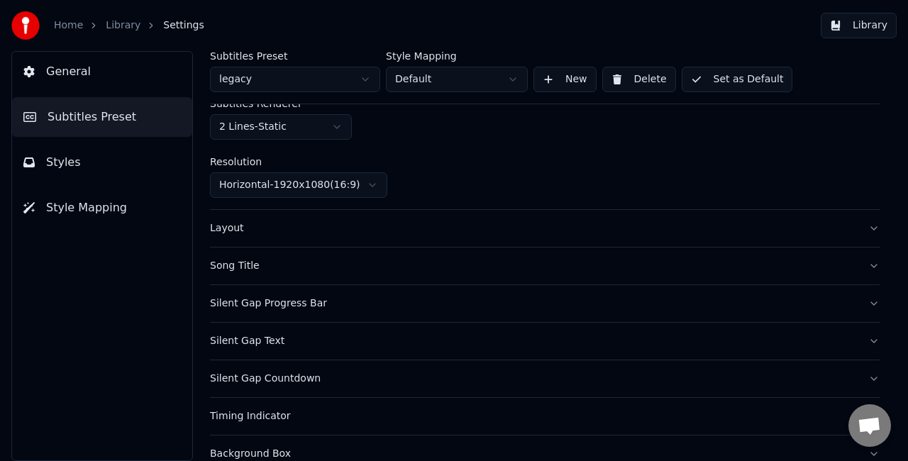
click at [316, 267] on div "Song Title" at bounding box center [533, 266] width 647 height 14
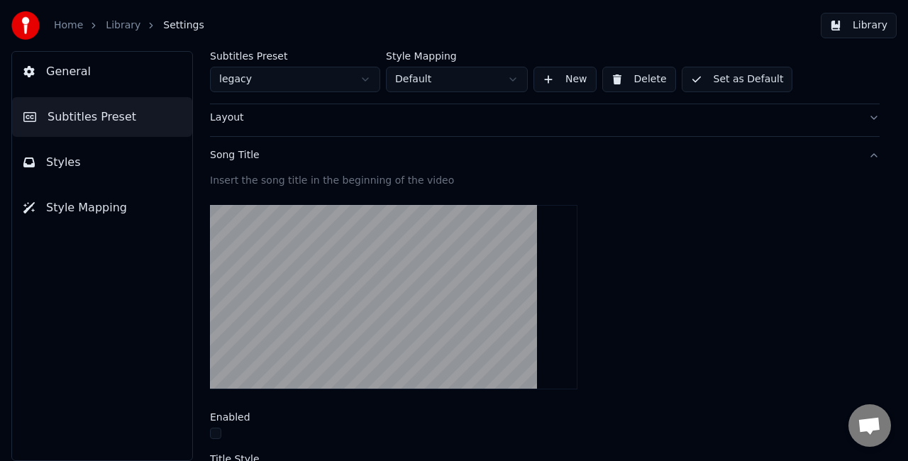
scroll to position [142, 0]
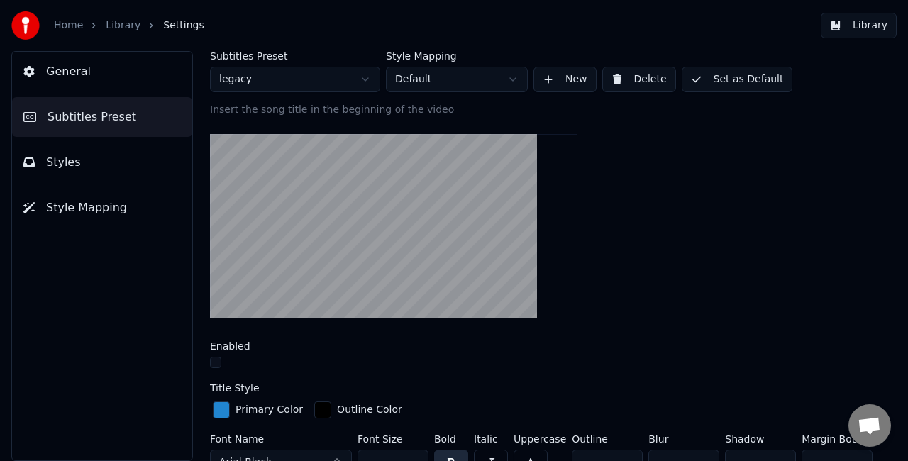
click at [739, 85] on button "Set as Default" at bounding box center [737, 80] width 111 height 26
click at [717, 75] on button "Done" at bounding box center [715, 80] width 67 height 26
click at [871, 24] on button "Library" at bounding box center [859, 26] width 76 height 26
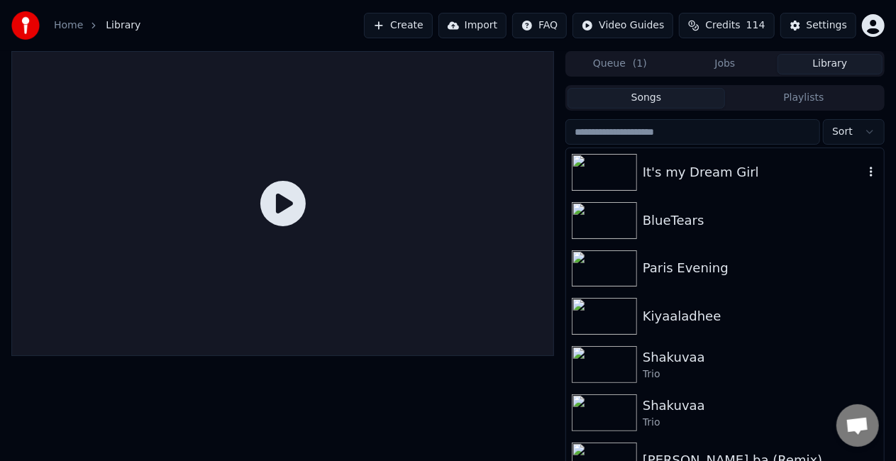
click at [637, 166] on div at bounding box center [607, 172] width 71 height 37
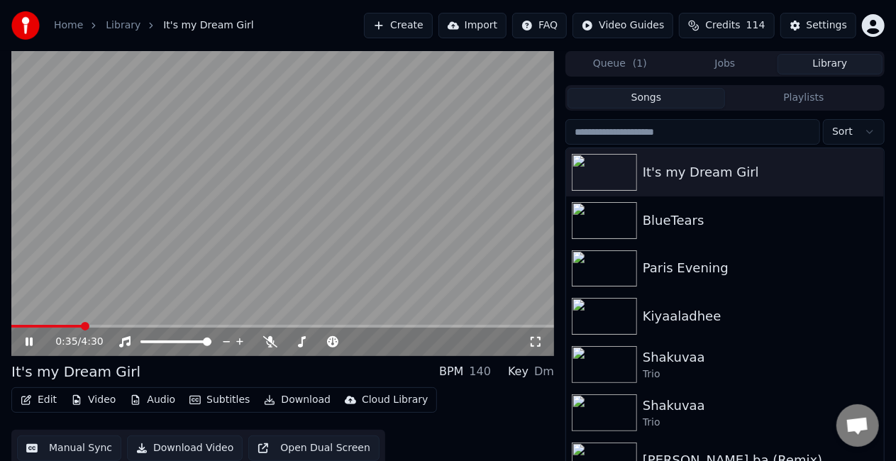
click at [81, 326] on span at bounding box center [282, 326] width 543 height 3
click at [819, 27] on div "Settings" at bounding box center [827, 25] width 40 height 14
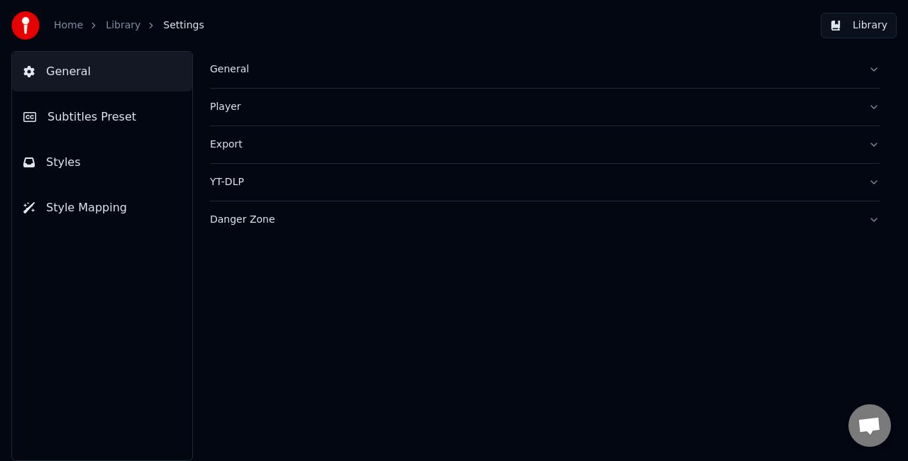
click at [101, 125] on button "Subtitles Preset" at bounding box center [102, 117] width 180 height 40
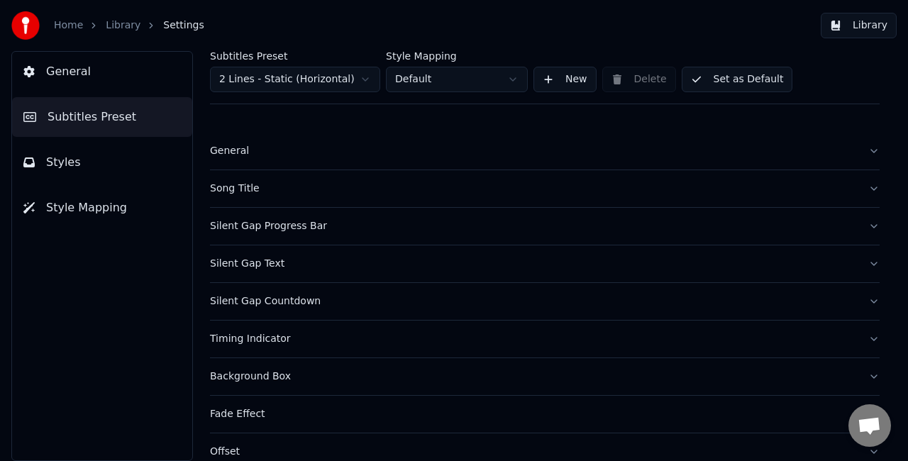
click at [294, 75] on html "Home Library Settings Library General Subtitles Preset Styles Style Mapping Sub…" at bounding box center [454, 230] width 908 height 461
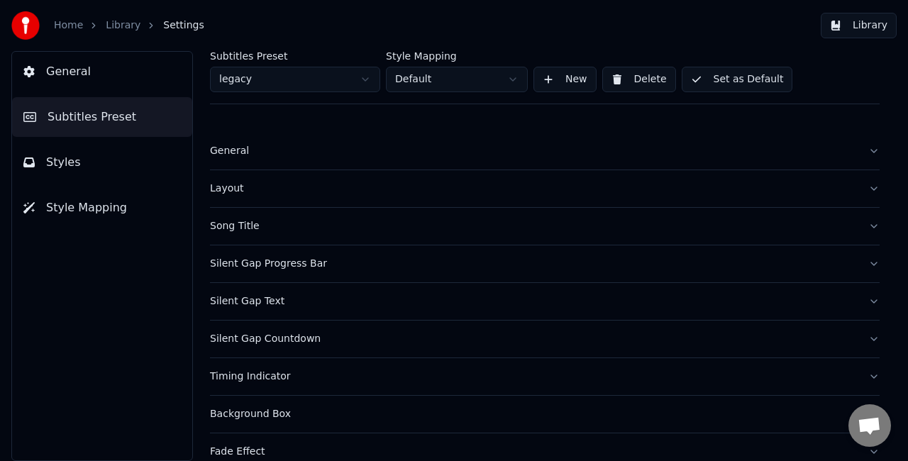
click at [372, 154] on div "General" at bounding box center [533, 151] width 647 height 14
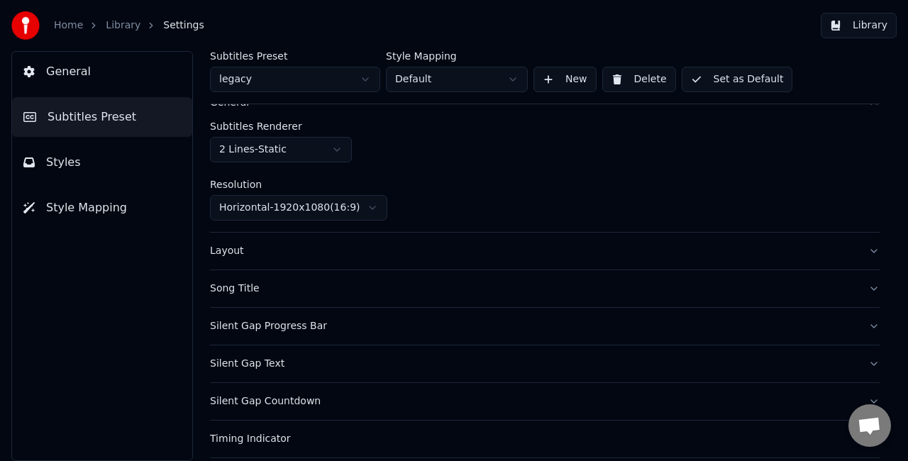
scroll to position [71, 0]
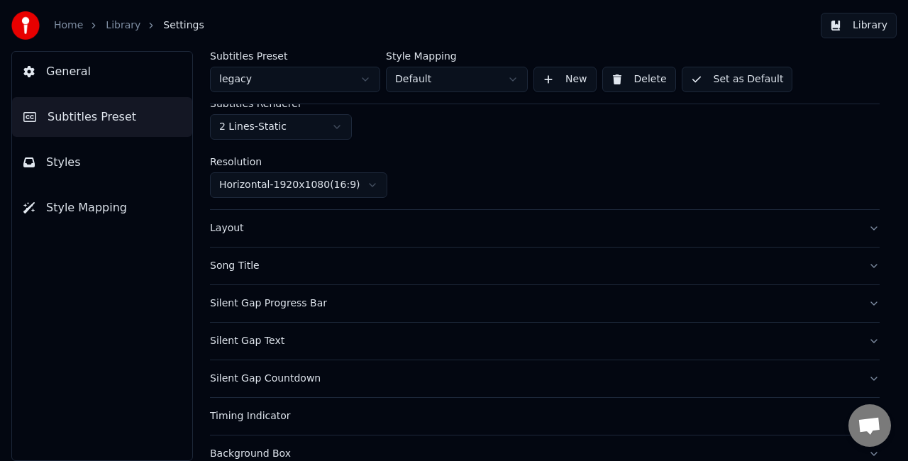
click at [292, 269] on div "Song Title" at bounding box center [533, 266] width 647 height 14
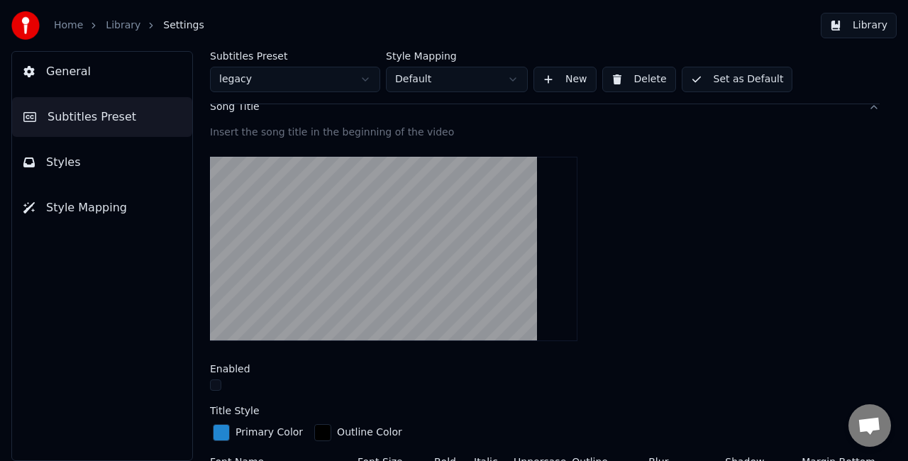
scroll to position [142, 0]
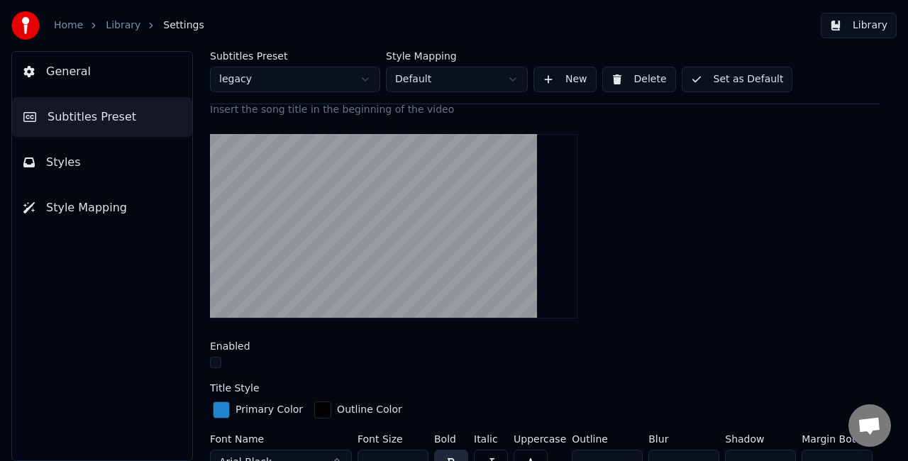
click at [738, 79] on button "Set as Default" at bounding box center [737, 80] width 111 height 26
click at [721, 78] on button "Done" at bounding box center [715, 80] width 67 height 26
click at [846, 25] on button "Library" at bounding box center [859, 26] width 76 height 26
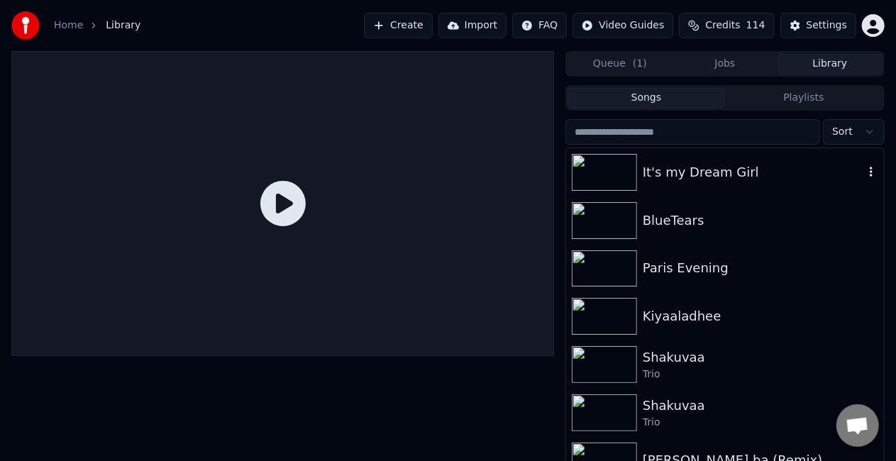
click at [646, 153] on div "It's my Dream Girl" at bounding box center [725, 172] width 318 height 48
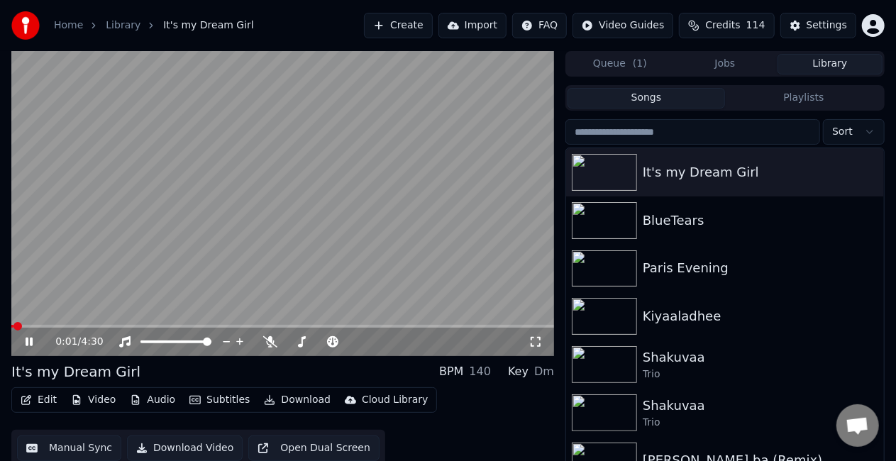
click at [131, 324] on video at bounding box center [282, 203] width 543 height 305
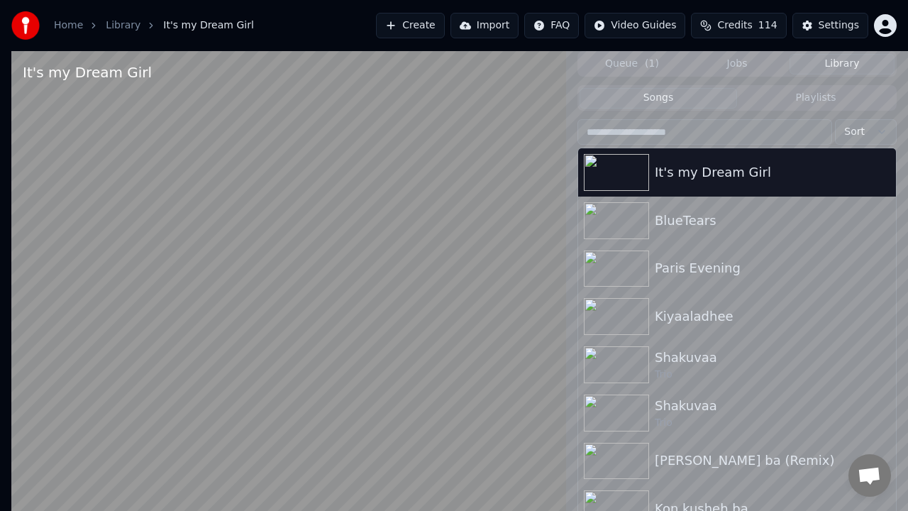
click at [176, 460] on video at bounding box center [288, 306] width 555 height 511
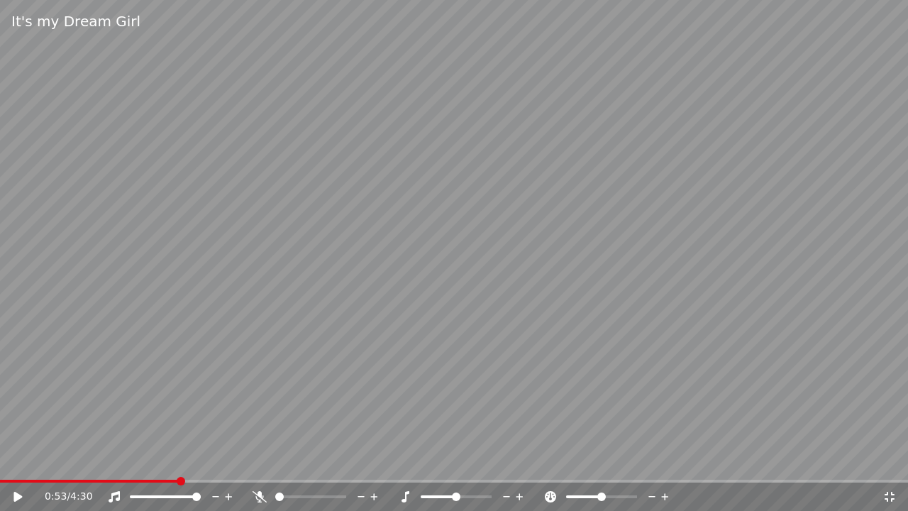
click at [179, 460] on span at bounding box center [454, 481] width 908 height 3
click at [319, 343] on video at bounding box center [454, 255] width 908 height 511
click at [887, 460] on icon at bounding box center [890, 497] width 10 height 10
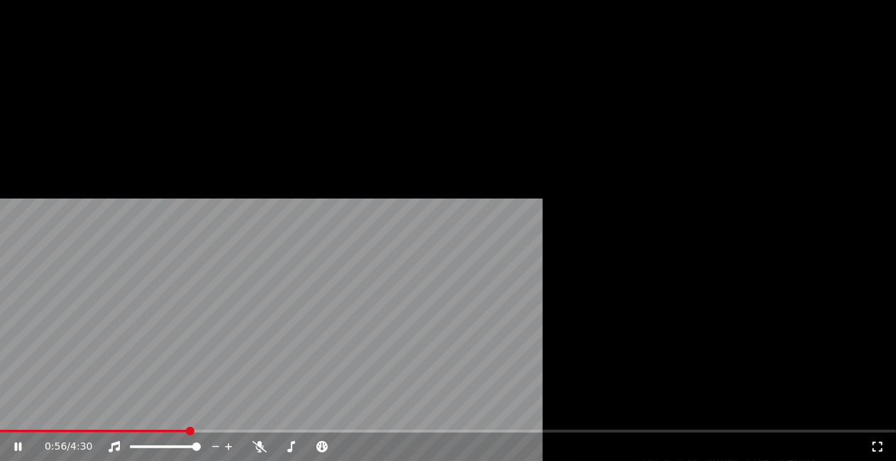
click at [820, 26] on div "Settings" at bounding box center [827, 25] width 40 height 14
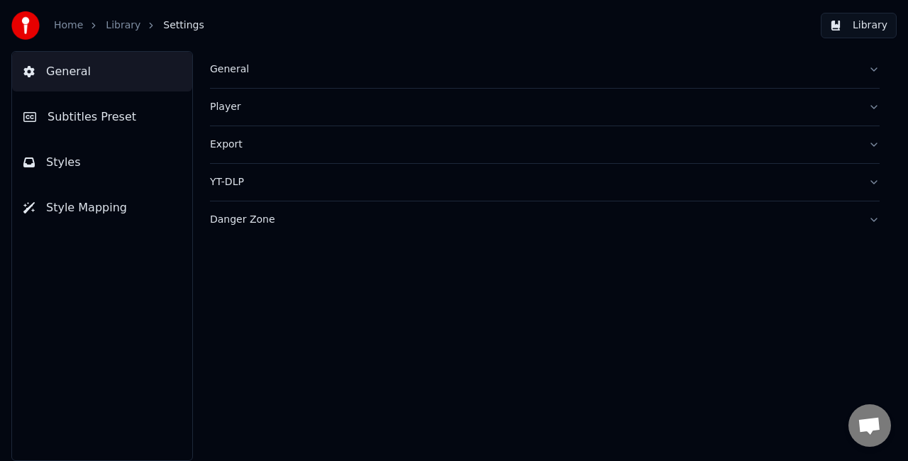
click at [63, 167] on span "Styles" at bounding box center [63, 162] width 35 height 17
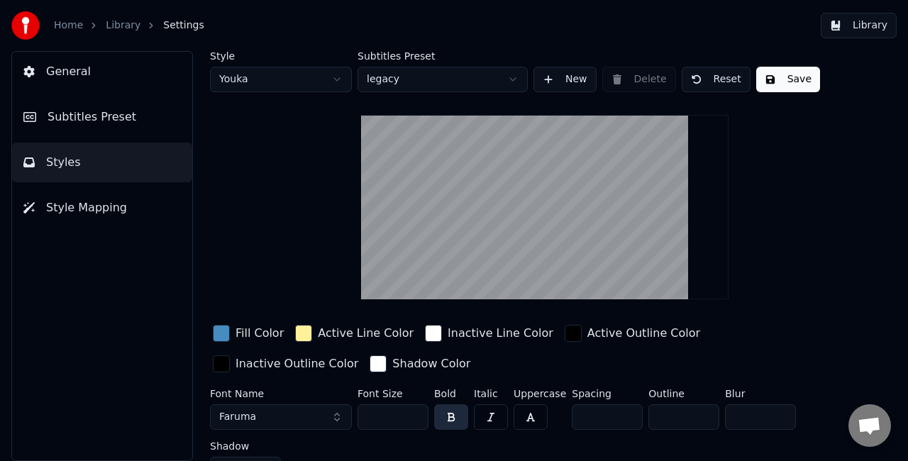
click at [81, 129] on button "Subtitles Preset" at bounding box center [102, 117] width 180 height 40
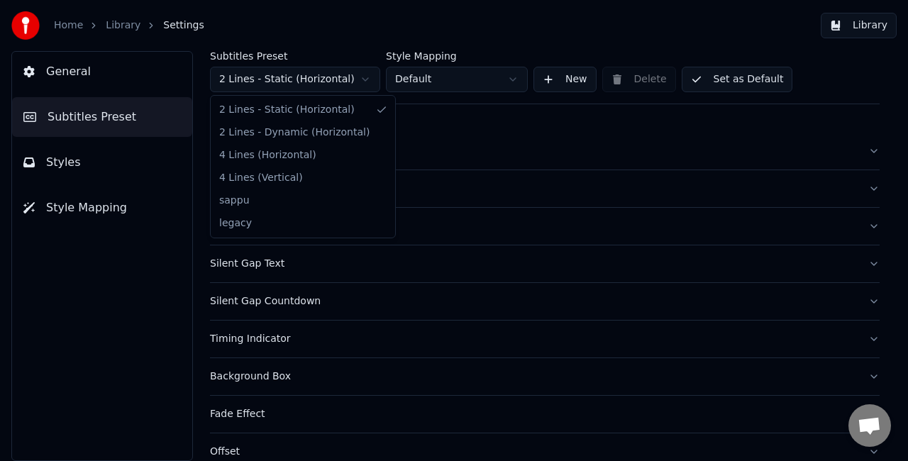
click at [323, 75] on html "Home Library Settings Library General Subtitles Preset Styles Style Mapping Sub…" at bounding box center [454, 230] width 908 height 461
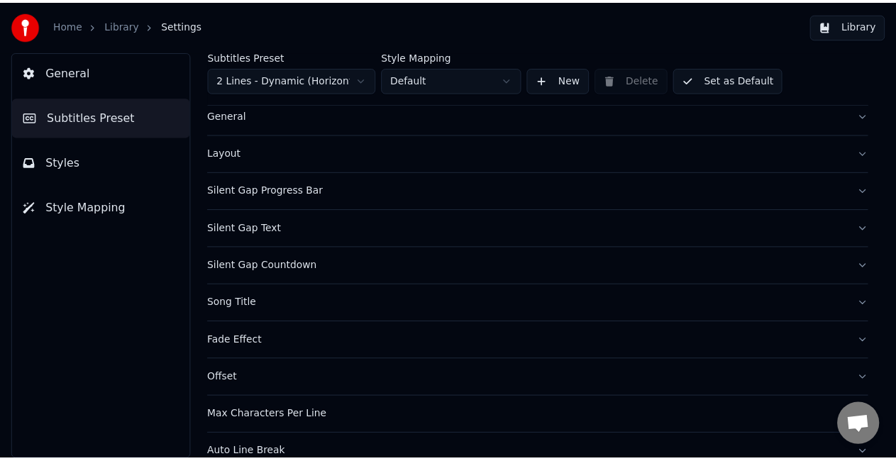
scroll to position [55, 0]
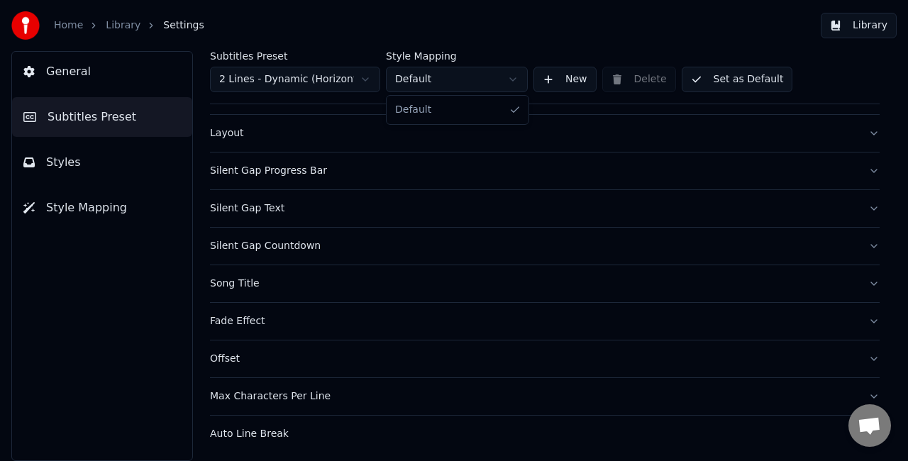
click at [440, 74] on html "Home Library Settings Library General Subtitles Preset Styles Style Mapping Sub…" at bounding box center [454, 230] width 908 height 461
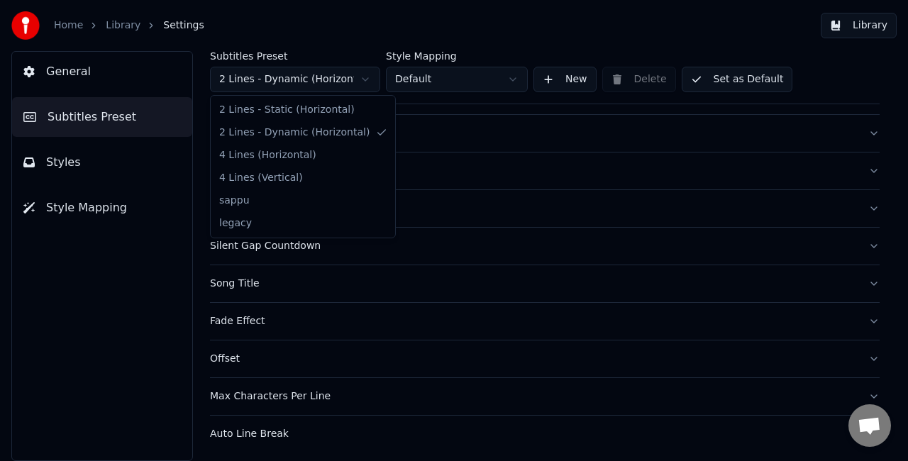
click at [342, 77] on html "Home Library Settings Library General Subtitles Preset Styles Style Mapping Sub…" at bounding box center [454, 230] width 908 height 461
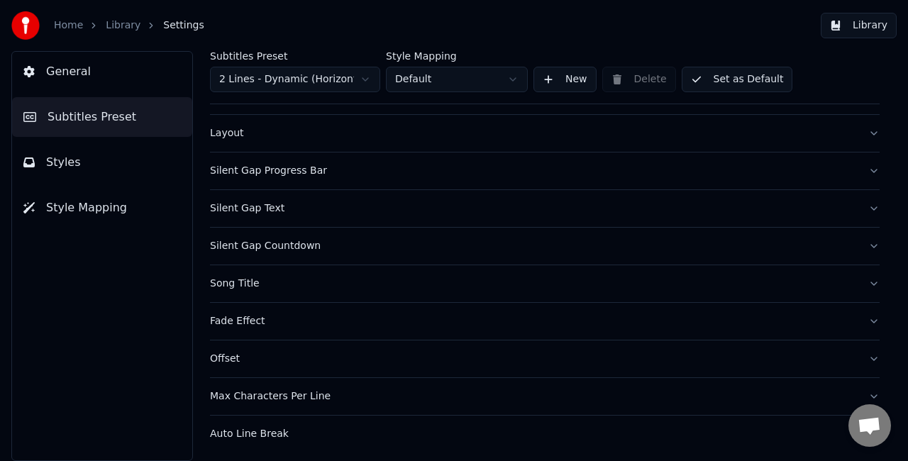
click at [717, 73] on button "Set as Default" at bounding box center [737, 80] width 111 height 26
drag, startPoint x: 734, startPoint y: 79, endPoint x: 727, endPoint y: 72, distance: 9.5
click at [732, 79] on button "Done" at bounding box center [715, 80] width 67 height 26
click at [712, 76] on button "Done" at bounding box center [715, 80] width 67 height 26
click at [861, 21] on button "Library" at bounding box center [859, 26] width 76 height 26
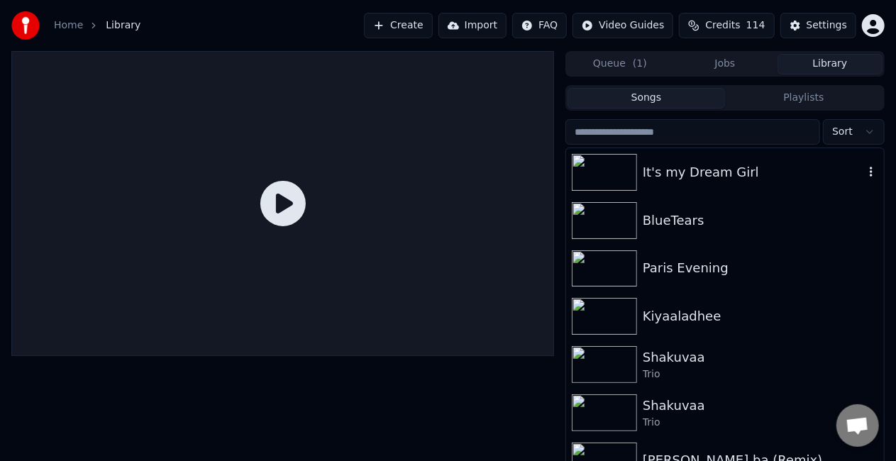
click at [631, 170] on img at bounding box center [604, 172] width 65 height 37
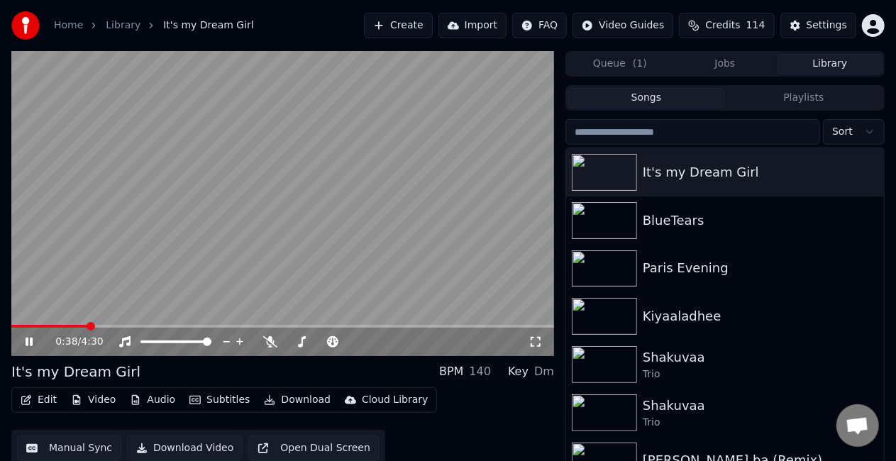
click at [88, 325] on span at bounding box center [282, 326] width 543 height 3
click at [31, 342] on icon at bounding box center [29, 342] width 7 height 9
click at [287, 401] on button "Download" at bounding box center [297, 400] width 78 height 20
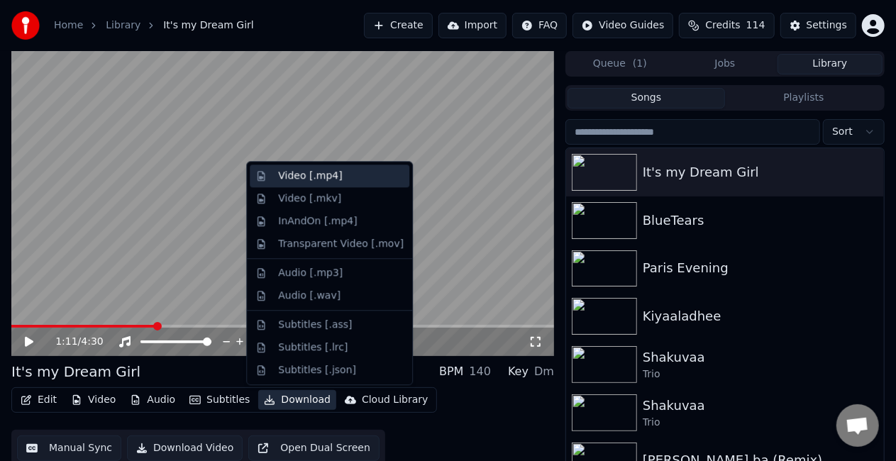
click at [321, 174] on div "Video [.mp4]" at bounding box center [310, 176] width 64 height 14
